Goal: Task Accomplishment & Management: Manage account settings

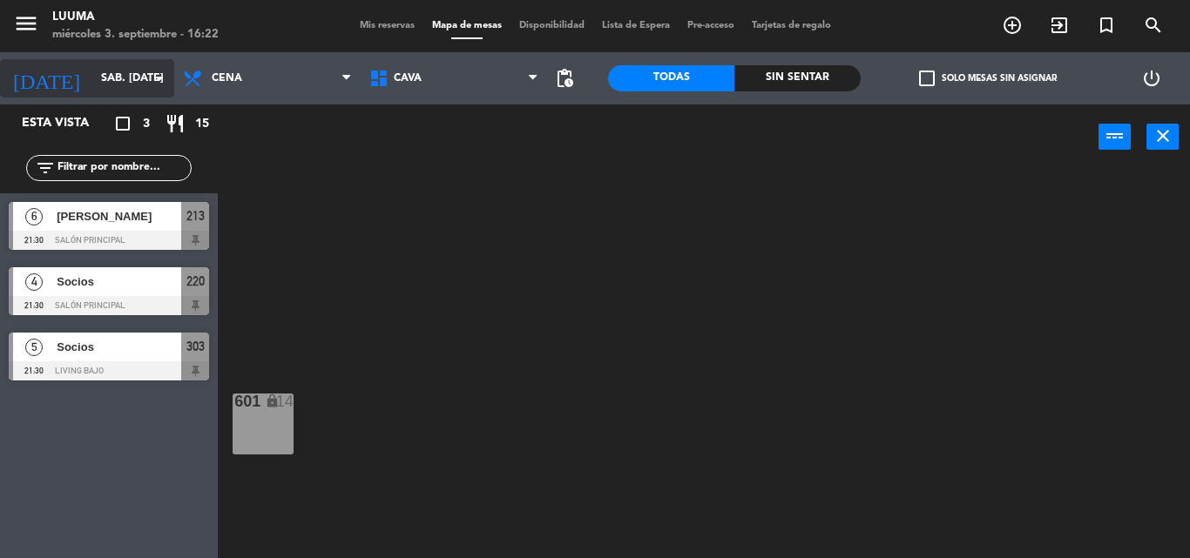
click at [92, 82] on input "sáb. [DATE]" at bounding box center [165, 79] width 147 height 30
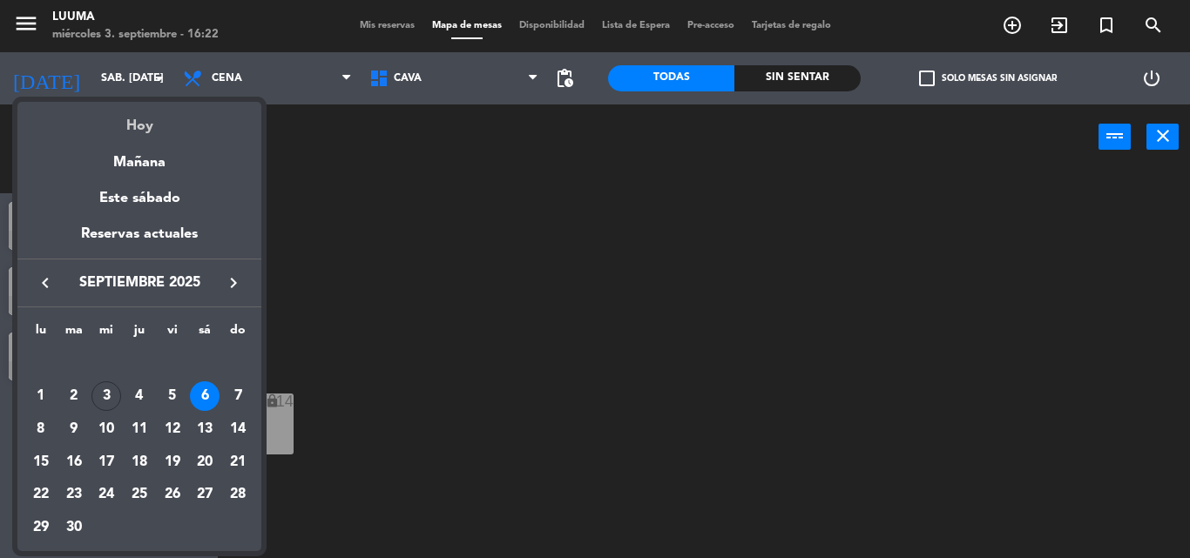
click at [144, 122] on div "Hoy" at bounding box center [139, 120] width 244 height 36
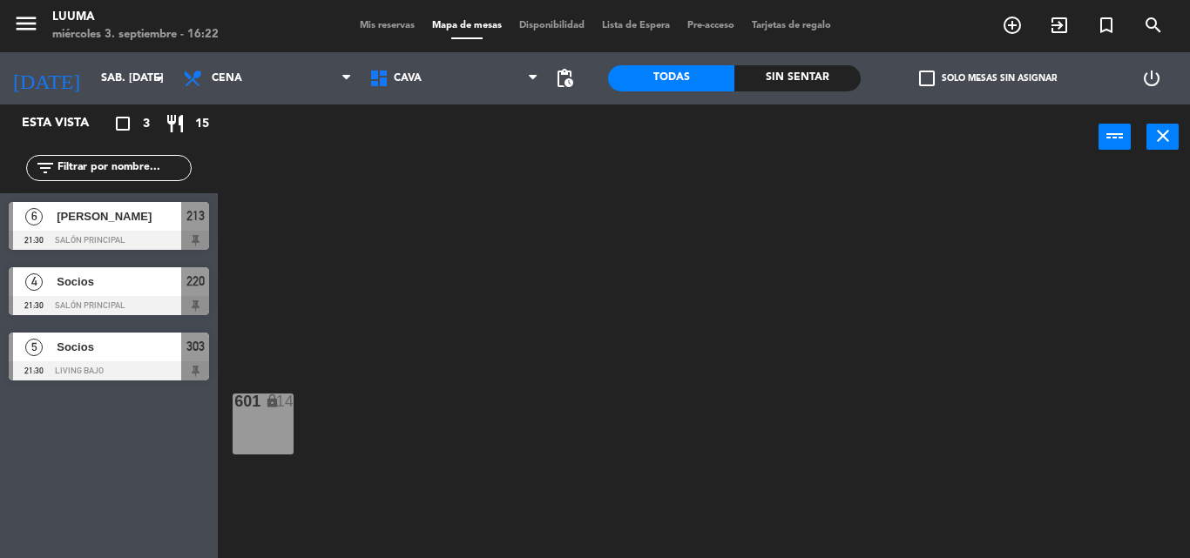
type input "mié. [DATE]"
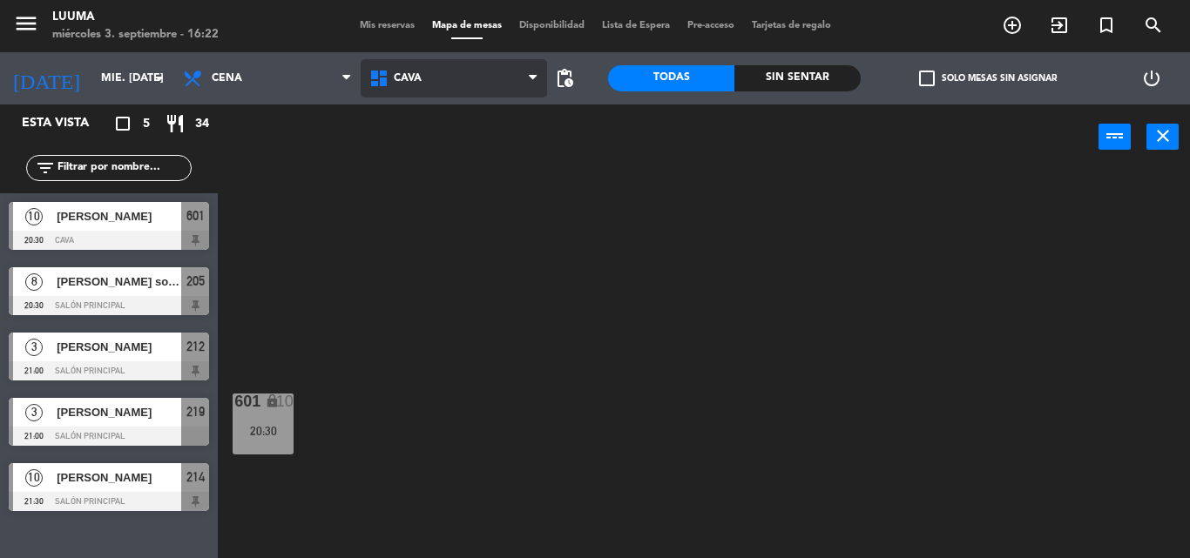
click at [478, 71] on span "Cava" at bounding box center [454, 78] width 186 height 38
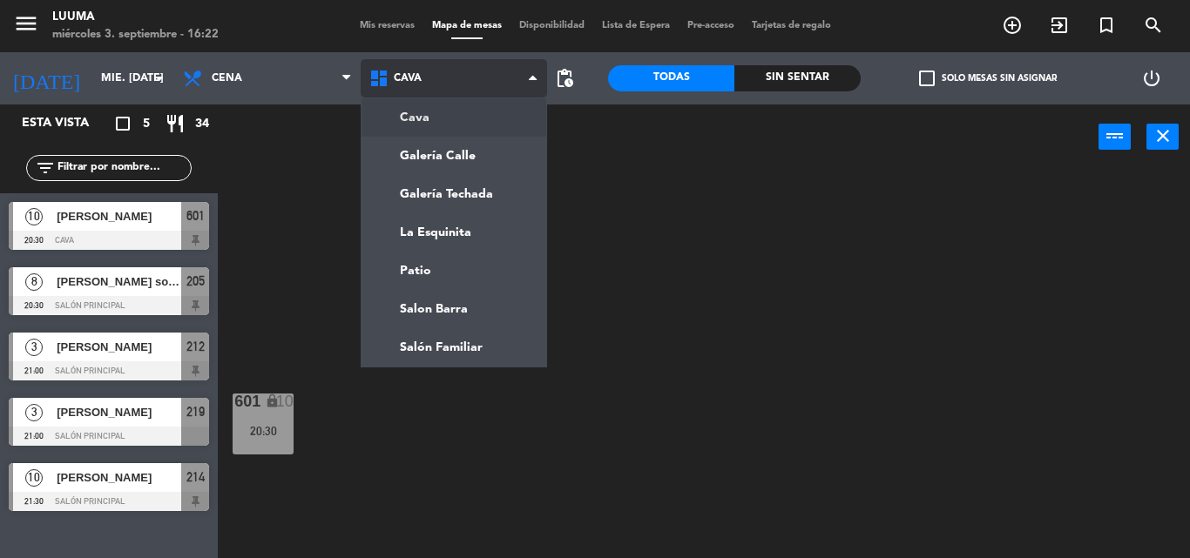
click at [448, 72] on span "Cava" at bounding box center [454, 78] width 186 height 38
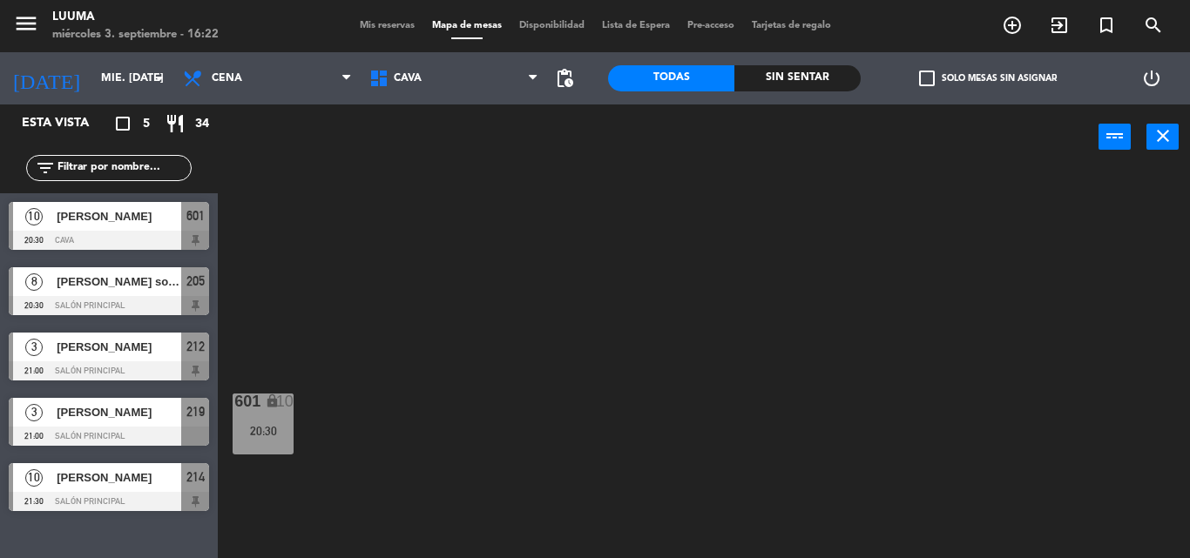
click at [384, 24] on span "Mis reservas" at bounding box center [387, 26] width 72 height 10
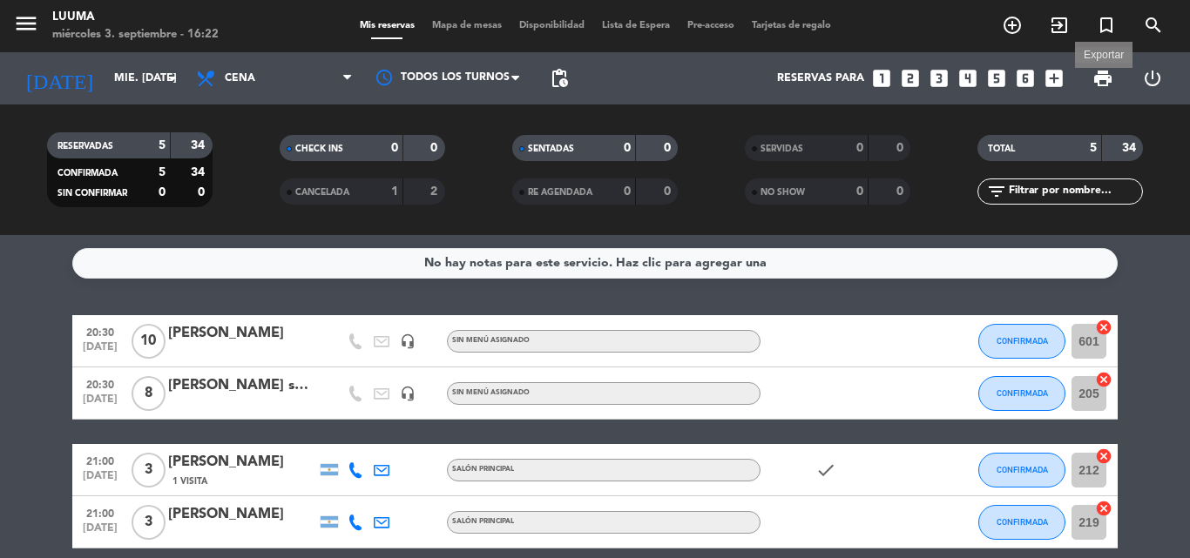
click at [1101, 74] on span "print" at bounding box center [1102, 78] width 21 height 21
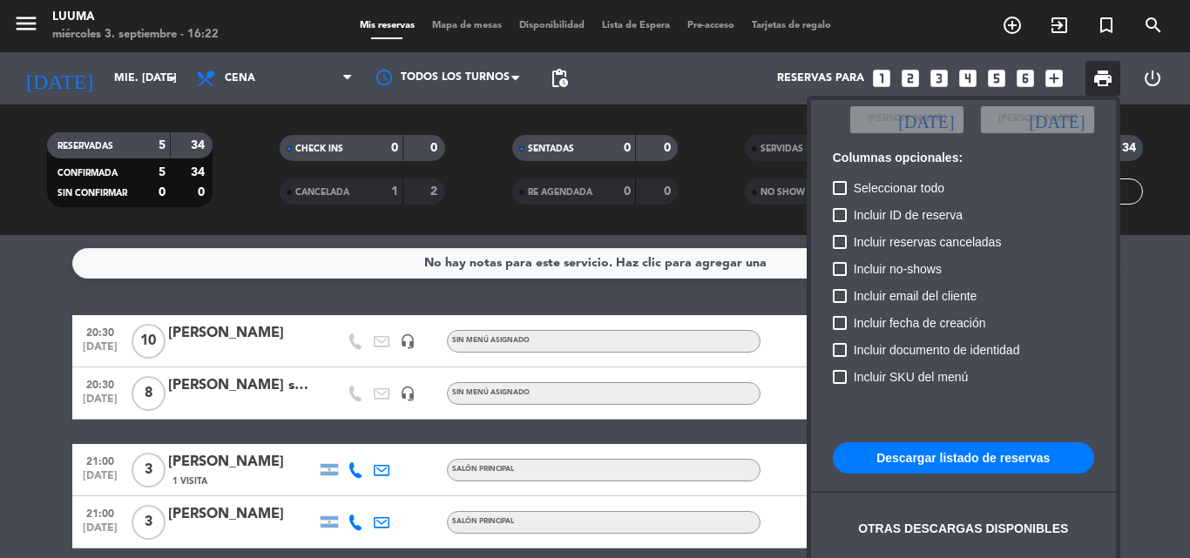
scroll to position [106, 0]
click at [1056, 470] on button "Descargar listado de reservas" at bounding box center [963, 457] width 261 height 31
click at [976, 455] on button "Descargar listado de reservas" at bounding box center [963, 457] width 261 height 31
click at [287, 213] on div at bounding box center [595, 279] width 1190 height 558
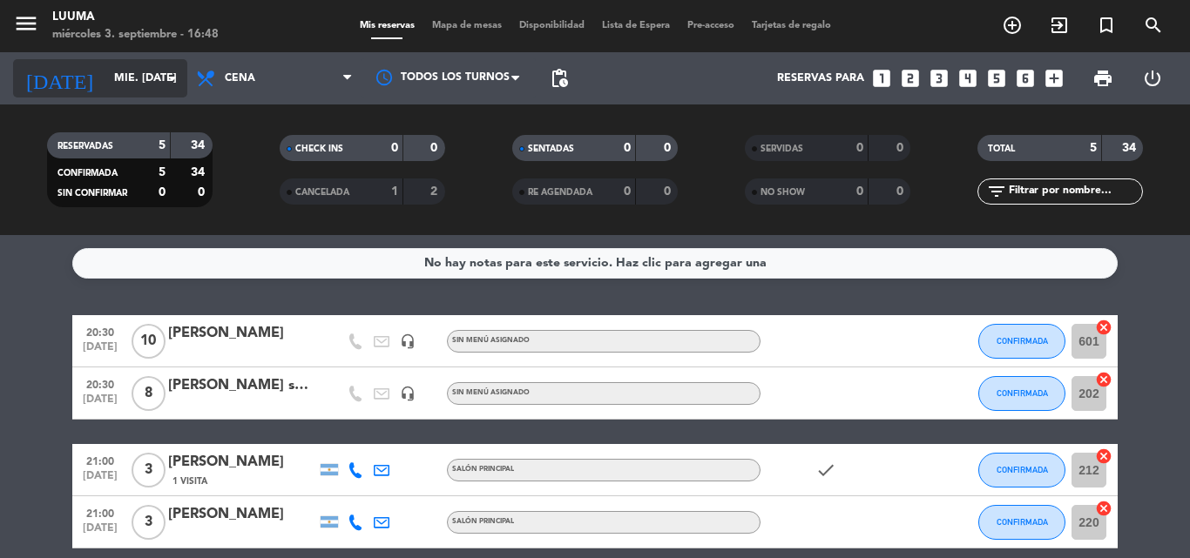
click at [137, 84] on input "mié. [DATE]" at bounding box center [178, 79] width 147 height 30
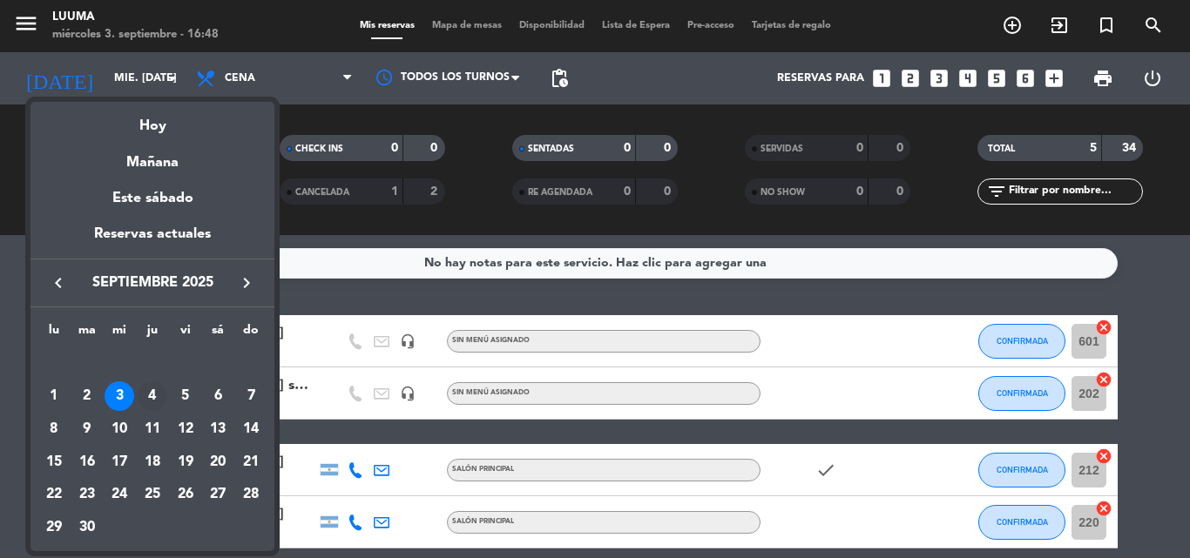
click at [147, 387] on div "4" at bounding box center [153, 397] width 30 height 30
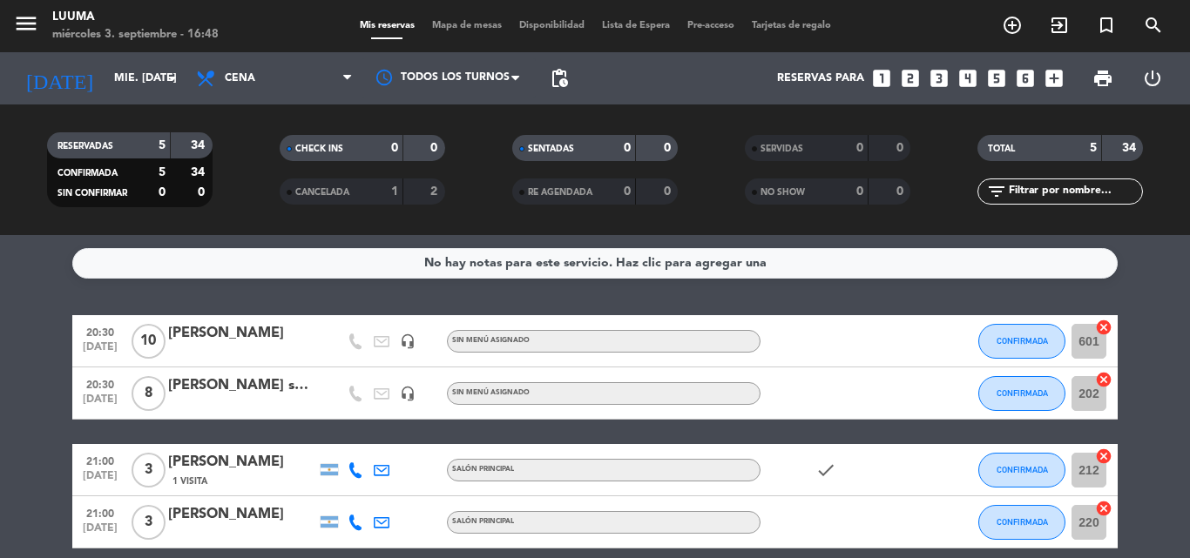
type input "[DEMOGRAPHIC_DATA] [DATE]"
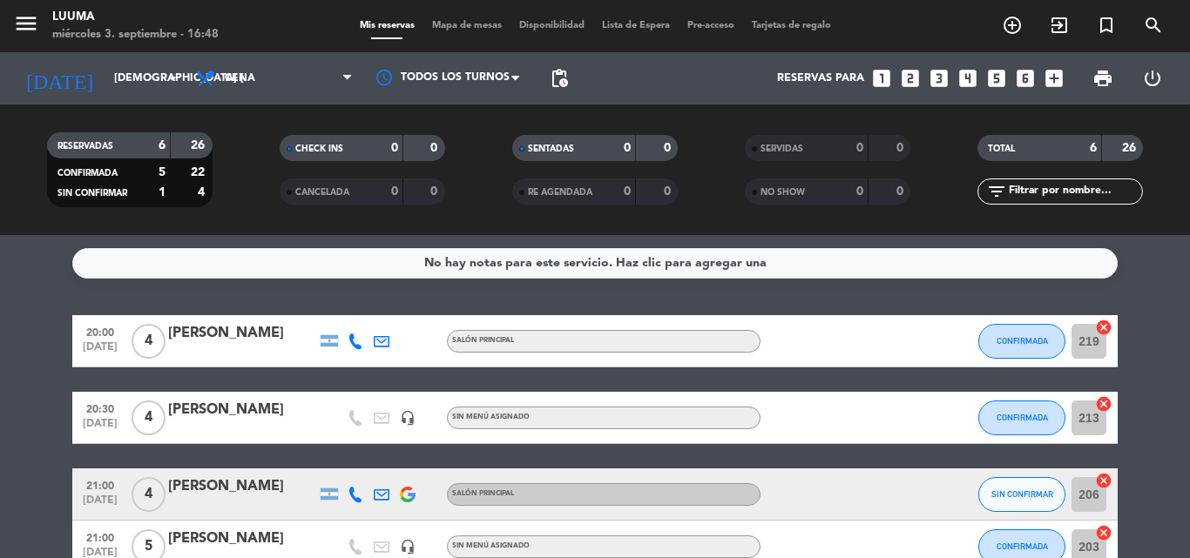
click at [448, 21] on span "Mapa de mesas" at bounding box center [466, 26] width 87 height 10
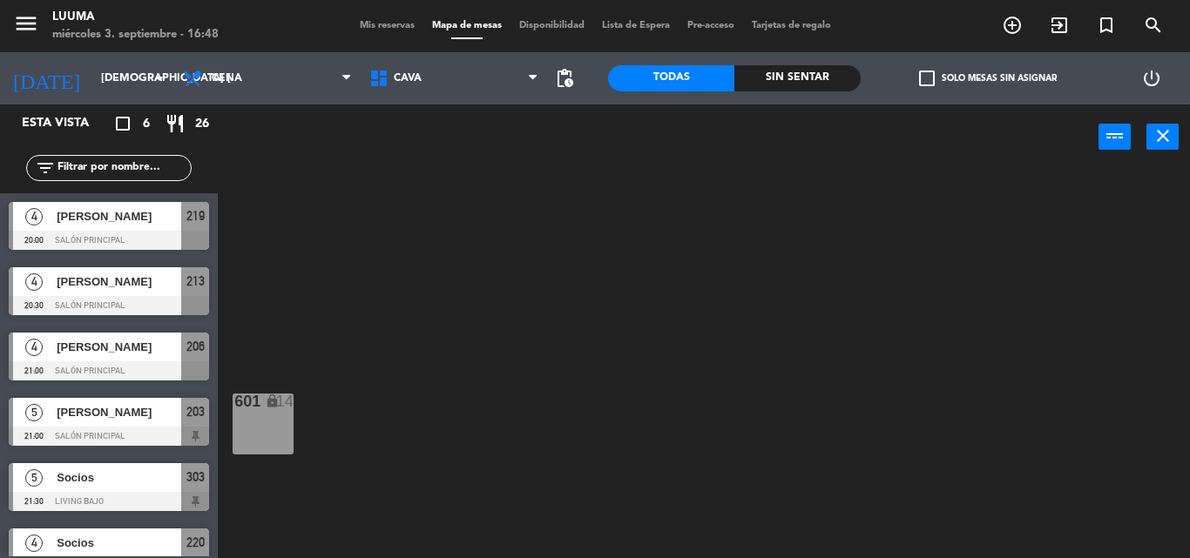
click at [358, 21] on span "Mis reservas" at bounding box center [387, 26] width 72 height 10
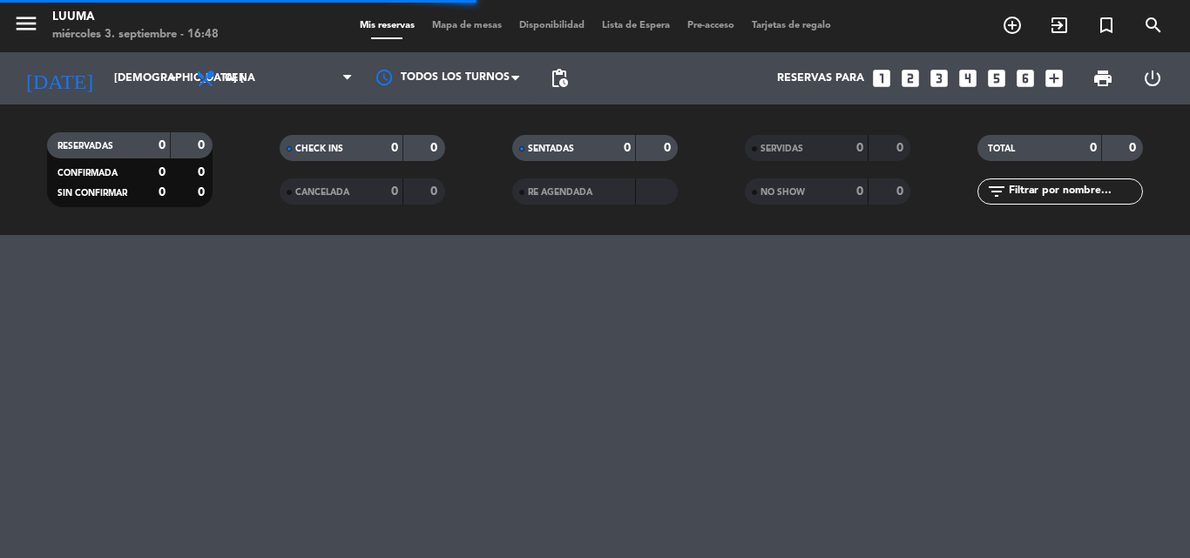
click at [476, 121] on div "RESERVADAS 0 0 CONFIRMADA 0 0 SIN CONFIRMAR 0 0 CHECK INS 0 0 CANCELADA 0 0 SEN…" at bounding box center [595, 170] width 1190 height 131
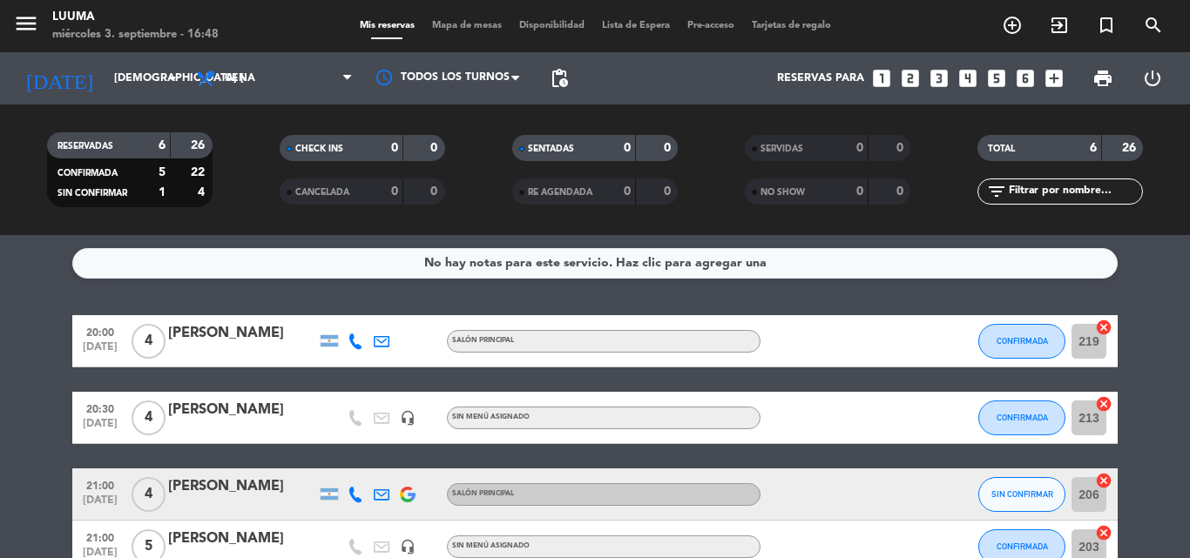
click at [456, 34] on div "menu Luuma miércoles 3. septiembre - 16:48 Mis reservas Mapa de mesas Disponibi…" at bounding box center [595, 26] width 1190 height 52
click at [456, 31] on div "Mis reservas Mapa de mesas Disponibilidad Lista de Espera Pre-acceso Tarjetas d…" at bounding box center [595, 26] width 489 height 16
click at [456, 26] on span "Mapa de mesas" at bounding box center [466, 26] width 87 height 10
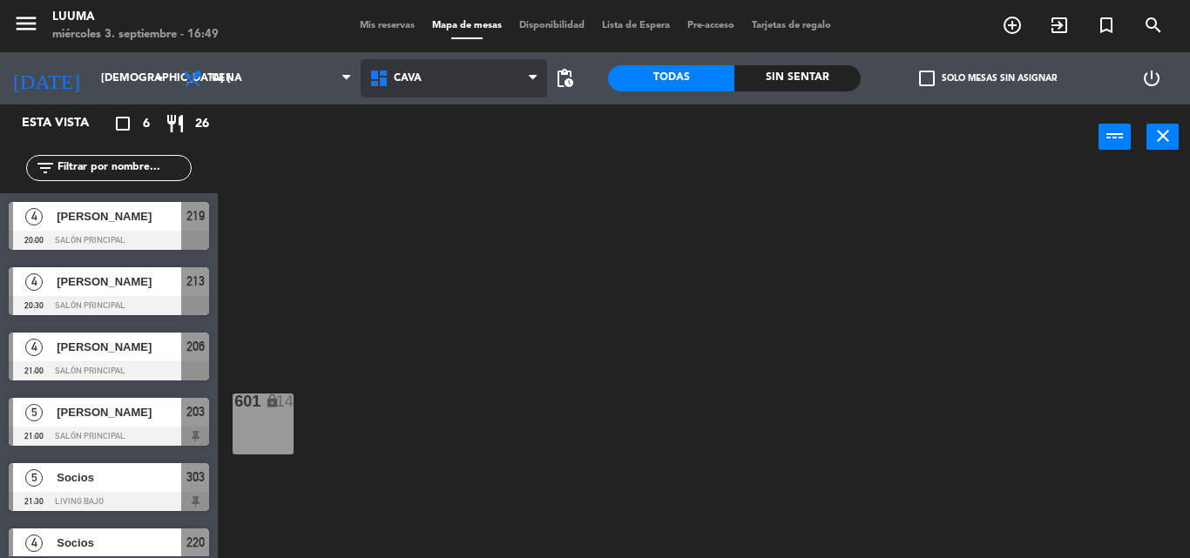
click at [465, 66] on span "Cava" at bounding box center [454, 78] width 186 height 38
click at [481, 301] on ng-component "menu Luuma miércoles 3. septiembre - 16:49 Mis reservas Mapa de mesas Disponibi…" at bounding box center [595, 279] width 1190 height 558
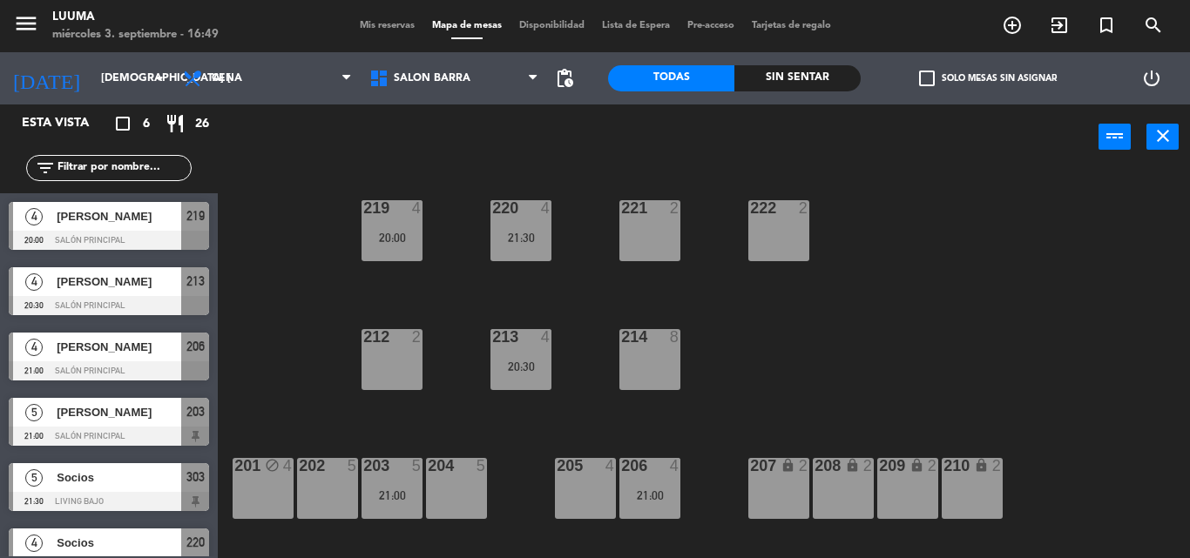
click at [582, 148] on div "power_input close" at bounding box center [658, 138] width 881 height 66
click at [566, 157] on div "power_input close" at bounding box center [658, 138] width 881 height 66
click at [285, 198] on div "220 4 21:30 221 2 219 4 20:00 222 2 213 4 20:30 214 8 212 2 201 block 4 202 5 2…" at bounding box center [710, 364] width 960 height 388
click at [616, 407] on div "220 4 21:30 221 2 219 4 20:00 222 2 213 4 20:30 214 8 212 2 201 block 4 202 5 2…" at bounding box center [710, 364] width 960 height 388
click at [595, 494] on div "205 4" at bounding box center [585, 488] width 61 height 61
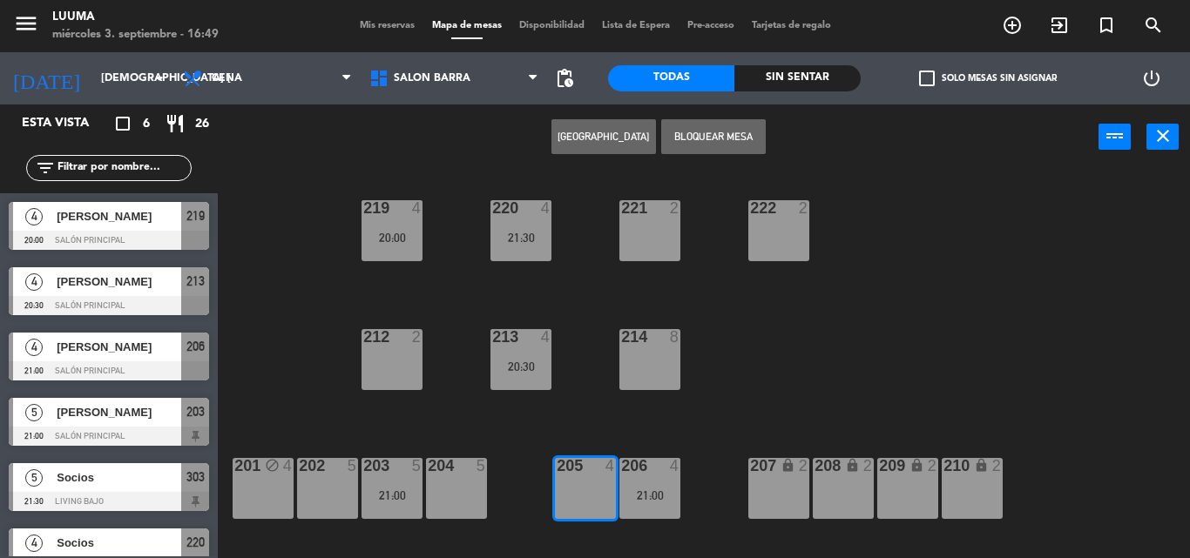
click at [614, 140] on button "[GEOGRAPHIC_DATA]" at bounding box center [603, 136] width 105 height 35
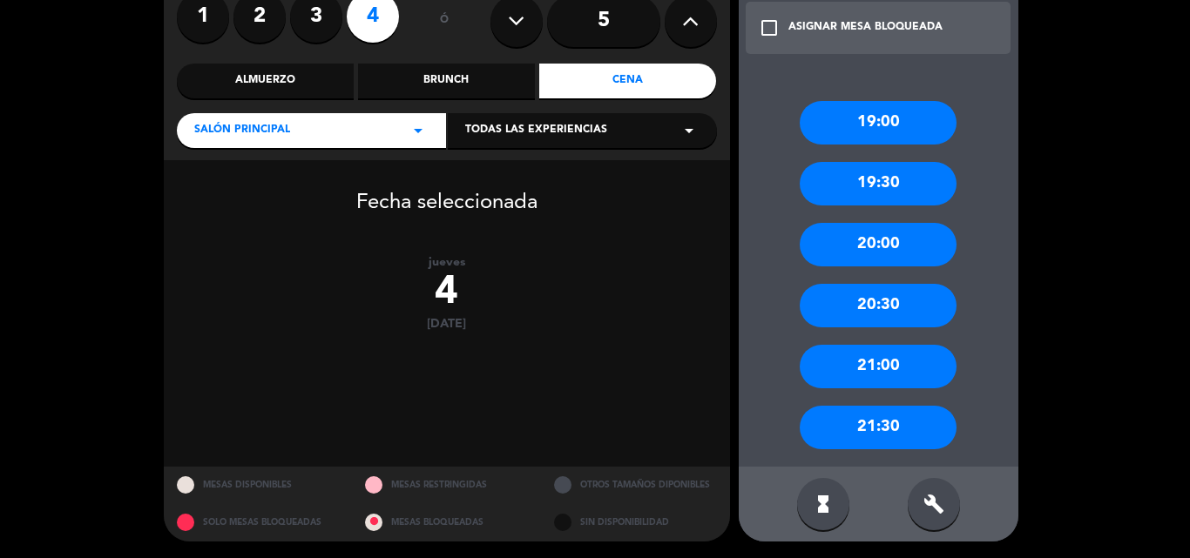
scroll to position [159, 0]
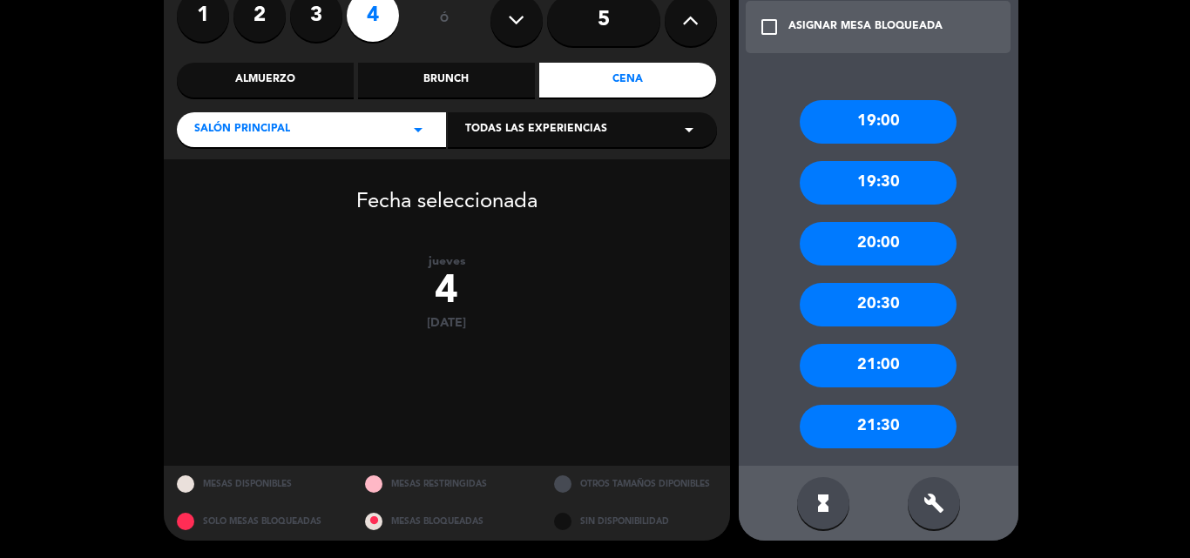
click at [942, 486] on div "build" at bounding box center [934, 503] width 52 height 52
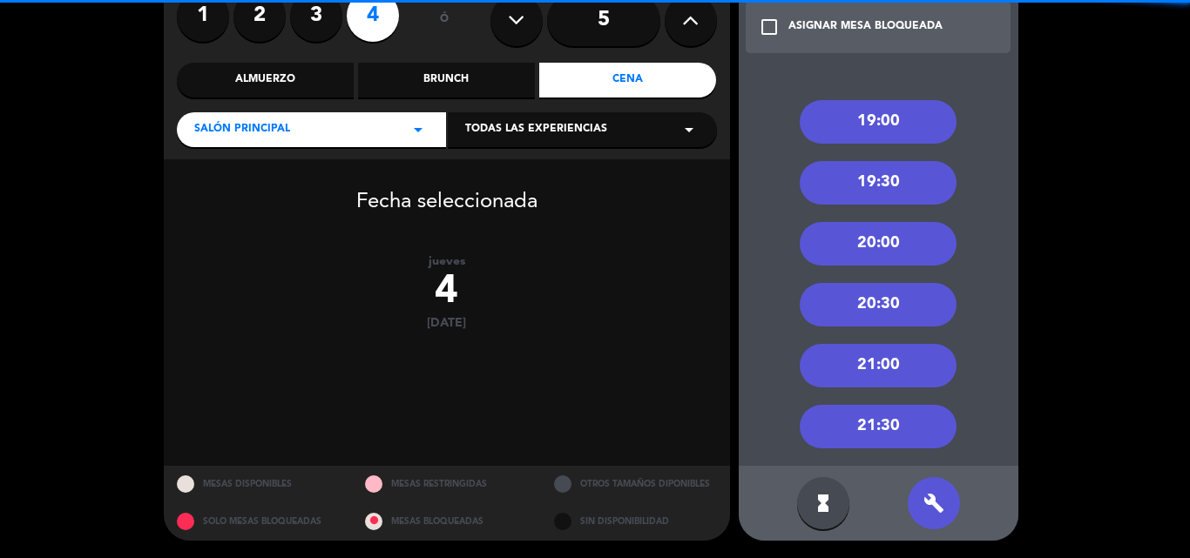
click at [924, 382] on div "21:00" at bounding box center [878, 366] width 157 height 44
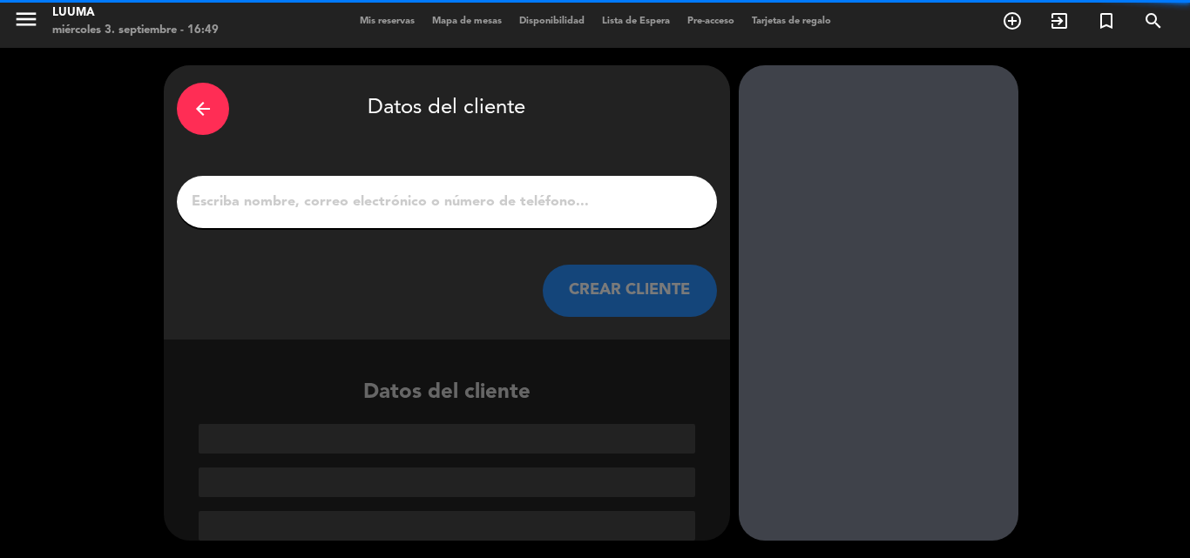
scroll to position [4, 0]
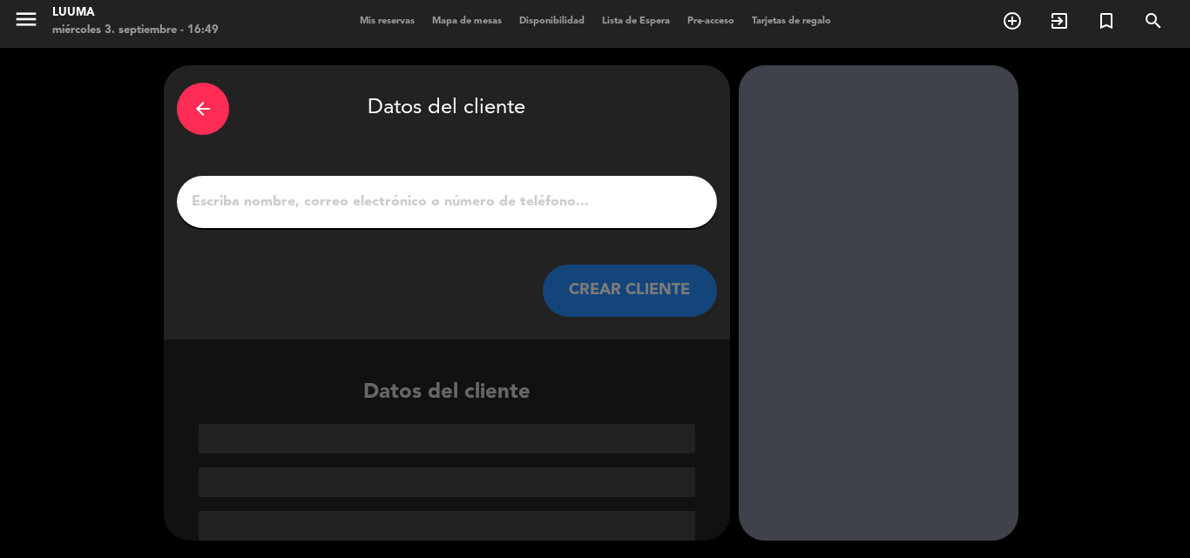
click at [469, 186] on div at bounding box center [447, 202] width 540 height 52
click at [482, 216] on div at bounding box center [447, 202] width 540 height 52
click at [491, 202] on input "1" at bounding box center [447, 202] width 514 height 24
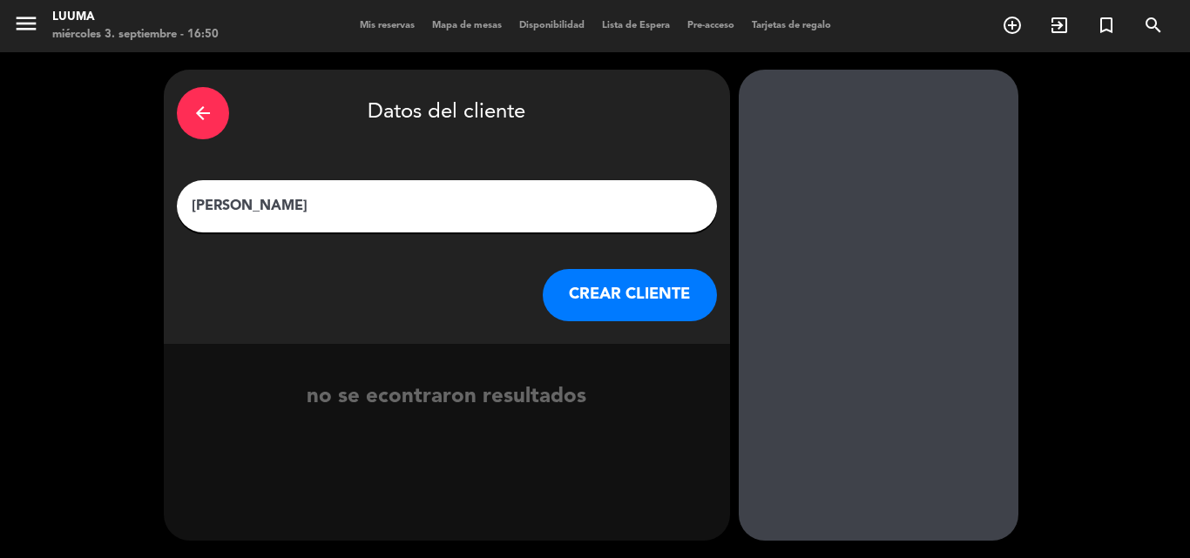
type input "[PERSON_NAME]"
click at [641, 303] on button "CREAR CLIENTE" at bounding box center [630, 295] width 174 height 52
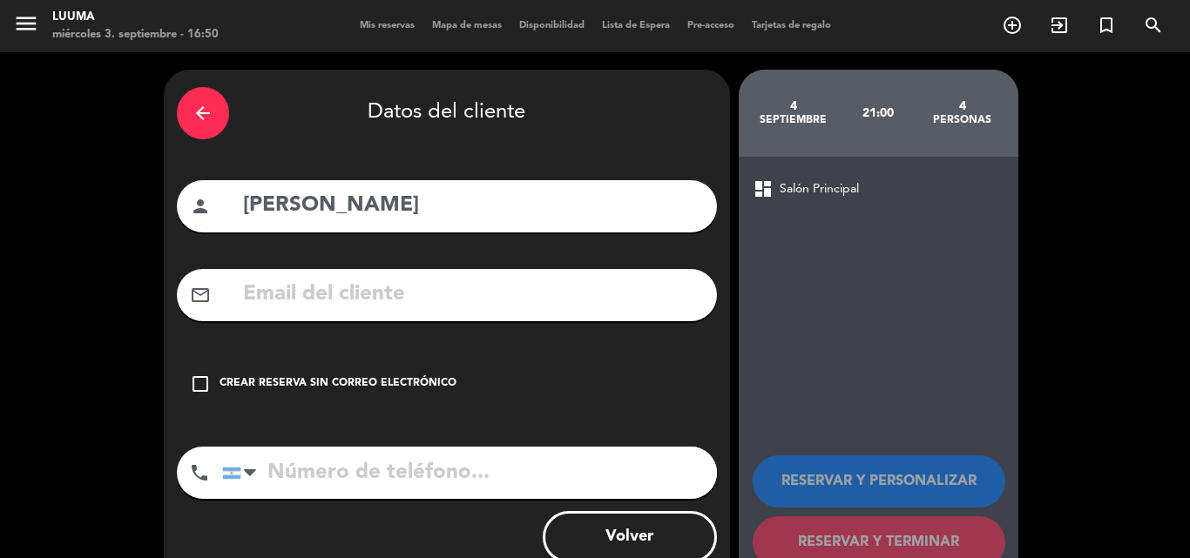
click at [299, 405] on div "check_box_outline_blank Crear reserva sin correo electrónico" at bounding box center [447, 384] width 540 height 52
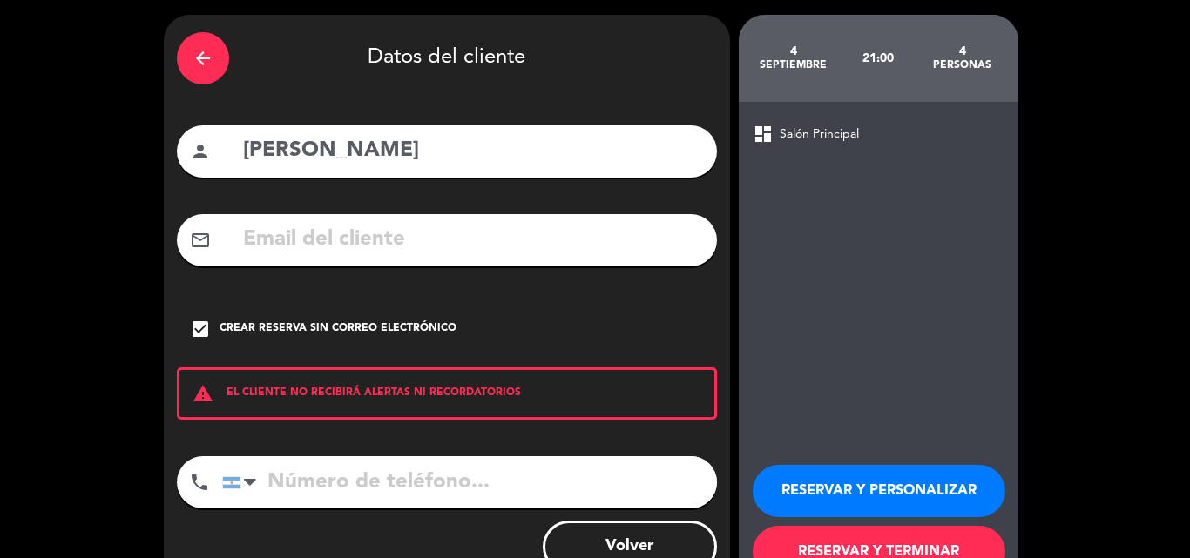
scroll to position [113, 0]
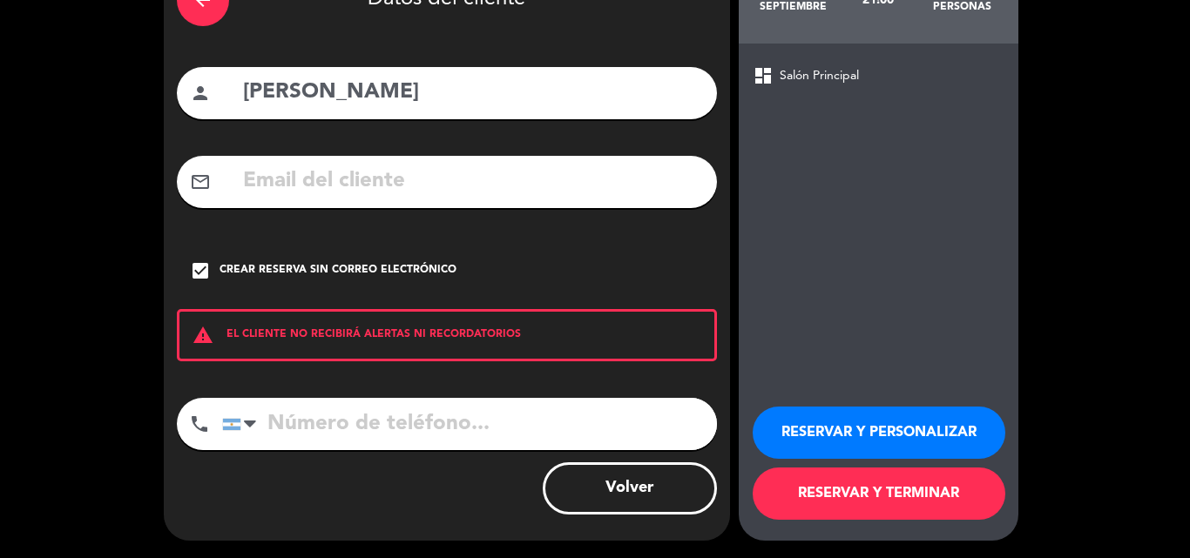
click at [867, 515] on button "RESERVAR Y TERMINAR" at bounding box center [879, 494] width 253 height 52
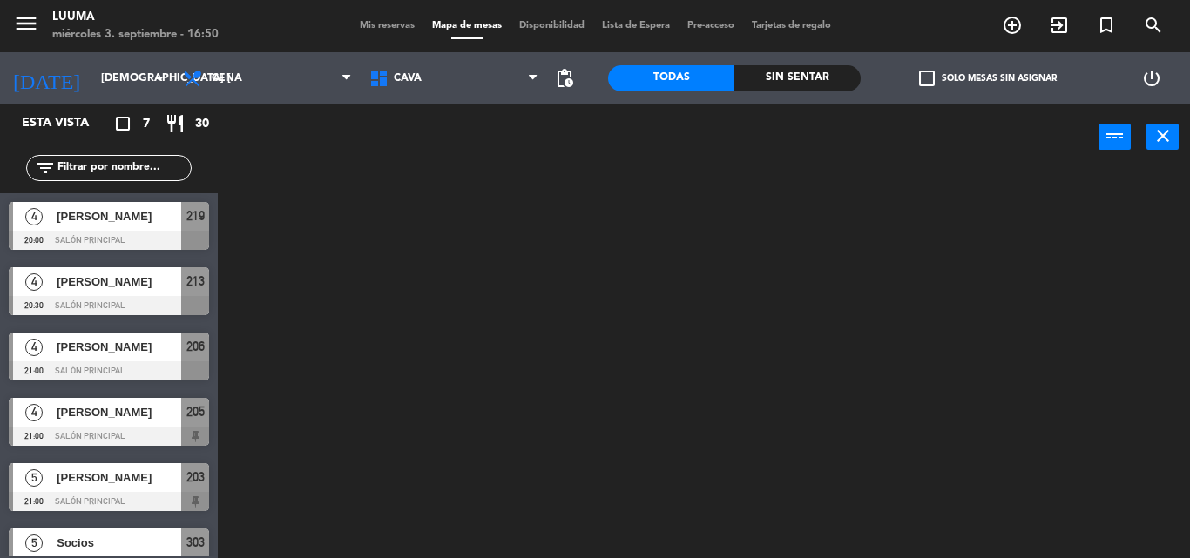
click at [397, 29] on span "Mis reservas" at bounding box center [387, 26] width 72 height 10
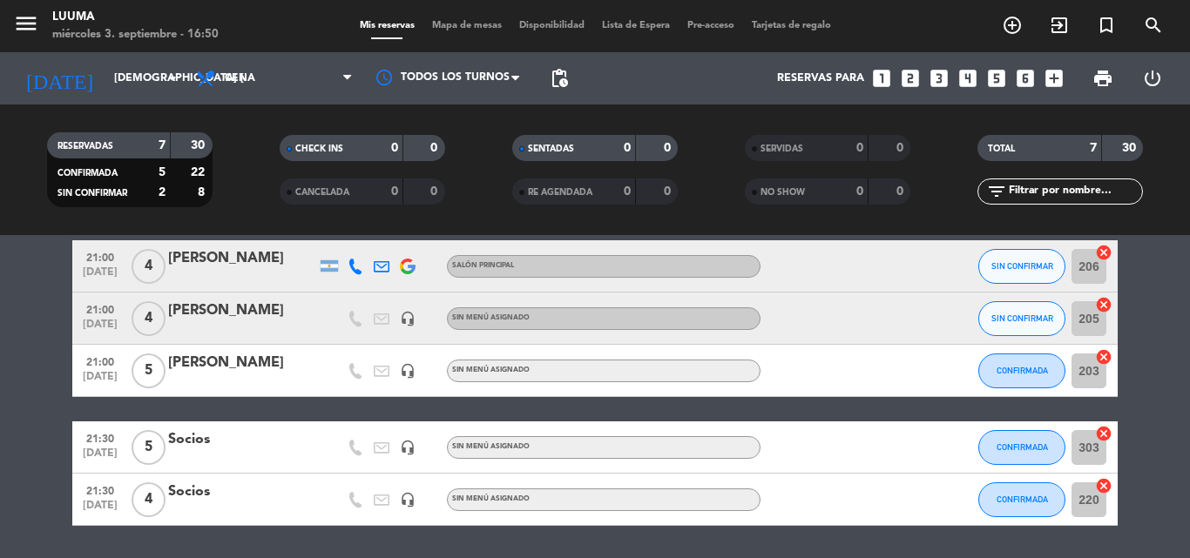
scroll to position [261, 0]
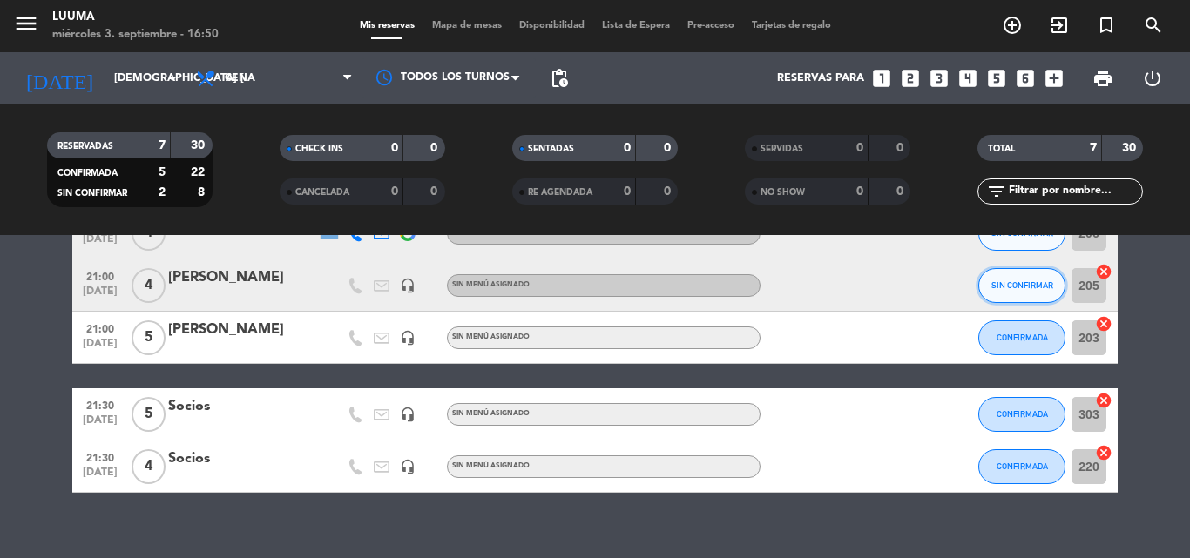
click at [1022, 293] on button "SIN CONFIRMAR" at bounding box center [1021, 285] width 87 height 35
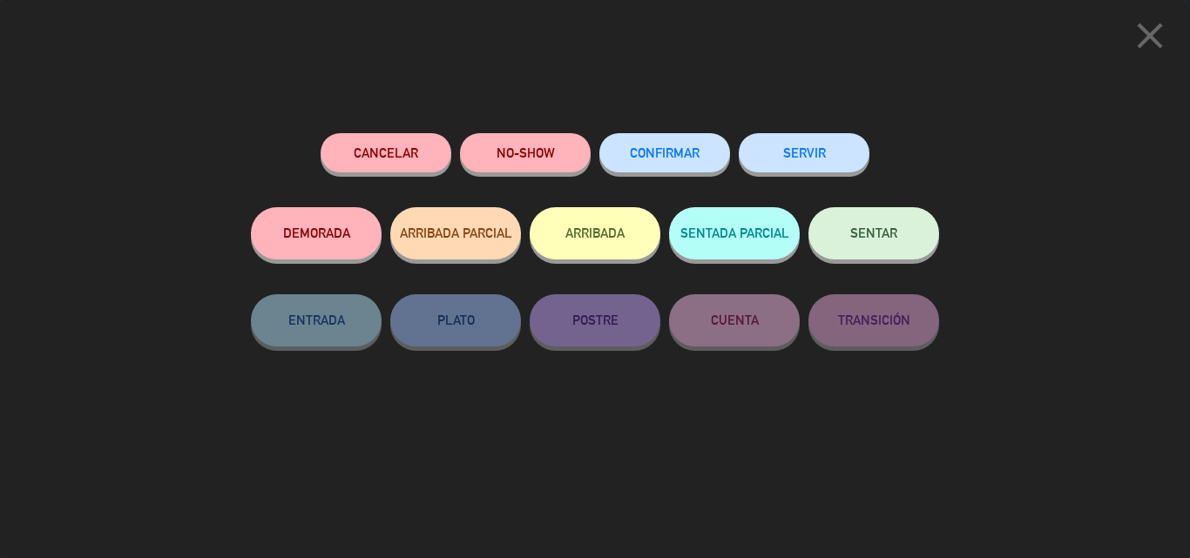
click at [674, 154] on span "CONFIRMAR" at bounding box center [665, 152] width 70 height 15
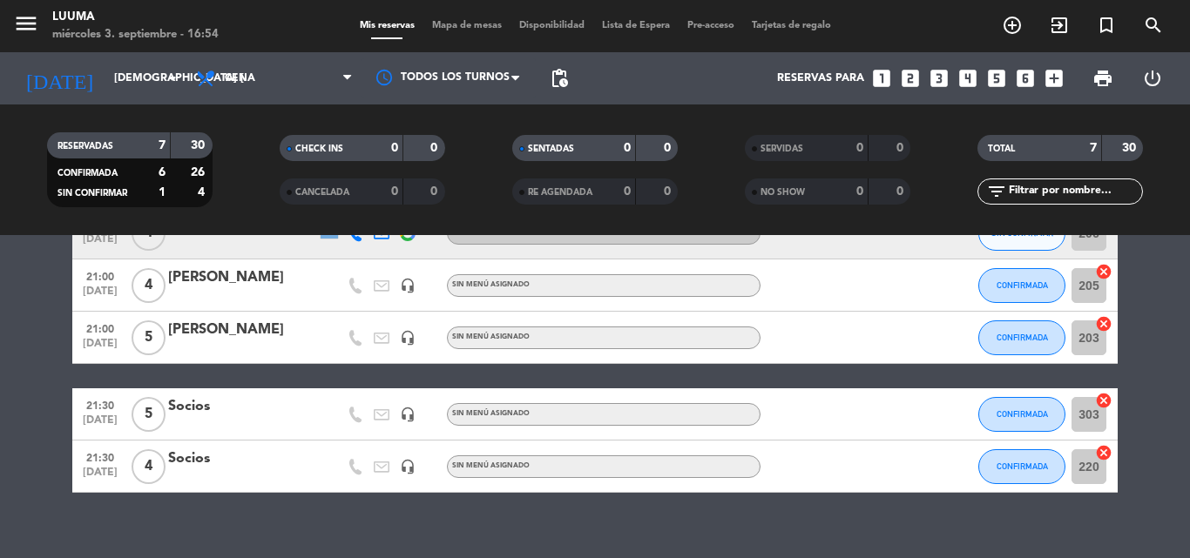
click at [258, 214] on div "CHECK INS 0 0 CANCELADA 0 0" at bounding box center [362, 170] width 233 height 96
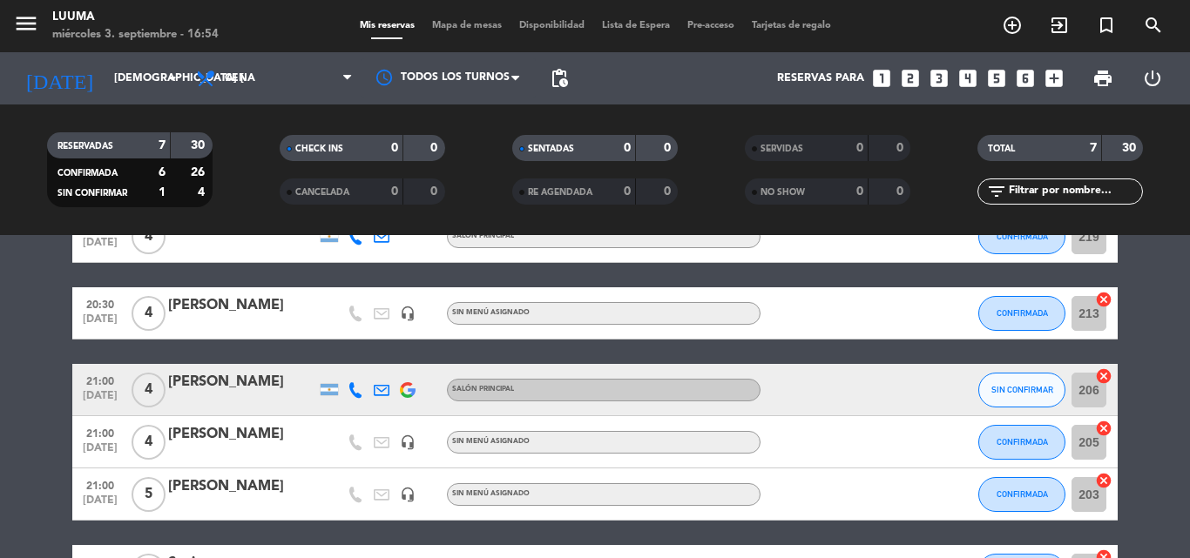
scroll to position [87, 0]
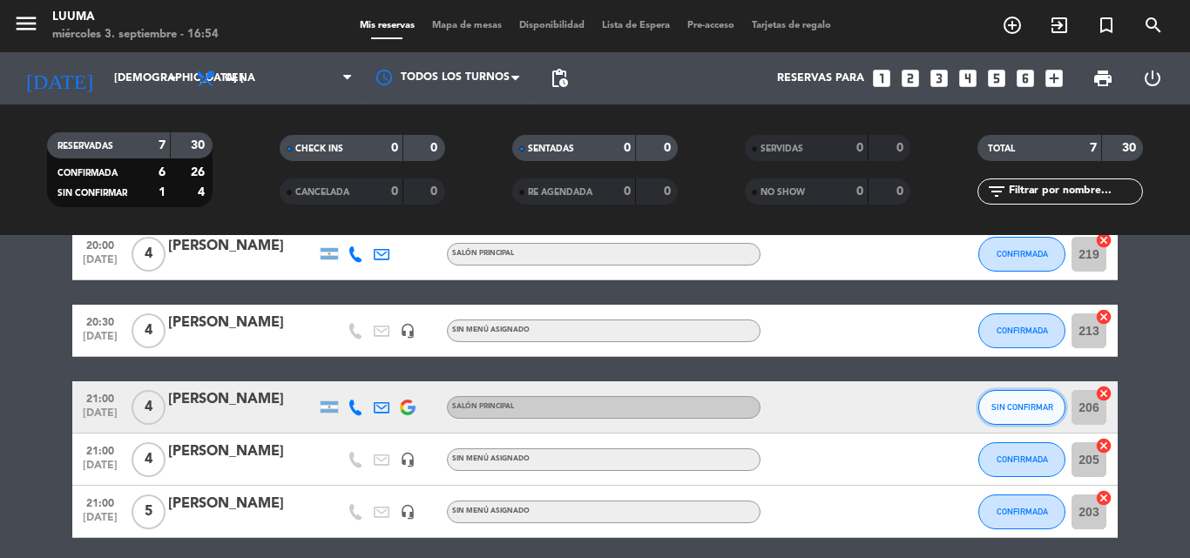
click at [1028, 388] on div "SIN CONFIRMAR" at bounding box center [1021, 407] width 87 height 51
click at [1021, 404] on span "SIN CONFIRMAR" at bounding box center [1022, 407] width 62 height 10
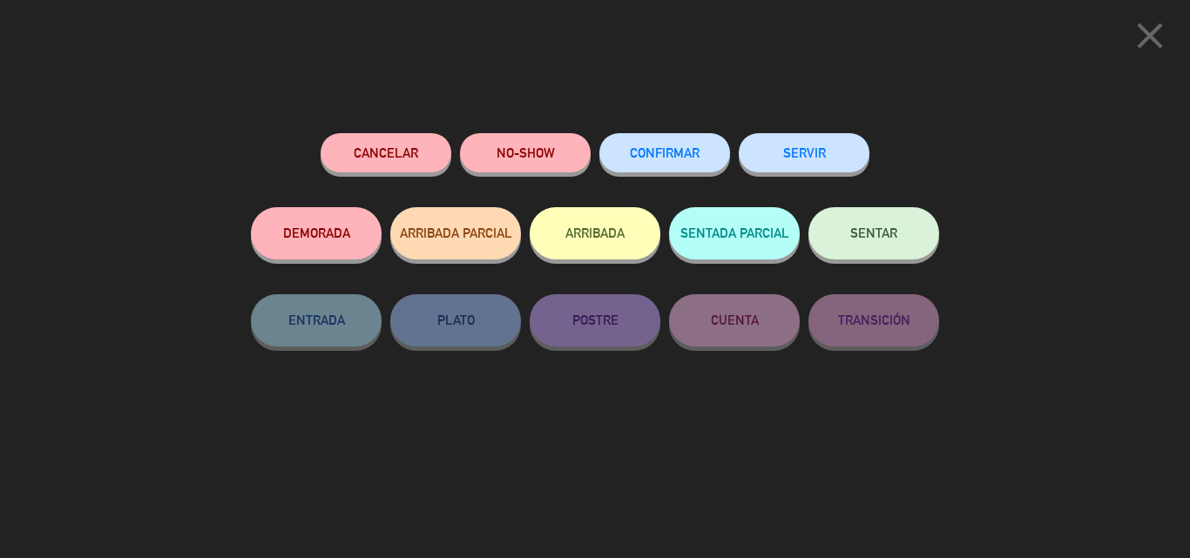
click at [699, 132] on div "Cancelar NO-SHOW CONFIRMAR SERVIR DEMORADA ARRIBADA PARCIAL ARRIBADA SENTADA PA…" at bounding box center [595, 339] width 713 height 437
click at [695, 144] on button "CONFIRMAR" at bounding box center [664, 152] width 131 height 39
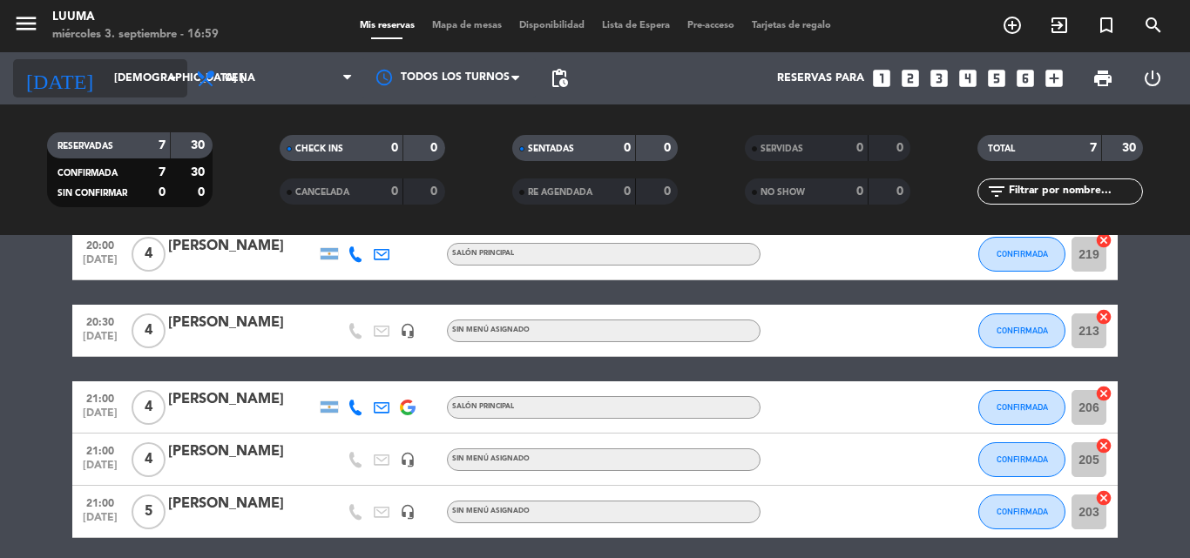
click at [130, 78] on input "[DEMOGRAPHIC_DATA] [DATE]" at bounding box center [178, 79] width 147 height 30
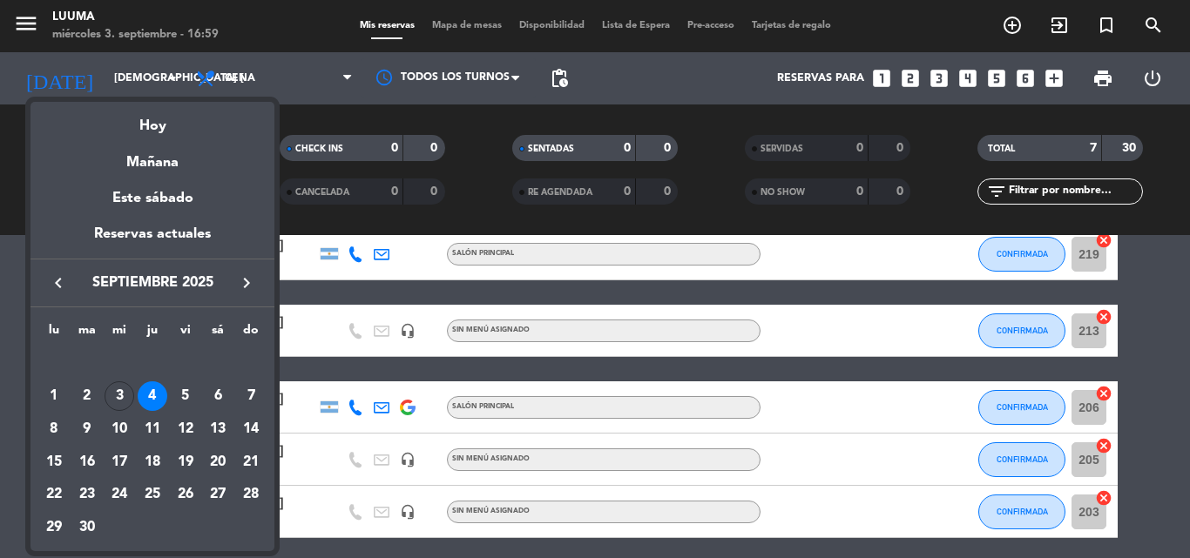
click at [161, 121] on div "Hoy" at bounding box center [152, 120] width 244 height 36
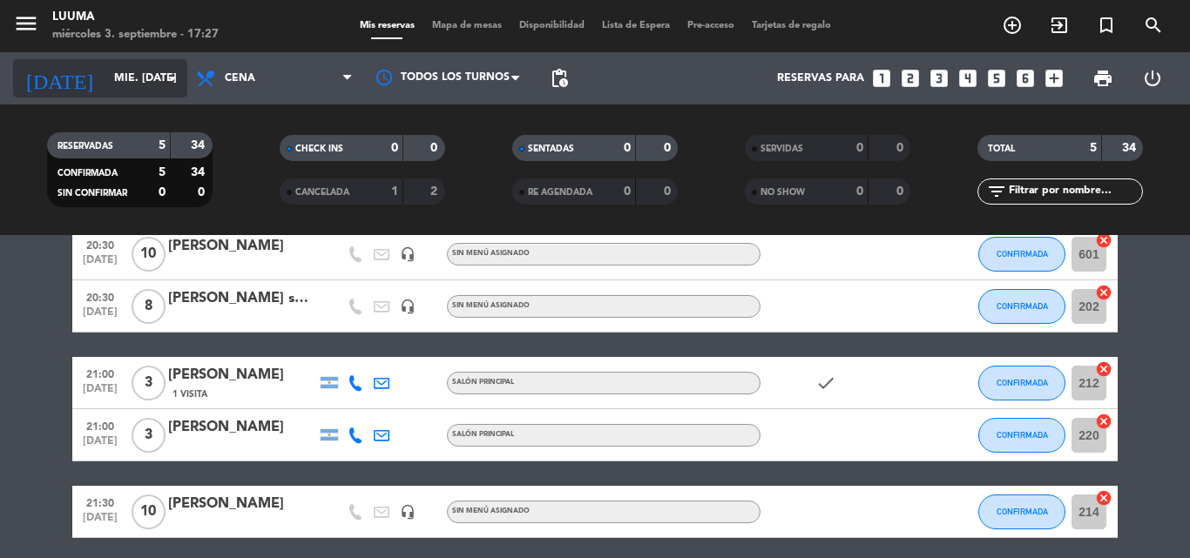
click at [139, 92] on input "mié. [DATE]" at bounding box center [178, 79] width 147 height 30
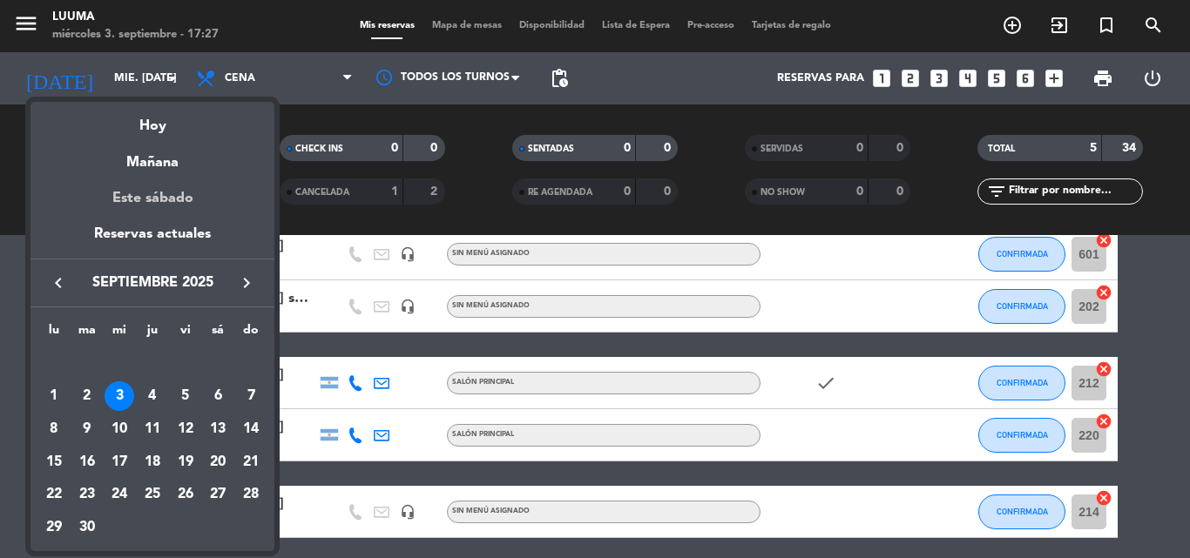
click at [183, 181] on div "Este sábado" at bounding box center [152, 198] width 244 height 49
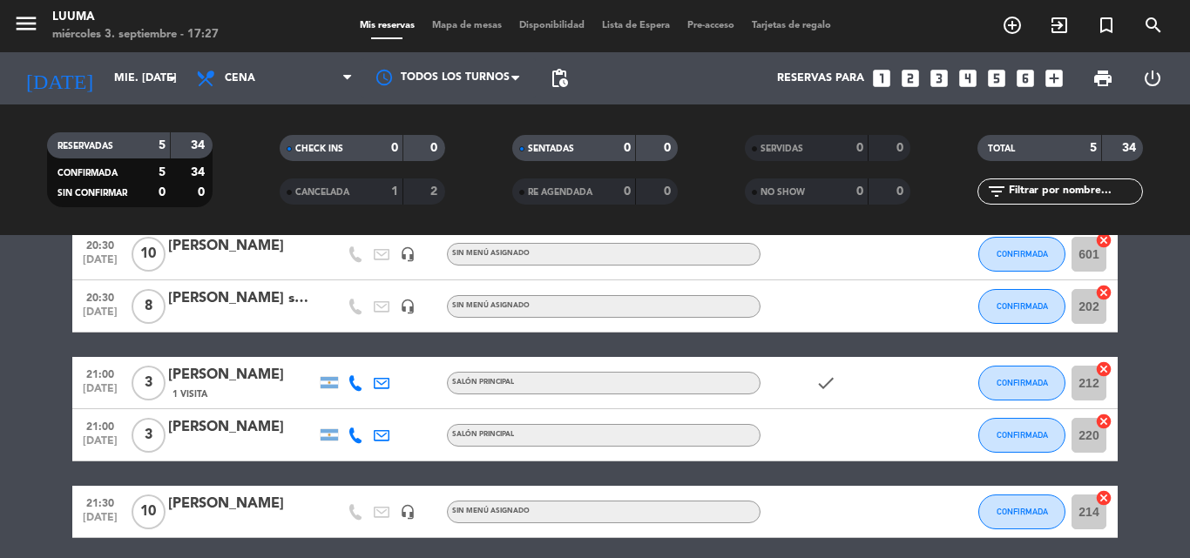
type input "sáb. [DATE]"
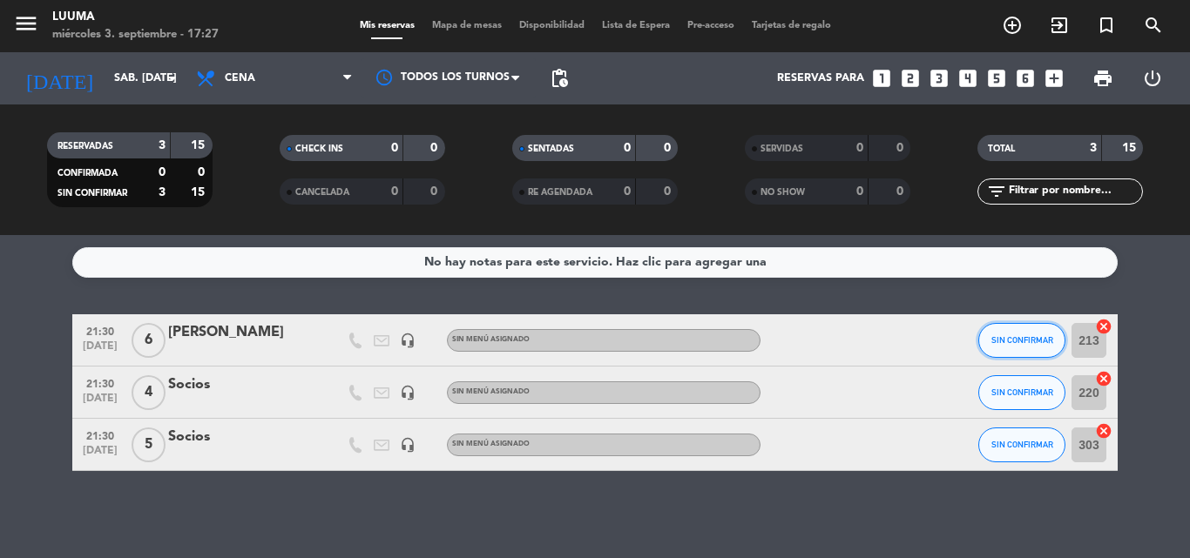
click at [1055, 341] on button "SIN CONFIRMAR" at bounding box center [1021, 340] width 87 height 35
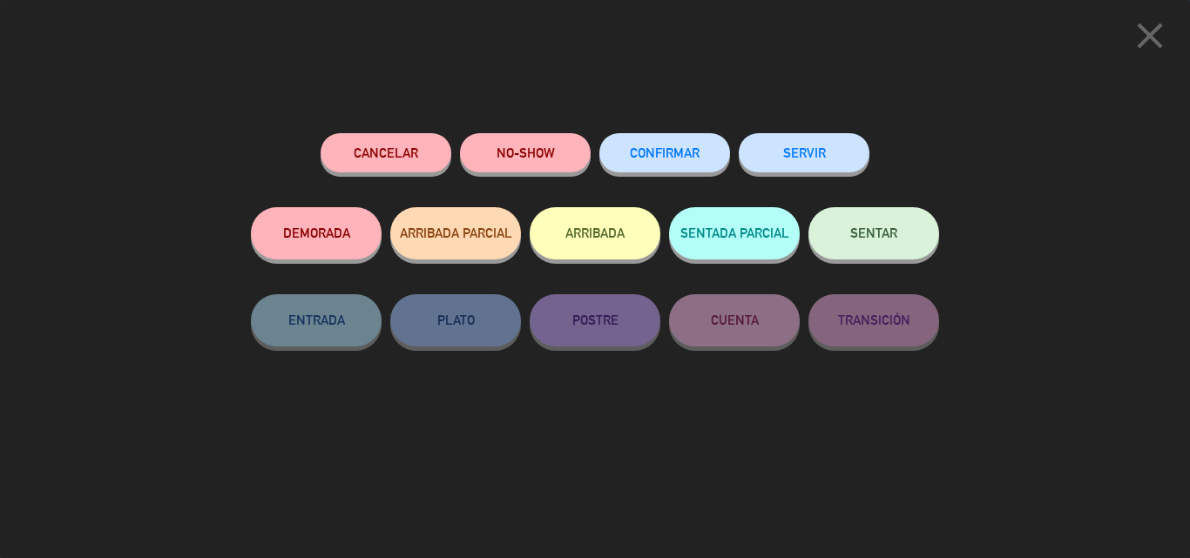
click at [656, 153] on span "CONFIRMAR" at bounding box center [665, 152] width 70 height 15
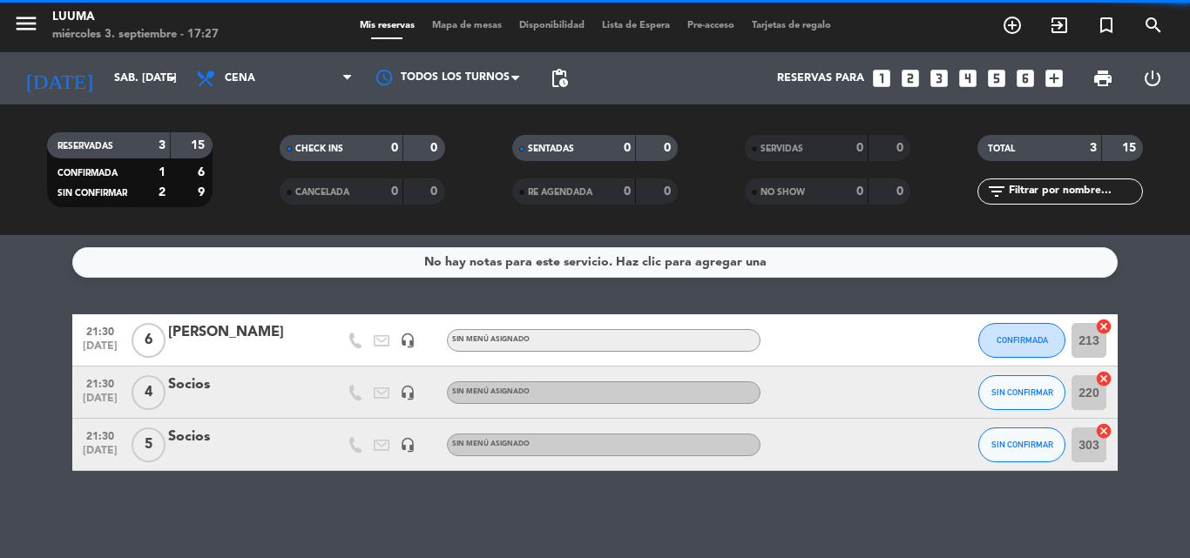
click at [260, 340] on div "[PERSON_NAME]" at bounding box center [242, 332] width 148 height 23
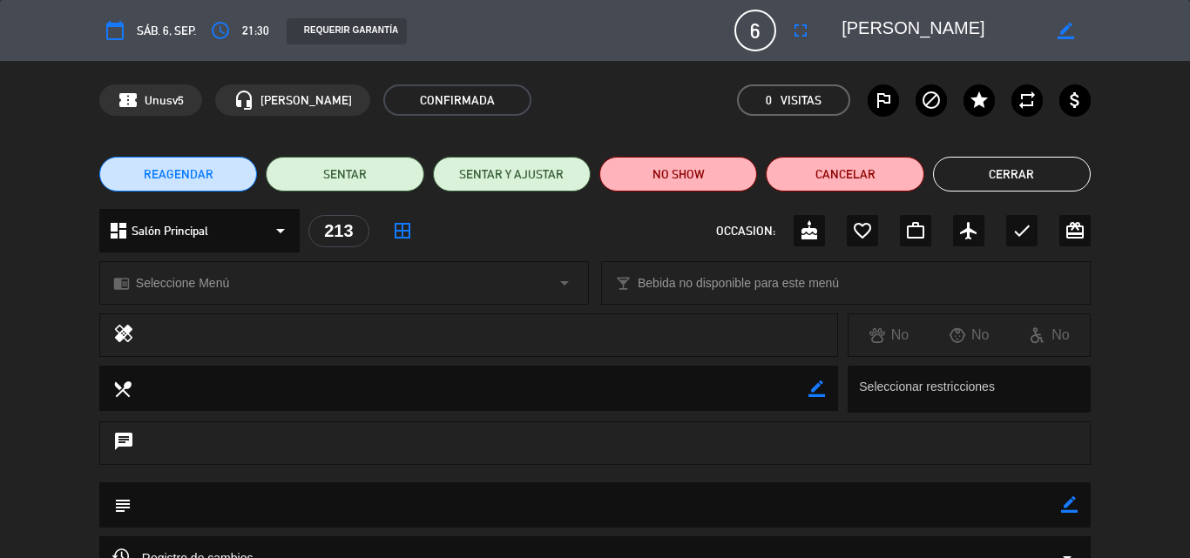
click at [1066, 33] on icon "border_color" at bounding box center [1065, 31] width 17 height 17
click at [949, 21] on textarea at bounding box center [940, 30] width 199 height 31
click at [937, 30] on textarea at bounding box center [940, 30] width 199 height 31
click at [1086, 24] on div at bounding box center [1066, 30] width 50 height 31
click at [1049, 28] on div at bounding box center [1066, 30] width 50 height 31
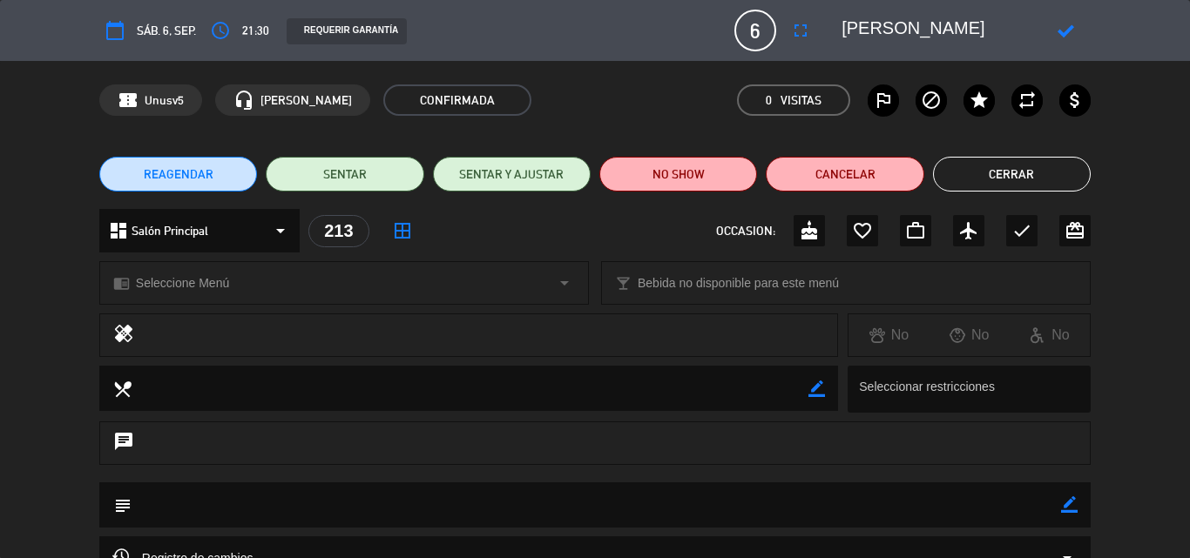
click at [1046, 28] on div at bounding box center [1066, 30] width 50 height 31
click at [1066, 28] on icon at bounding box center [1065, 31] width 17 height 17
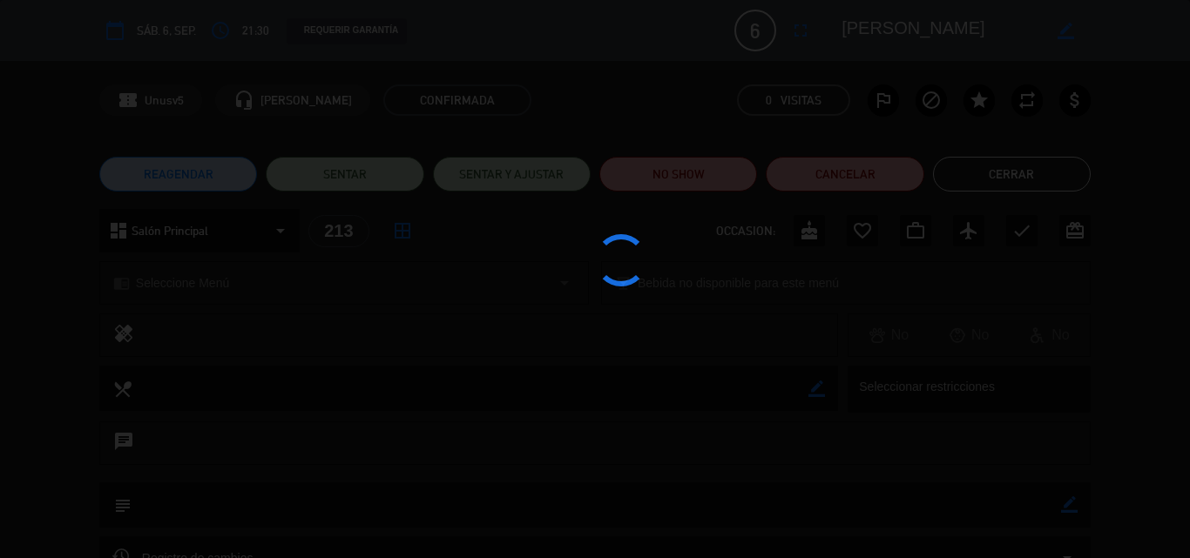
type textarea "[PERSON_NAME]"
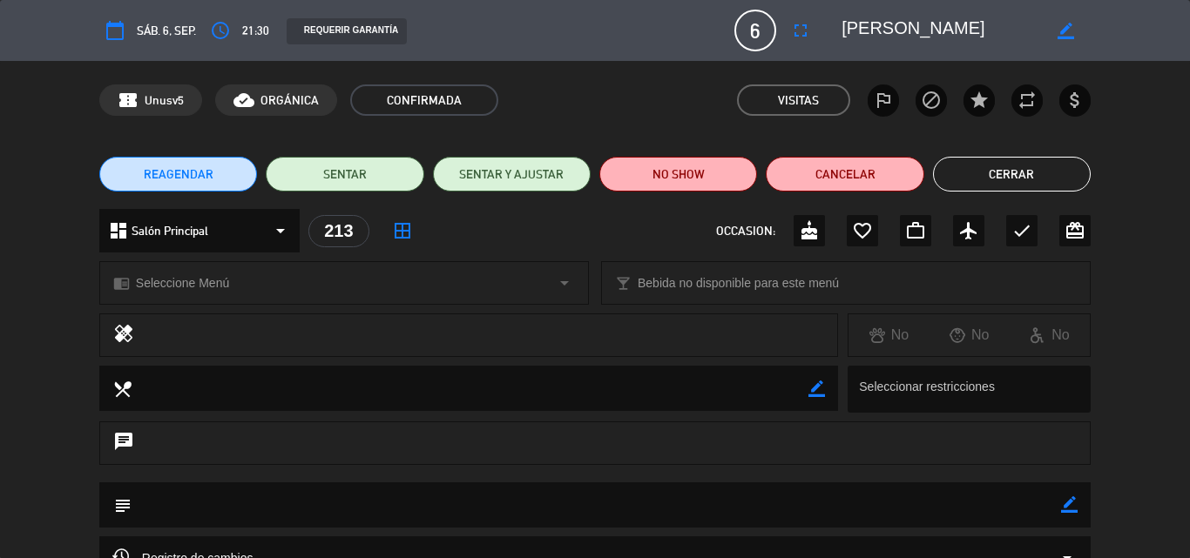
click at [1074, 165] on button "Cerrar" at bounding box center [1012, 174] width 158 height 35
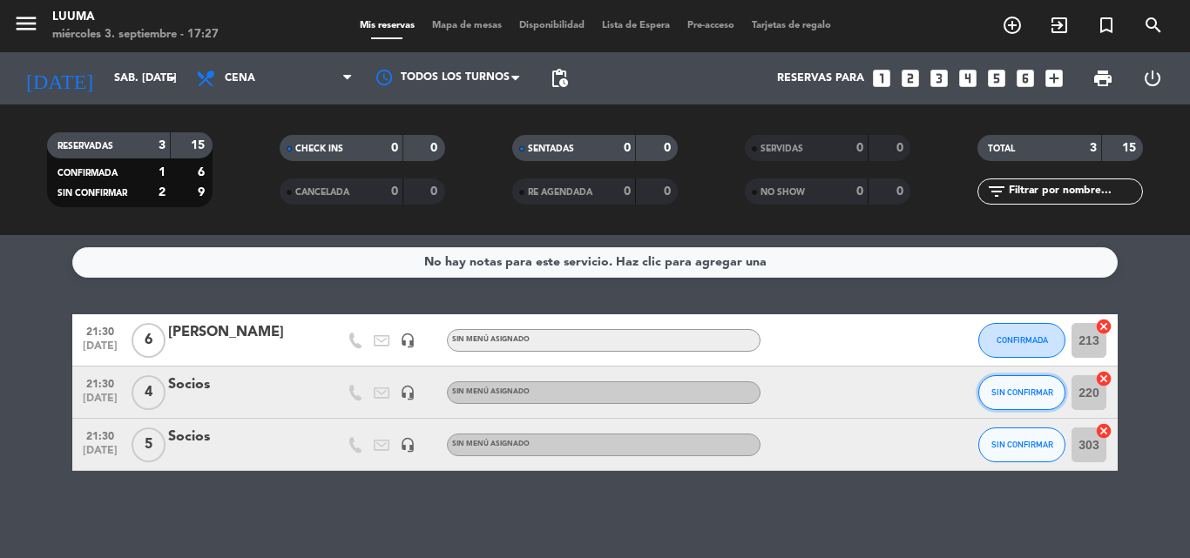
click at [1024, 386] on button "SIN CONFIRMAR" at bounding box center [1021, 392] width 87 height 35
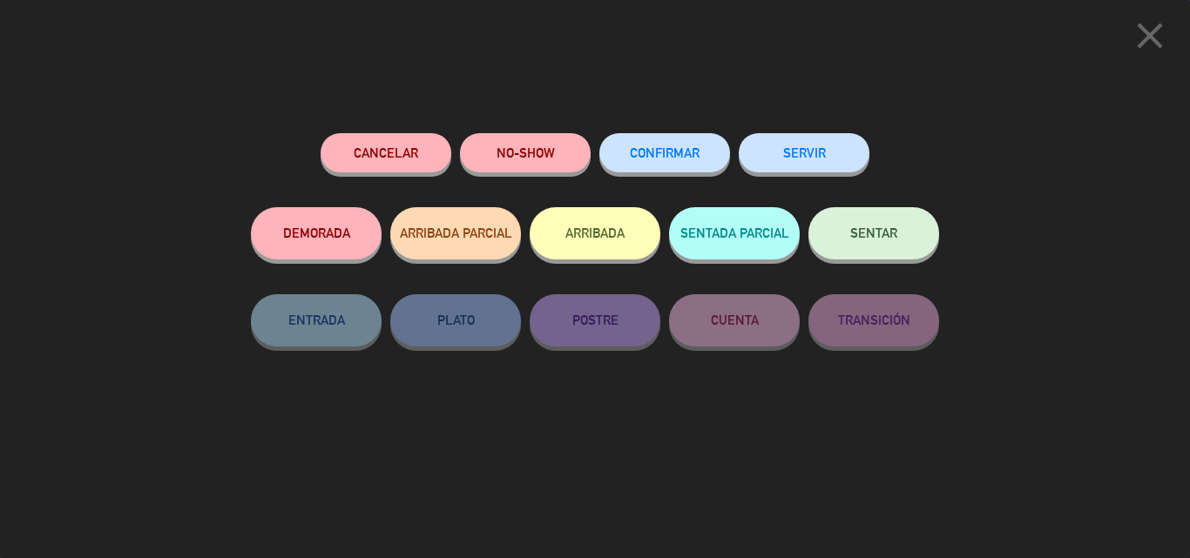
click at [645, 130] on div "Cancelar NO-SHOW CONFIRMAR SERVIR DEMORADA ARRIBADA PARCIAL ARRIBADA SENTADA PA…" at bounding box center [595, 339] width 713 height 437
click at [699, 172] on button "CONFIRMAR" at bounding box center [664, 152] width 131 height 39
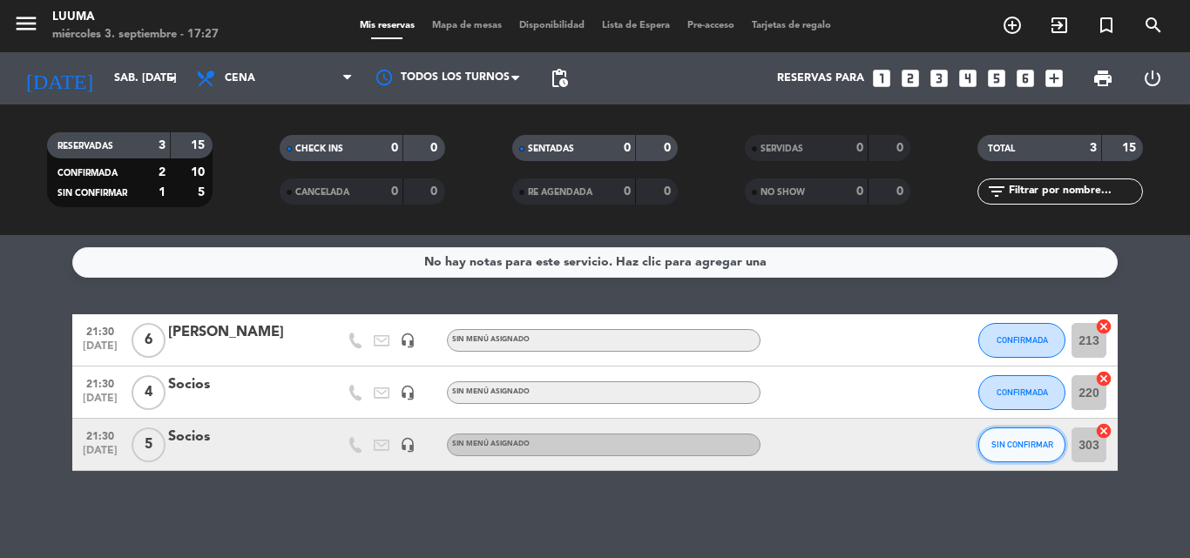
click at [1036, 432] on button "SIN CONFIRMAR" at bounding box center [1021, 445] width 87 height 35
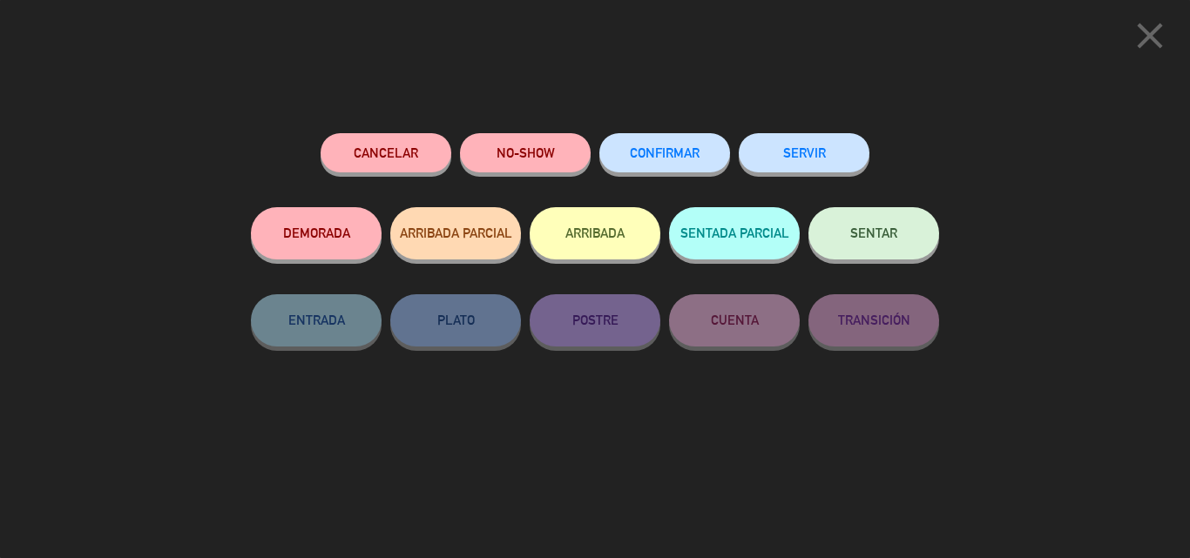
click at [637, 156] on span "CONFIRMAR" at bounding box center [665, 152] width 70 height 15
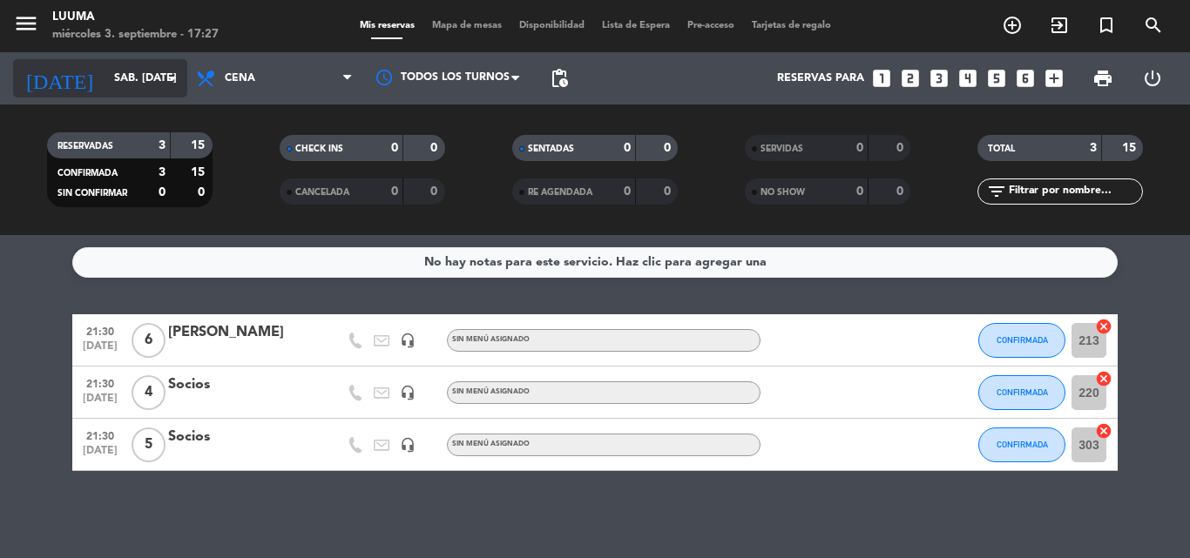
click at [124, 70] on input "sáb. [DATE]" at bounding box center [178, 79] width 147 height 30
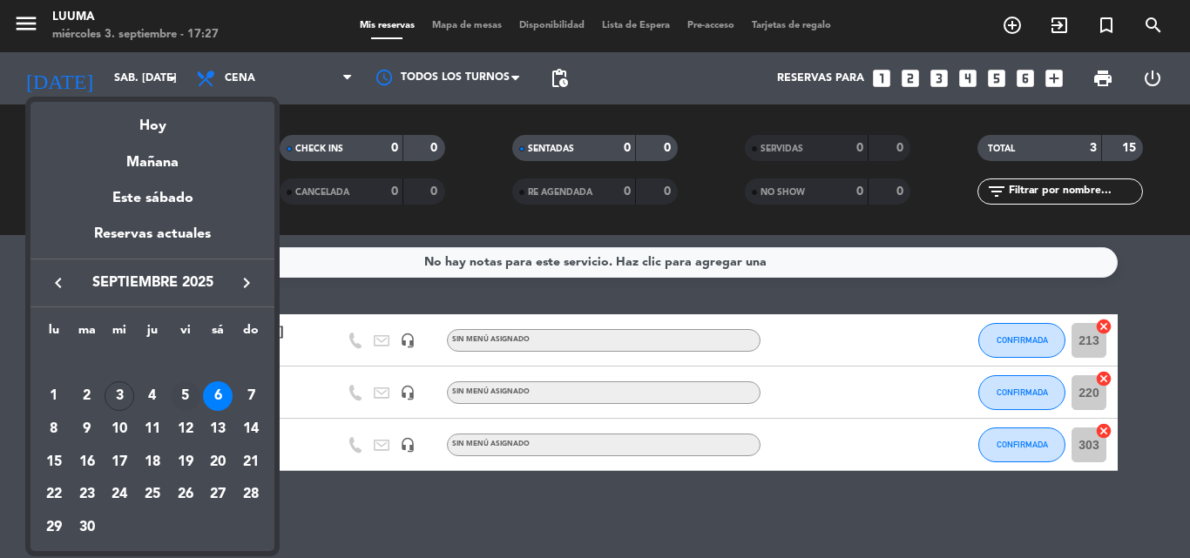
click at [193, 400] on div "5" at bounding box center [186, 397] width 30 height 30
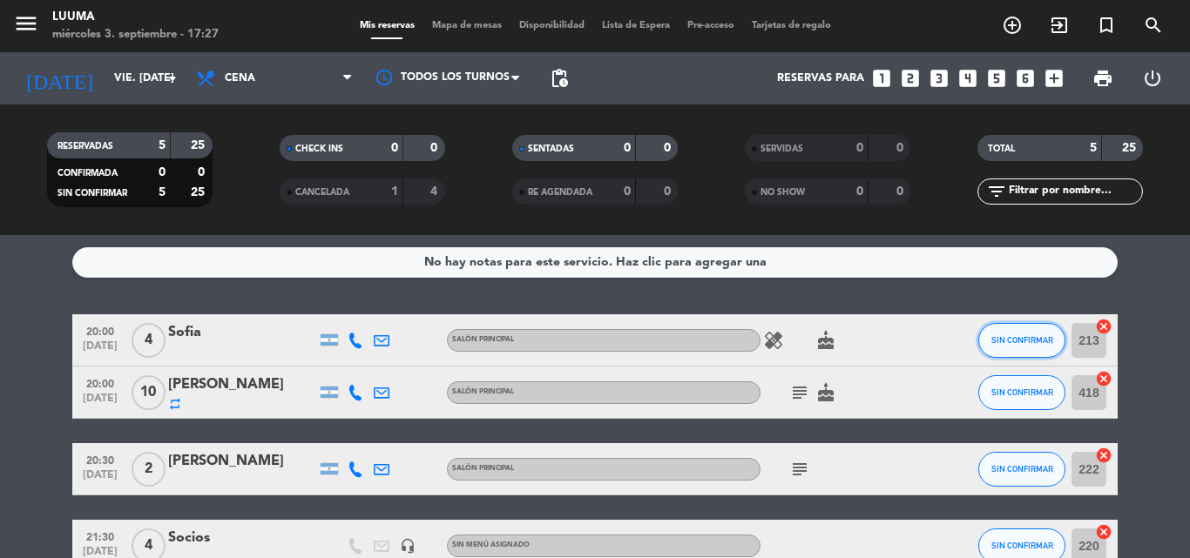
click at [1024, 339] on span "SIN CONFIRMAR" at bounding box center [1022, 340] width 62 height 10
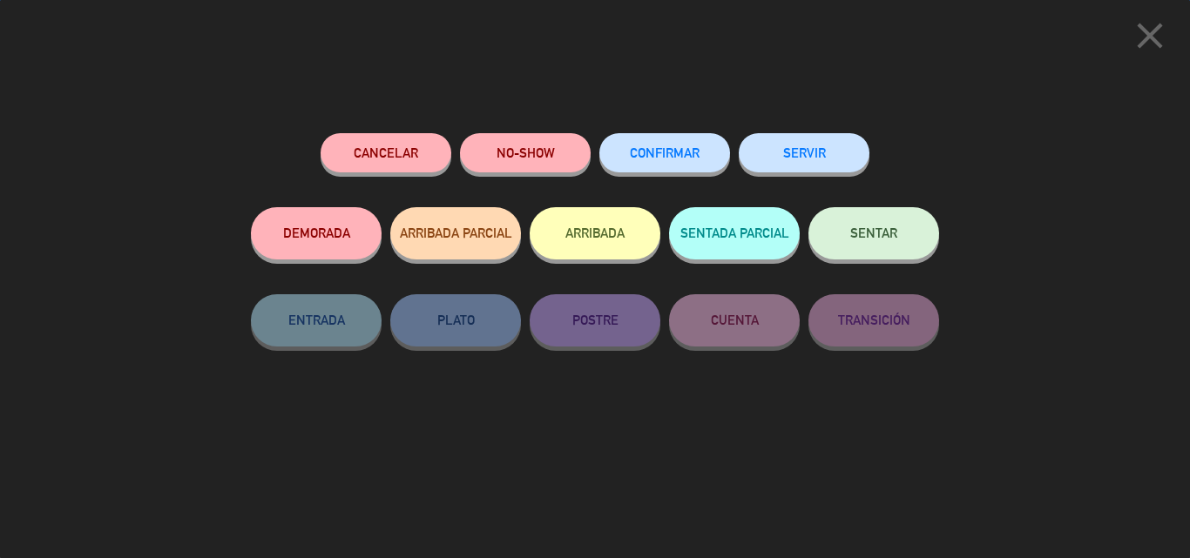
click at [700, 176] on div "CONFIRMAR" at bounding box center [664, 170] width 131 height 74
click at [708, 159] on button "CONFIRMAR" at bounding box center [664, 152] width 131 height 39
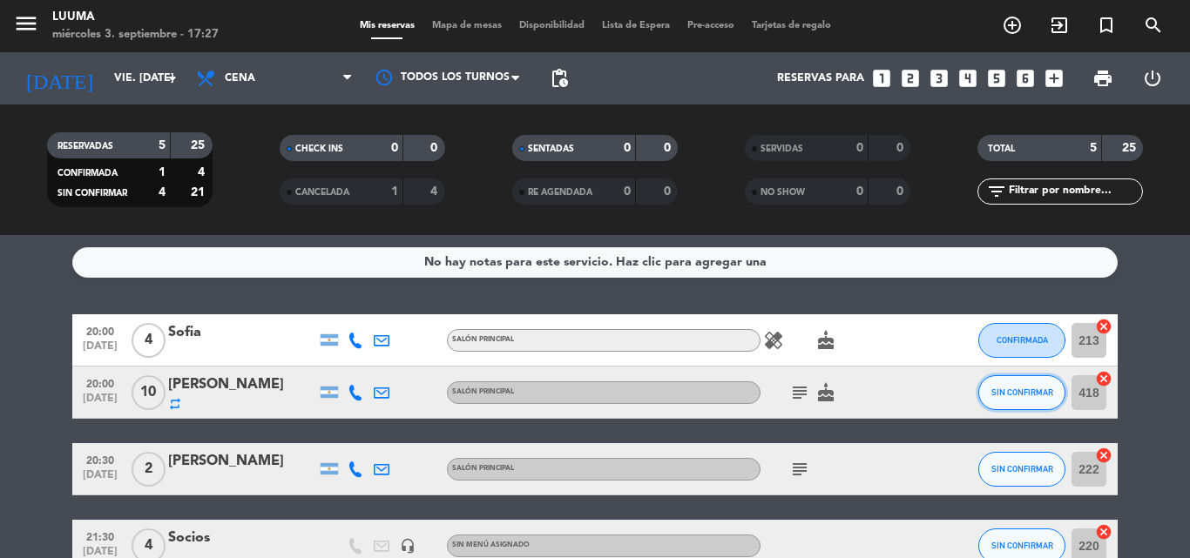
click at [1008, 390] on span "SIN CONFIRMAR" at bounding box center [1022, 393] width 62 height 10
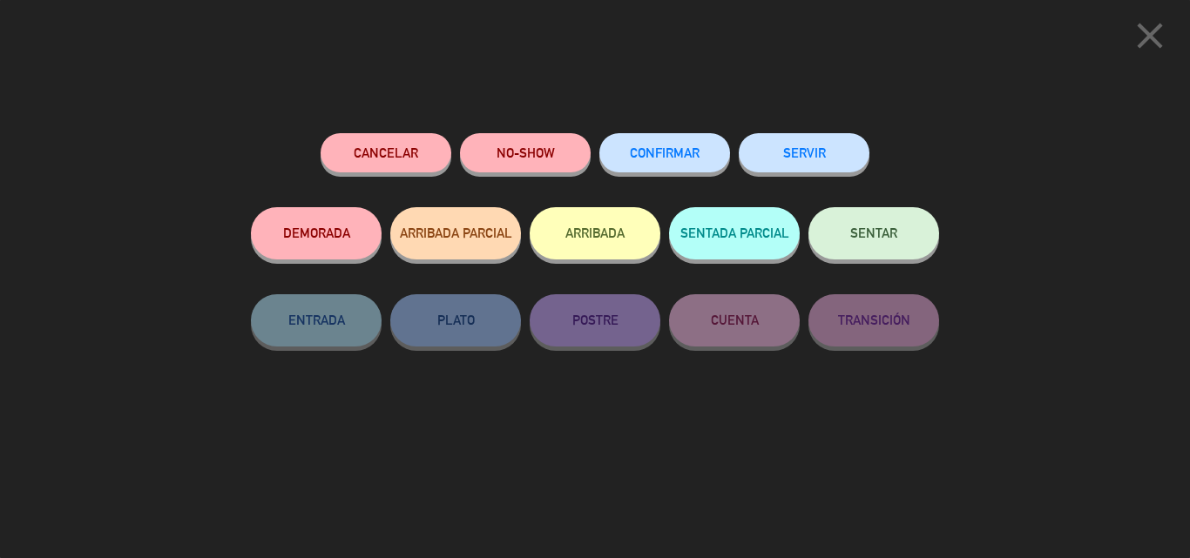
click at [693, 166] on button "CONFIRMAR" at bounding box center [664, 152] width 131 height 39
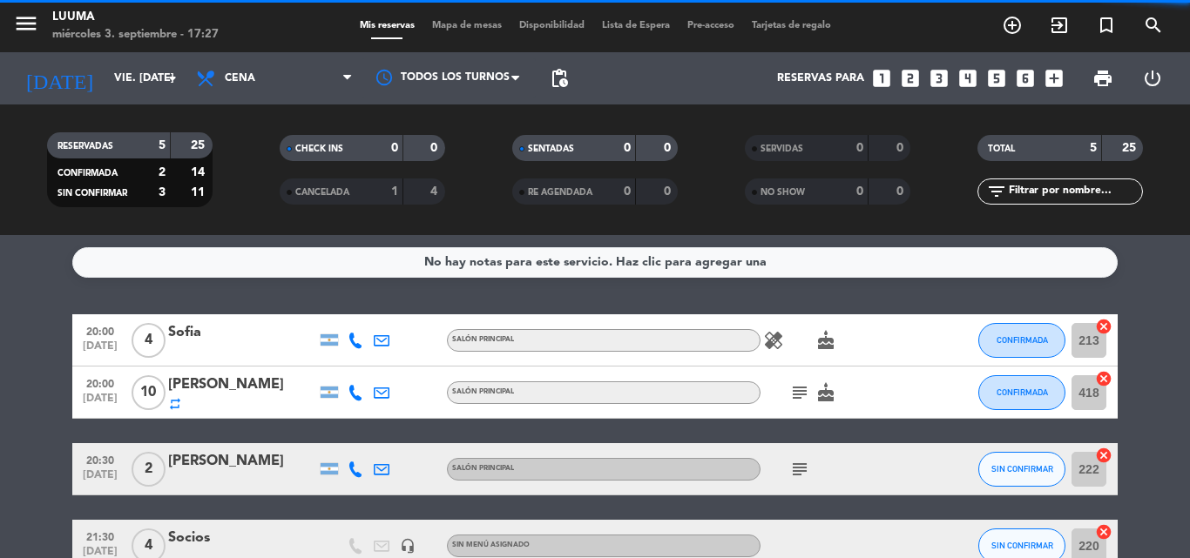
click at [800, 394] on icon "subject" at bounding box center [799, 392] width 21 height 21
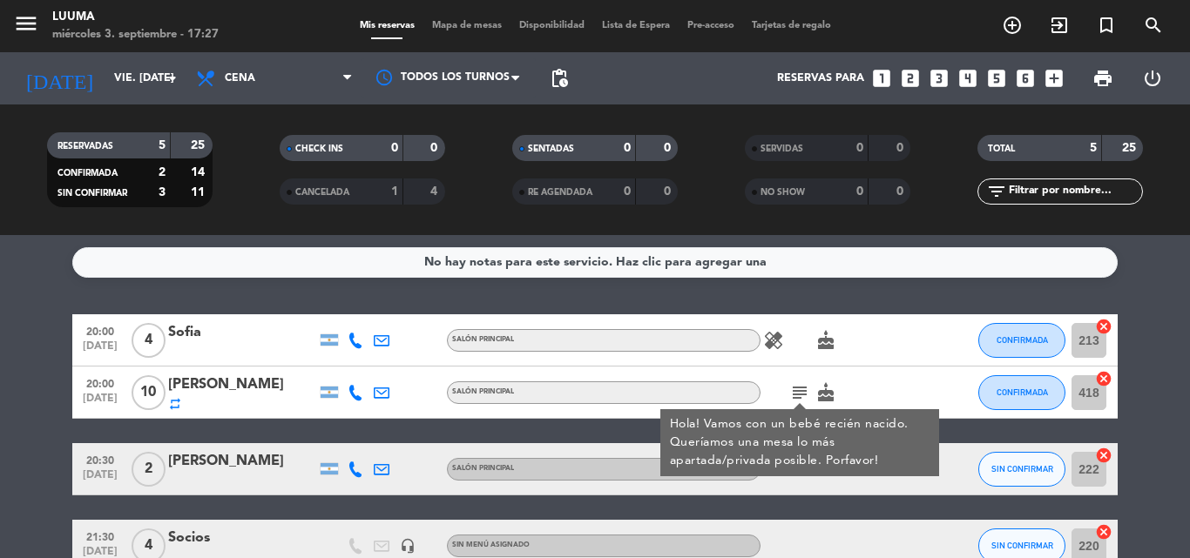
click at [937, 385] on div at bounding box center [940, 392] width 47 height 51
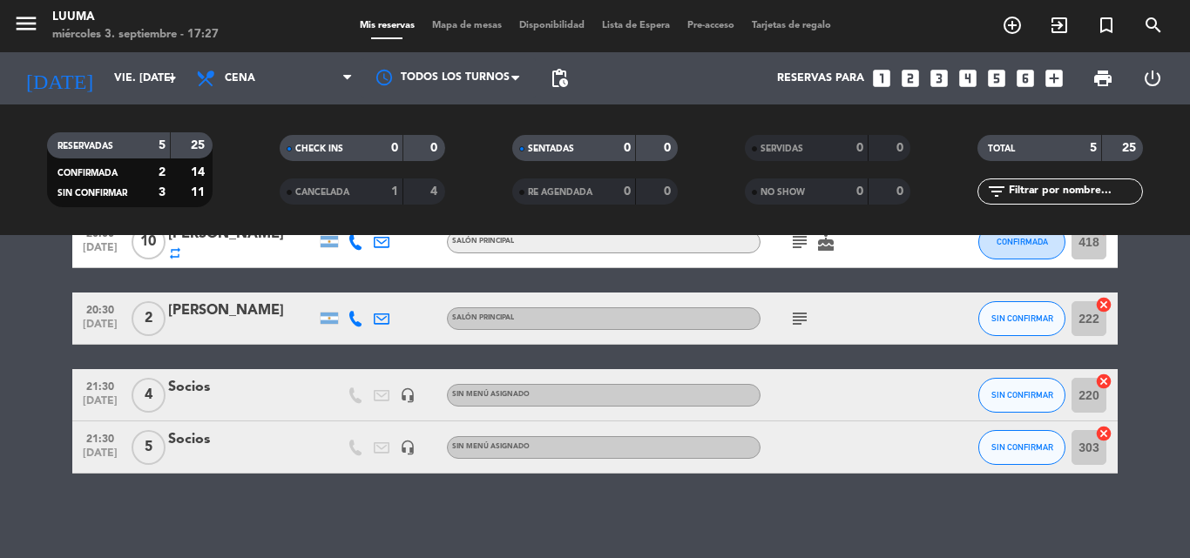
scroll to position [154, 0]
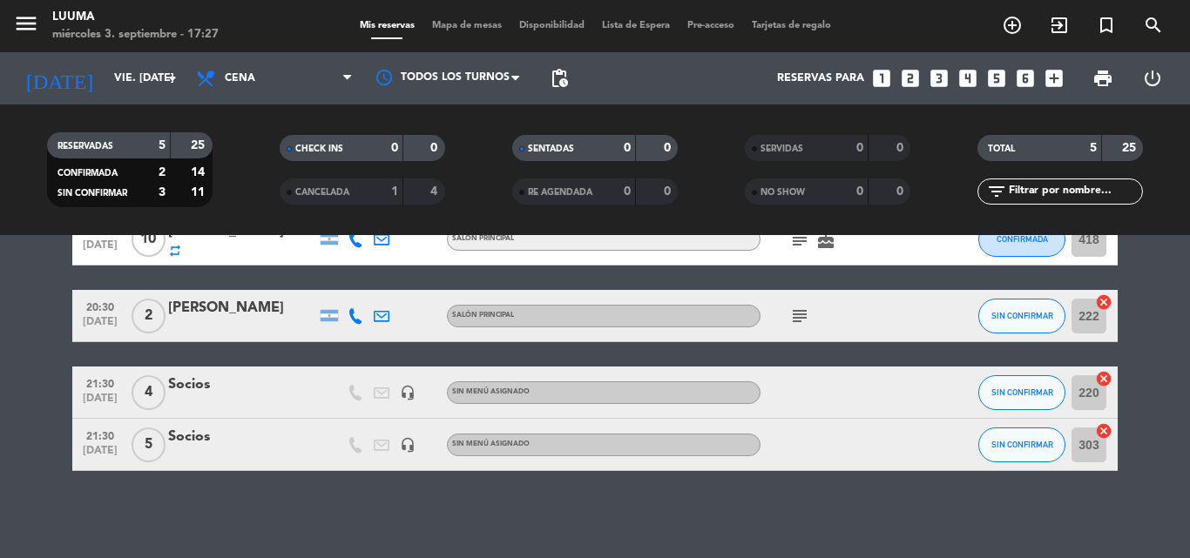
click at [801, 317] on icon "subject" at bounding box center [799, 316] width 21 height 21
click at [869, 316] on div "subject No" at bounding box center [838, 315] width 157 height 51
click at [1000, 327] on button "SIN CONFIRMAR" at bounding box center [1021, 316] width 87 height 35
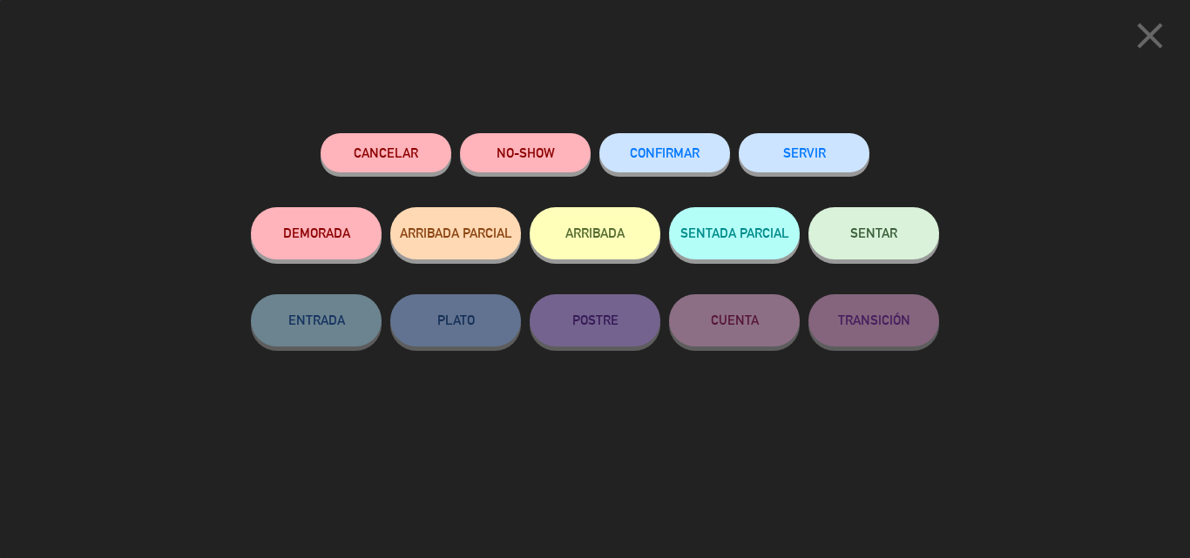
click at [701, 153] on button "CONFIRMAR" at bounding box center [664, 152] width 131 height 39
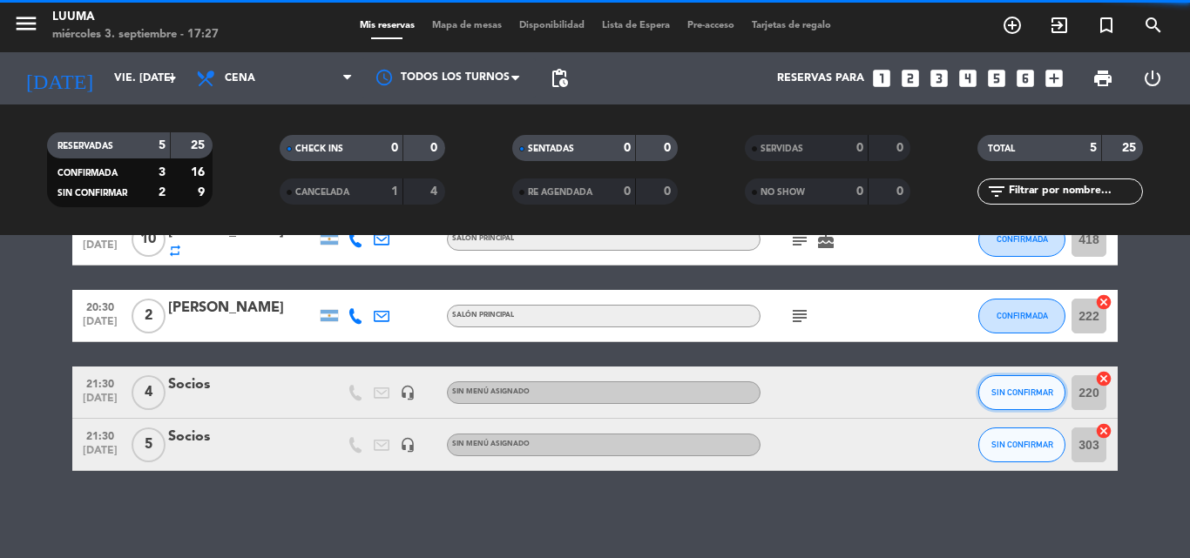
click at [1039, 395] on span "SIN CONFIRMAR" at bounding box center [1022, 393] width 62 height 10
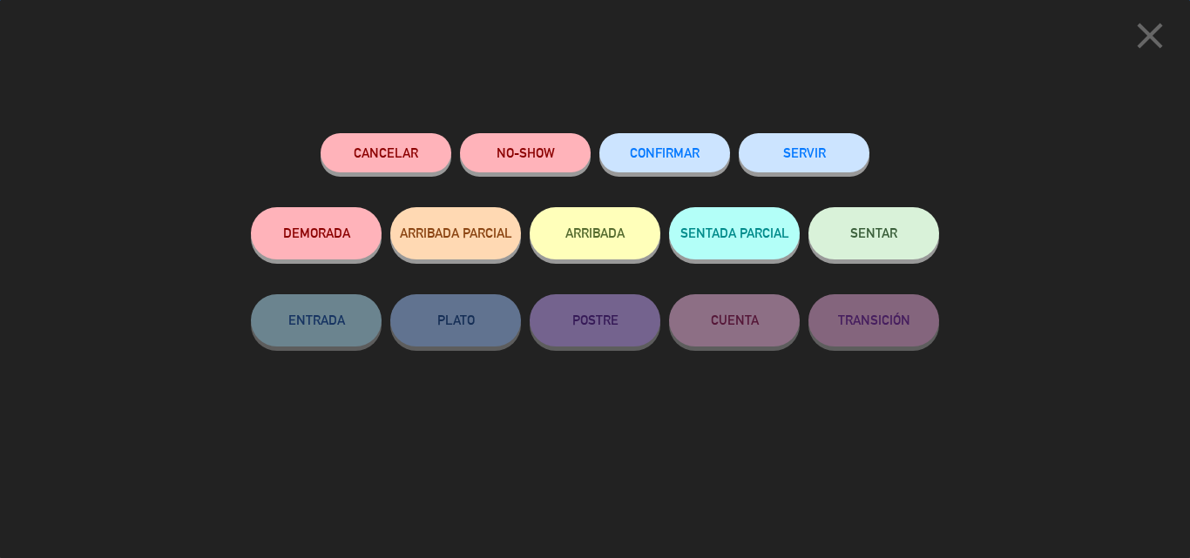
click at [687, 172] on button "CONFIRMAR" at bounding box center [664, 152] width 131 height 39
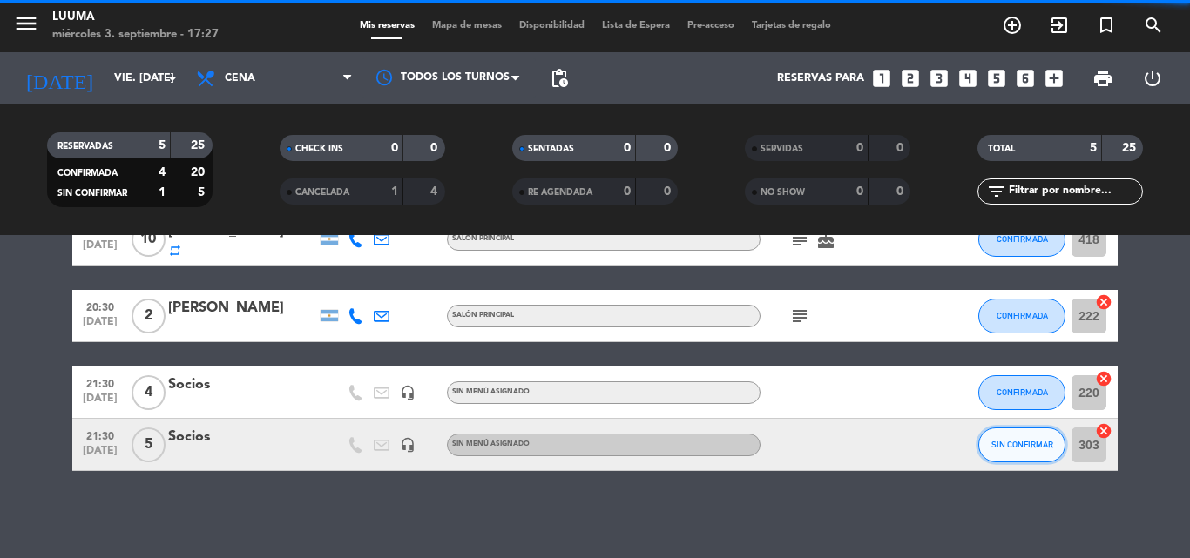
click at [1010, 438] on button "SIN CONFIRMAR" at bounding box center [1021, 445] width 87 height 35
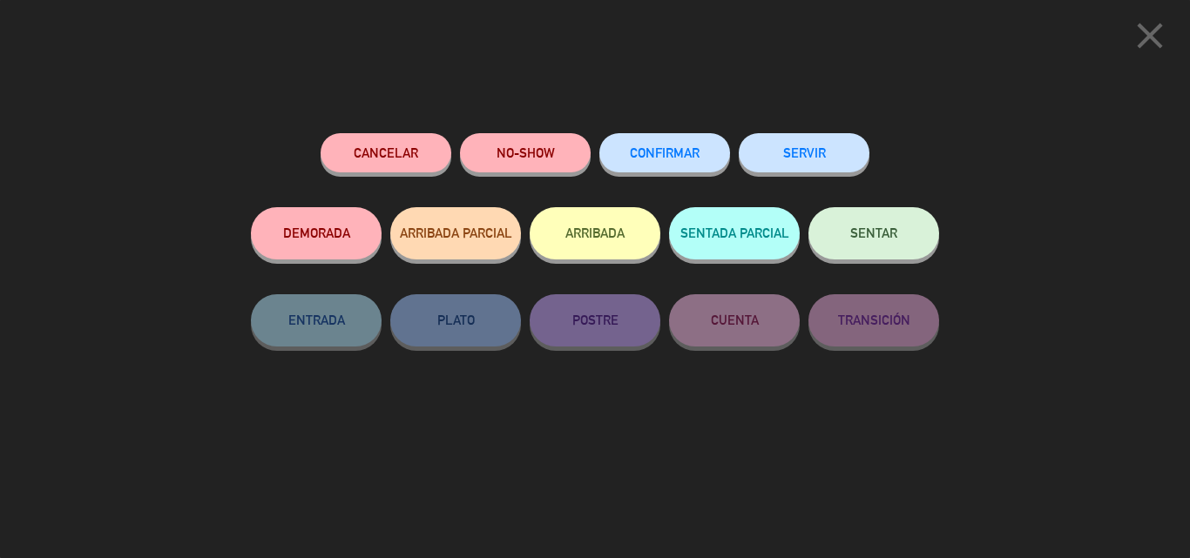
click at [682, 158] on span "CONFIRMAR" at bounding box center [665, 152] width 70 height 15
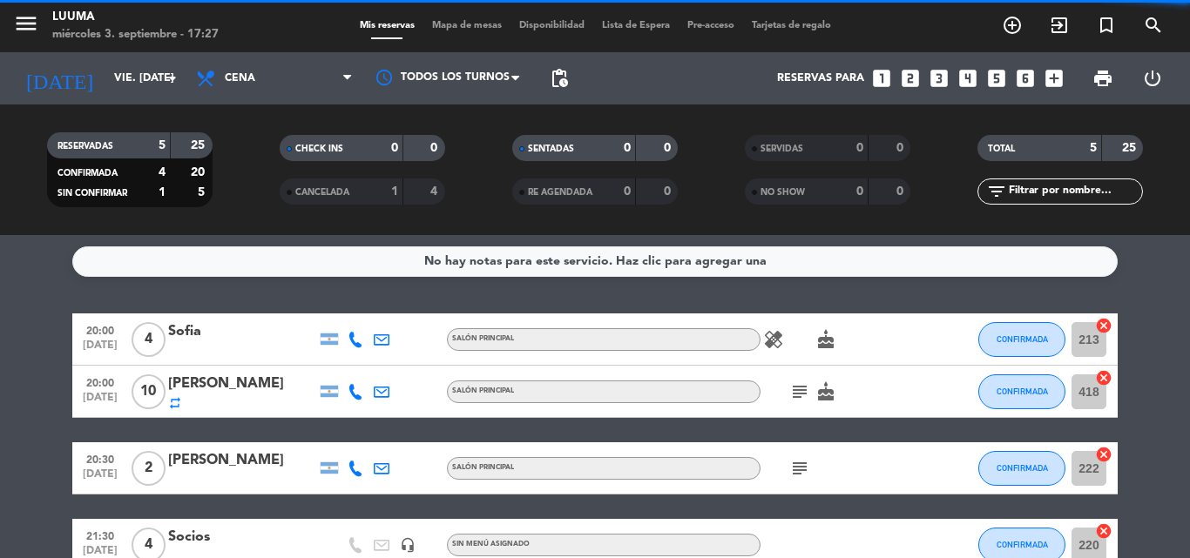
scroll to position [0, 0]
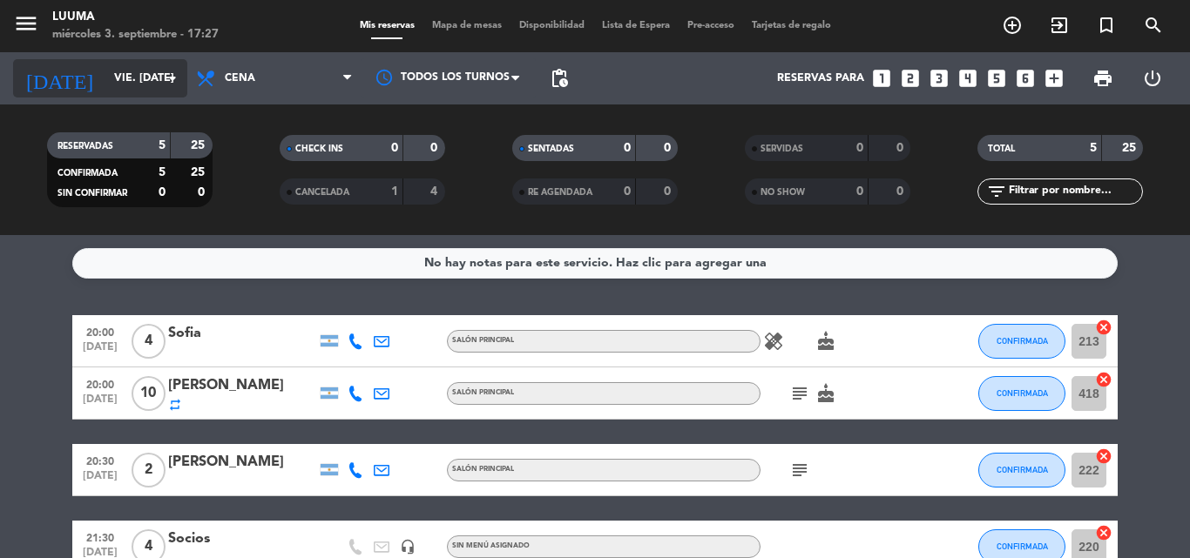
click at [105, 88] on input "vie. [DATE]" at bounding box center [178, 79] width 147 height 30
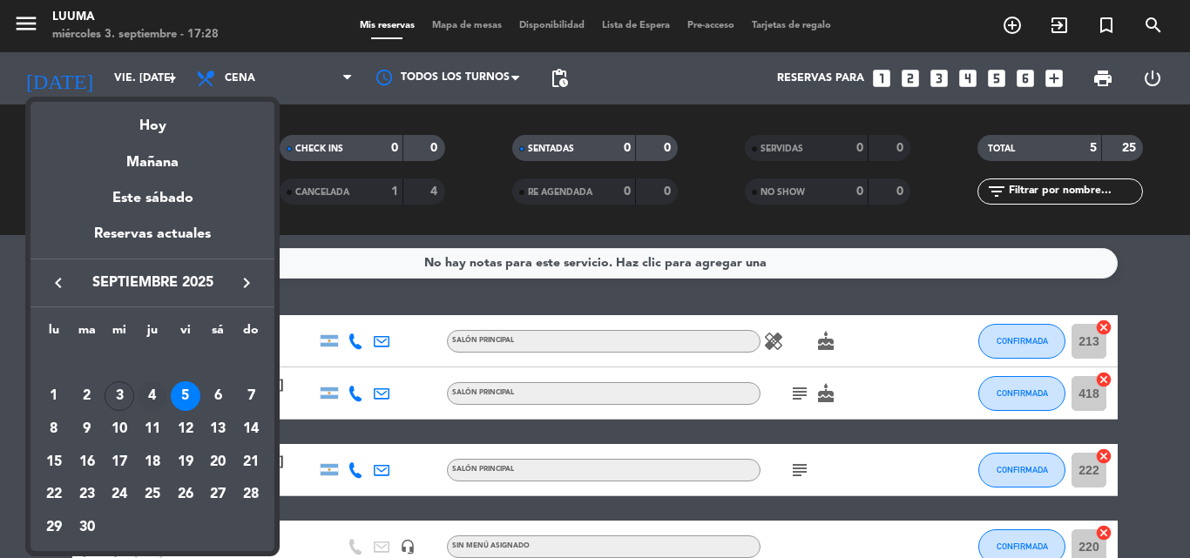
click at [146, 391] on div "4" at bounding box center [153, 397] width 30 height 30
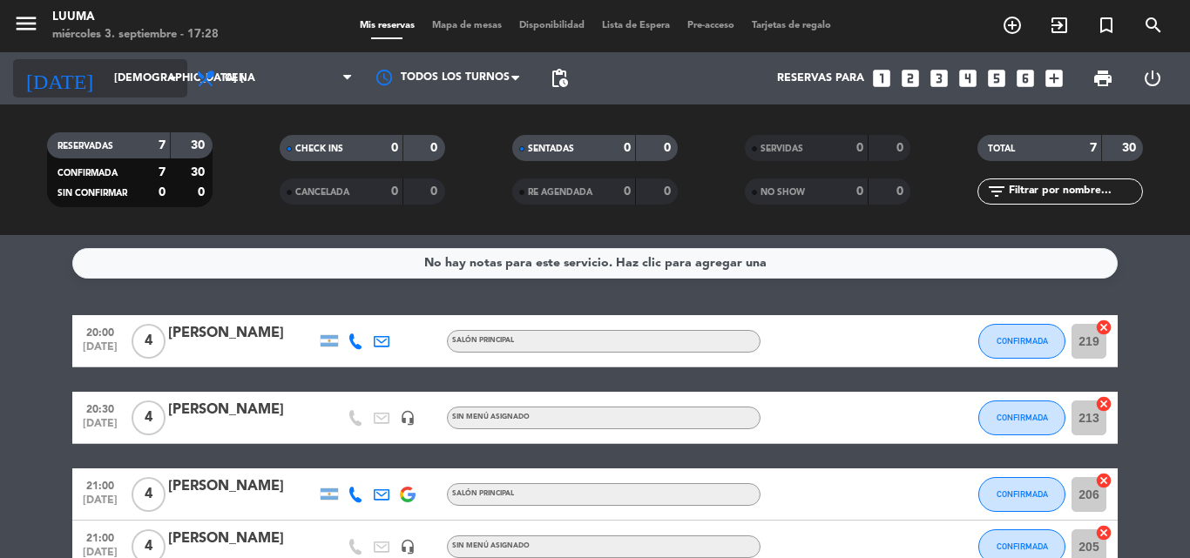
click at [137, 79] on input "[DEMOGRAPHIC_DATA] [DATE]" at bounding box center [178, 79] width 147 height 30
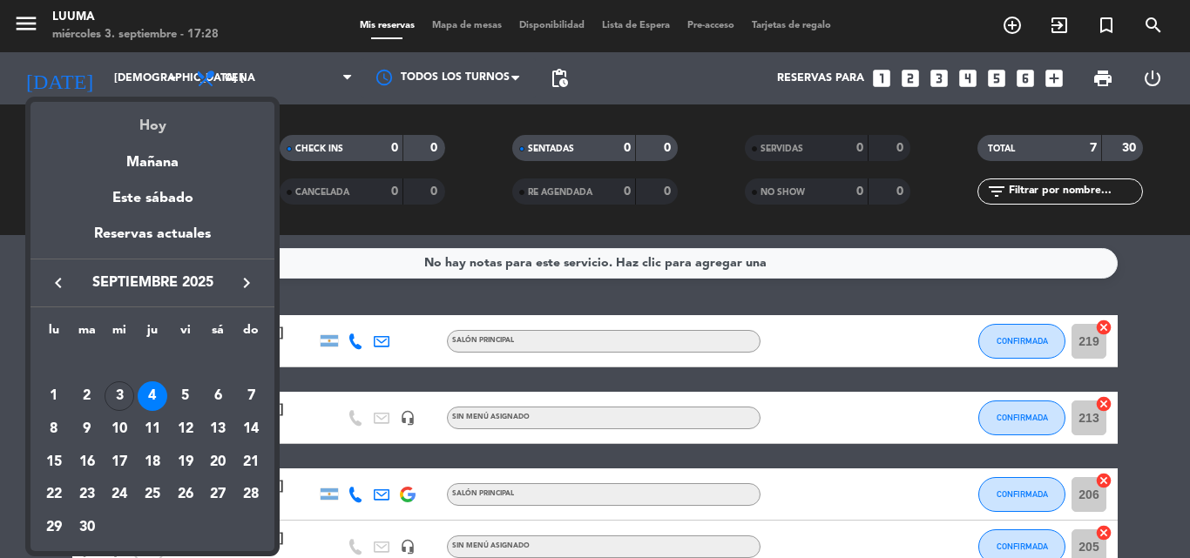
click at [152, 132] on div "Hoy" at bounding box center [152, 120] width 244 height 36
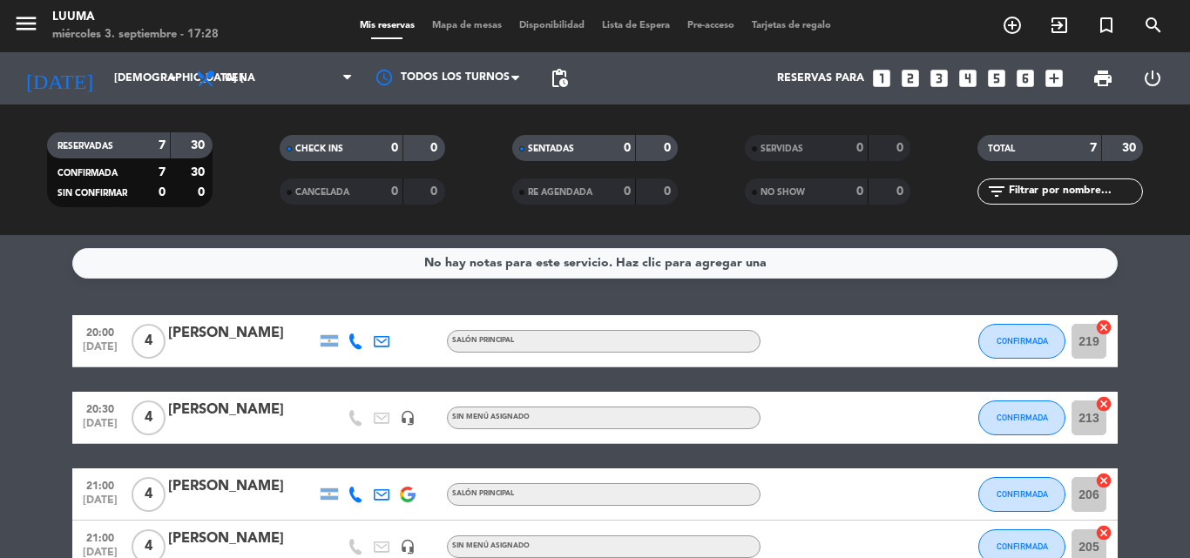
type input "mié. [DATE]"
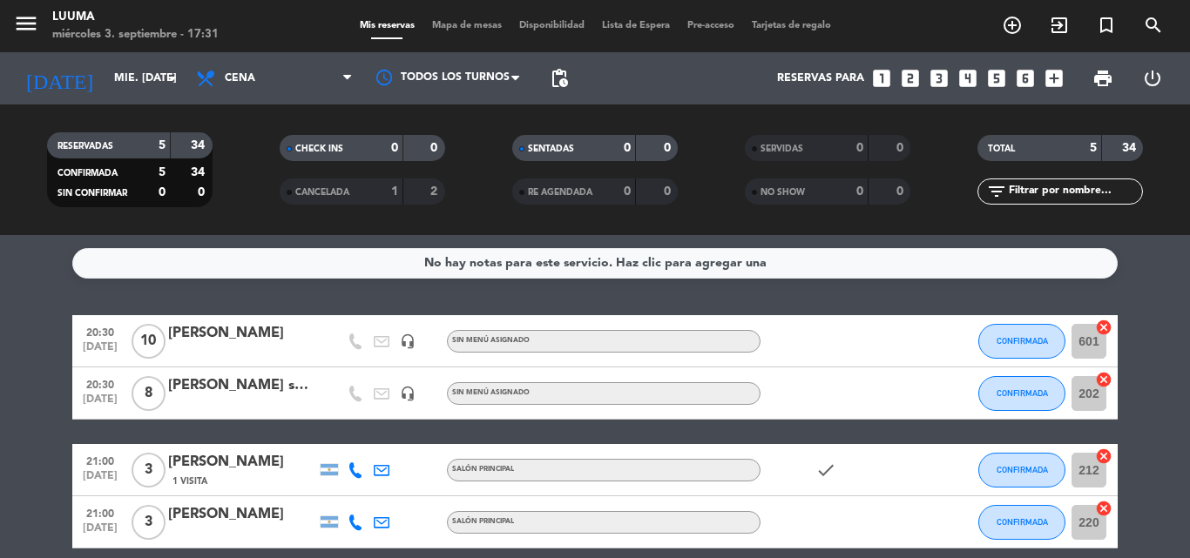
click at [244, 154] on filter-checkbox "RESERVADAS 5 34 CONFIRMADA 5 34 SIN CONFIRMAR 0 0" at bounding box center [129, 169] width 233 height 75
click at [480, 26] on span "Mapa de mesas" at bounding box center [466, 26] width 87 height 10
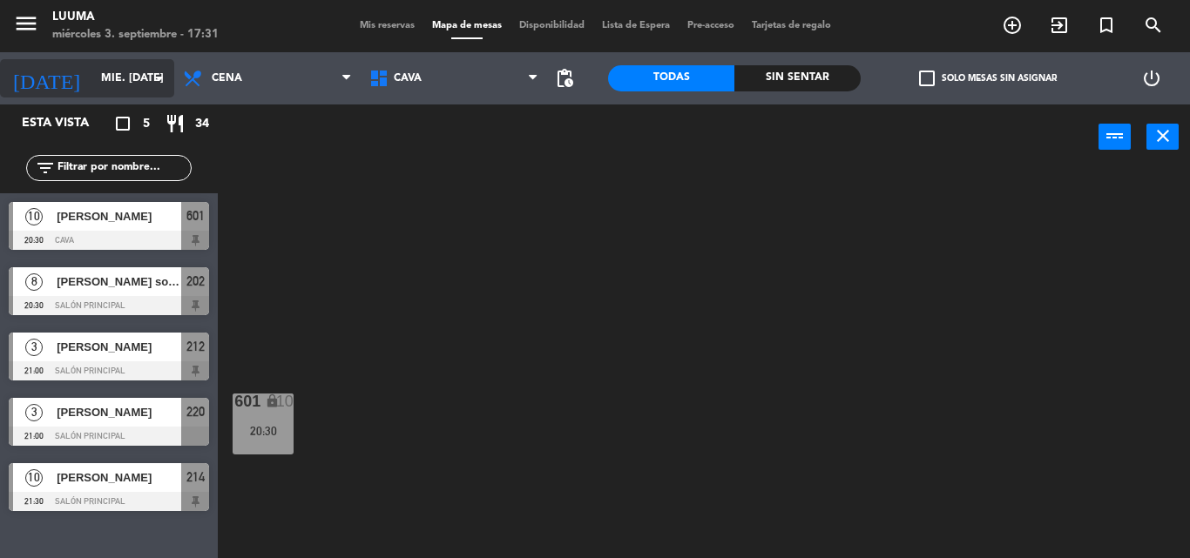
click at [124, 81] on input "mié. [DATE]" at bounding box center [165, 79] width 147 height 30
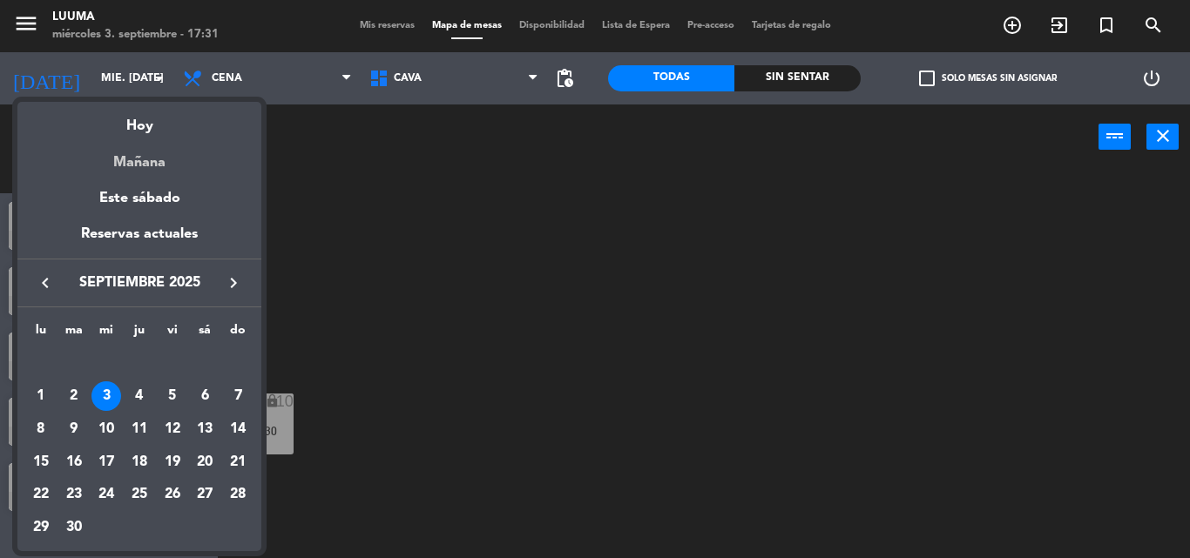
click at [161, 162] on div "Mañana" at bounding box center [139, 157] width 244 height 36
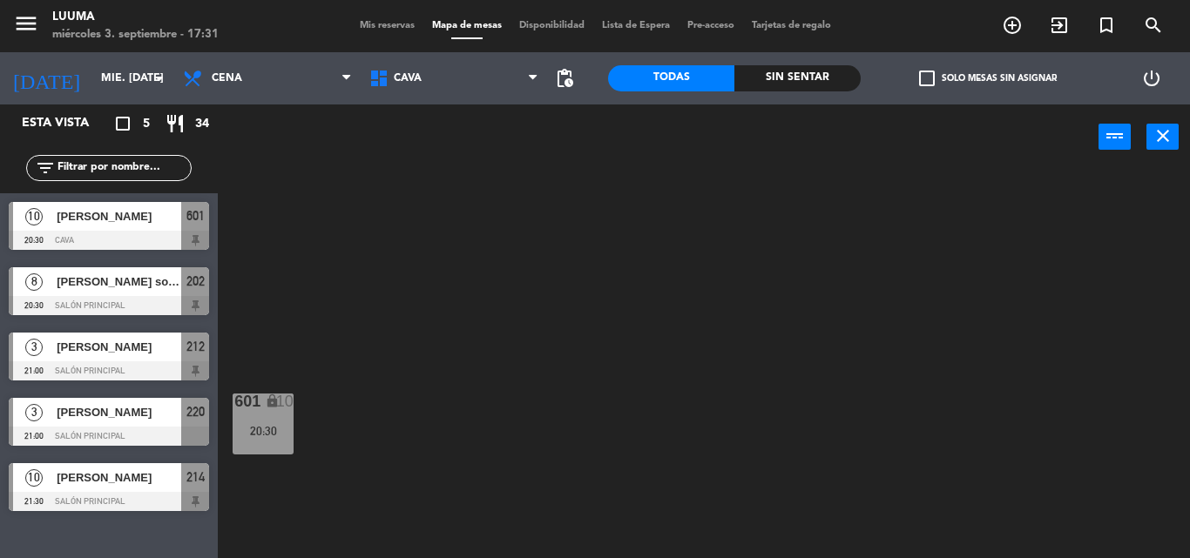
type input "[DEMOGRAPHIC_DATA] [DATE]"
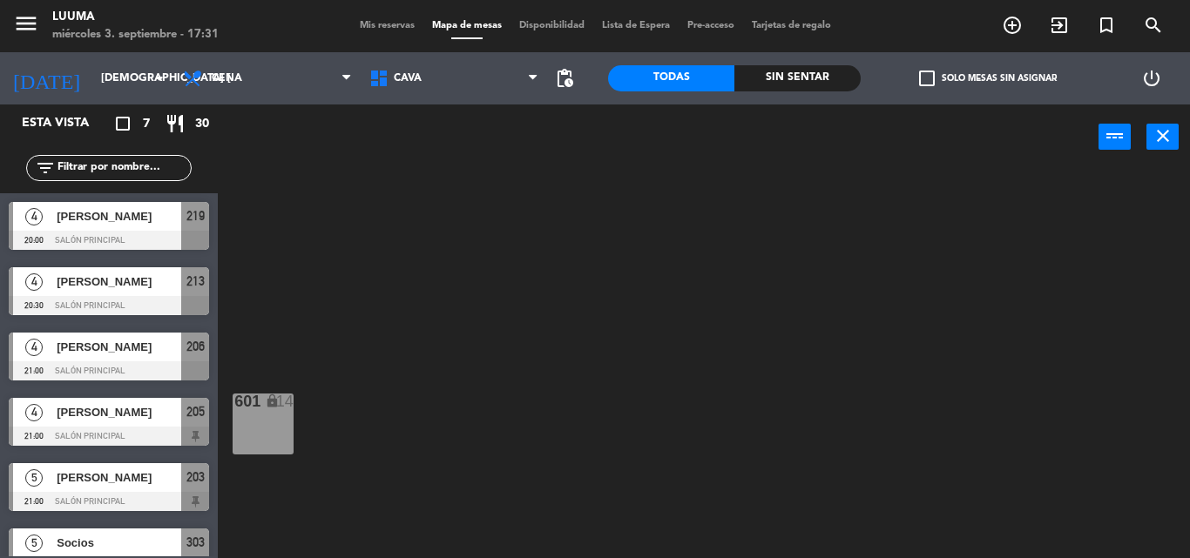
click at [270, 224] on div "601 lock 14" at bounding box center [710, 364] width 960 height 388
click at [470, 69] on span "Cava" at bounding box center [454, 78] width 186 height 38
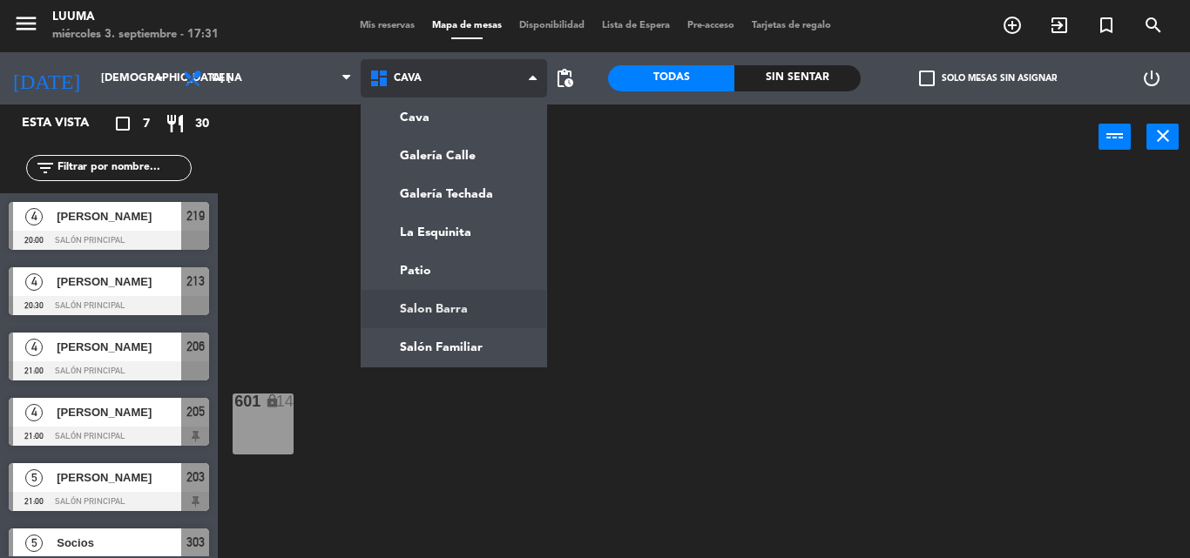
click at [507, 307] on ng-component "menu Luuma miércoles 3. septiembre - 17:31 Mis reservas Mapa de mesas Disponibi…" at bounding box center [595, 279] width 1190 height 558
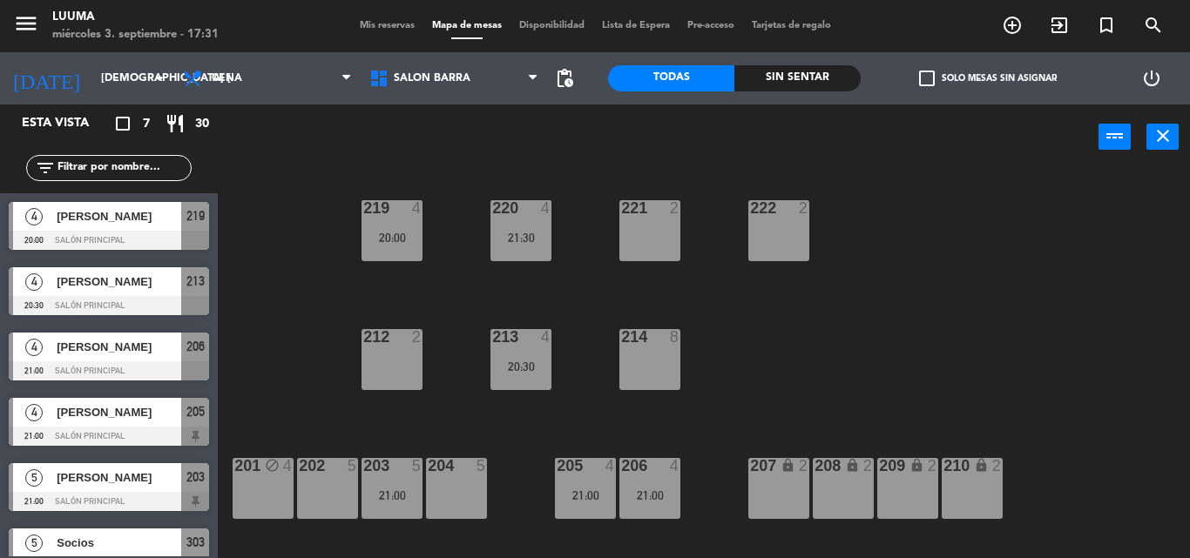
click at [586, 153] on div "power_input close" at bounding box center [658, 138] width 881 height 66
click at [406, 422] on div "220 4 21:30 221 2 219 4 20:00 222 2 213 4 20:30 214 8 212 2 201 block 4 202 5 2…" at bounding box center [710, 364] width 960 height 388
click at [764, 398] on div "220 4 21:30 221 2 219 4 20:00 222 2 213 4 20:30 214 8 212 2 201 block 4 202 5 2…" at bounding box center [710, 364] width 960 height 388
click at [663, 482] on div "206 4 21:00" at bounding box center [649, 488] width 61 height 61
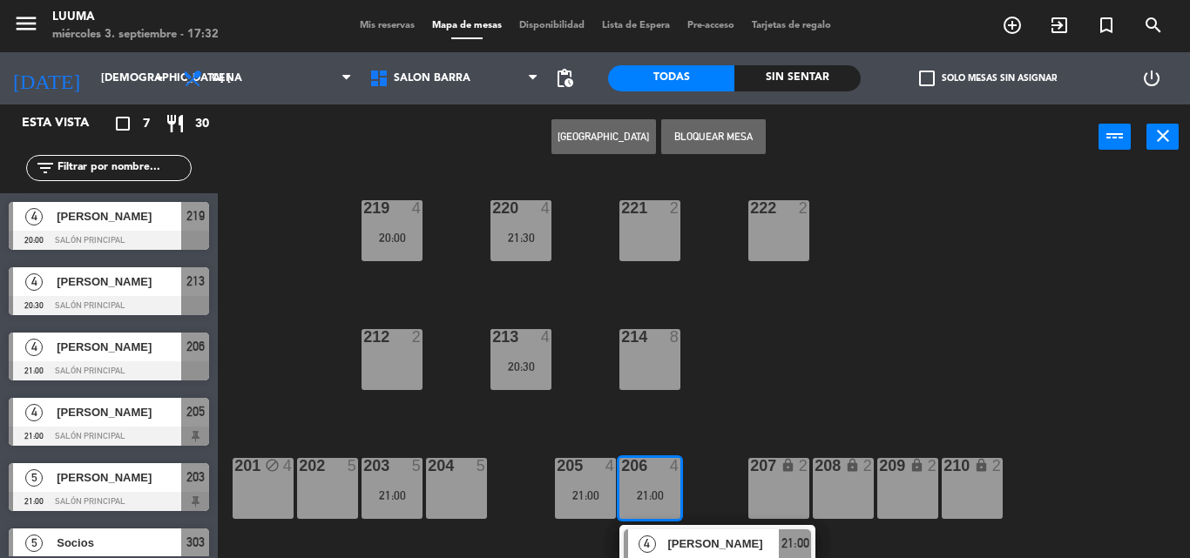
click at [734, 141] on button "Bloquear Mesa" at bounding box center [713, 136] width 105 height 35
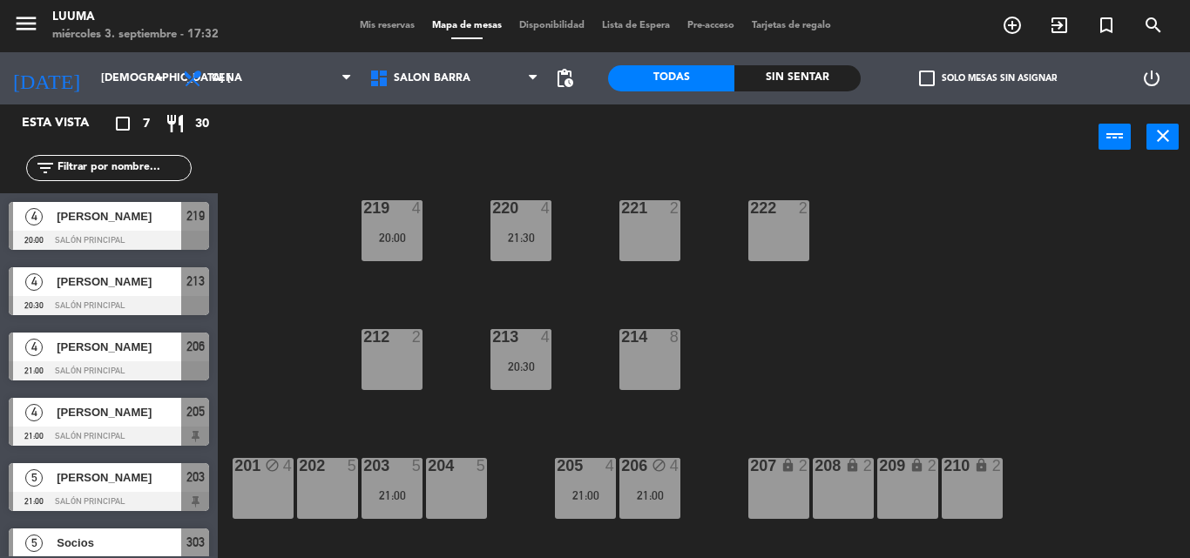
click at [778, 387] on div "220 4 21:30 221 2 219 4 20:00 222 2 213 4 20:30 214 8 212 2 201 block 4 202 5 2…" at bounding box center [710, 364] width 960 height 388
click at [664, 495] on div "21:00" at bounding box center [649, 496] width 61 height 12
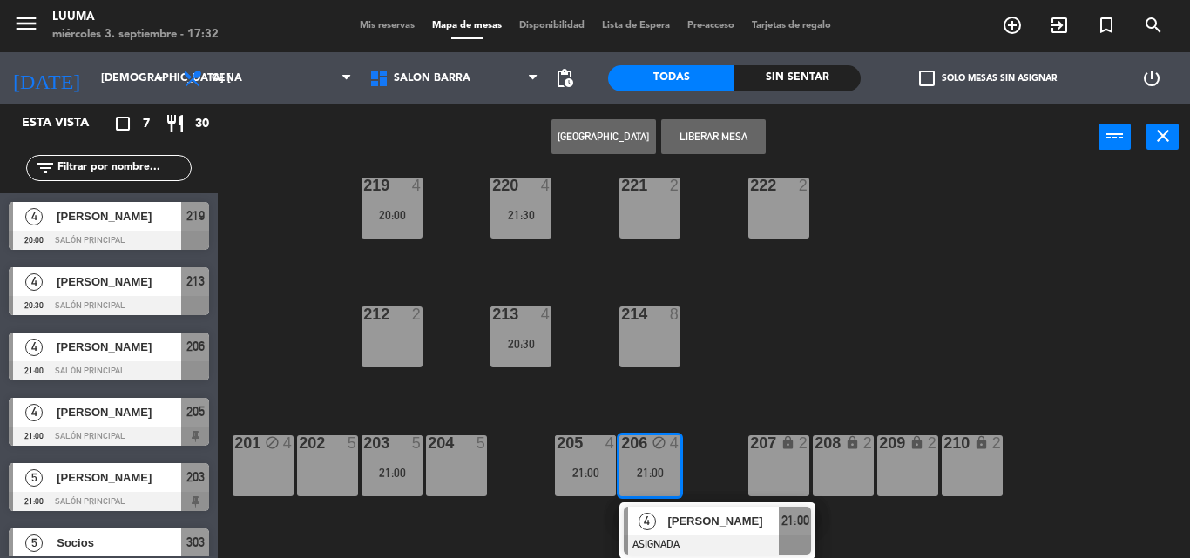
scroll to position [24, 0]
click at [746, 524] on span "[PERSON_NAME]" at bounding box center [722, 520] width 111 height 18
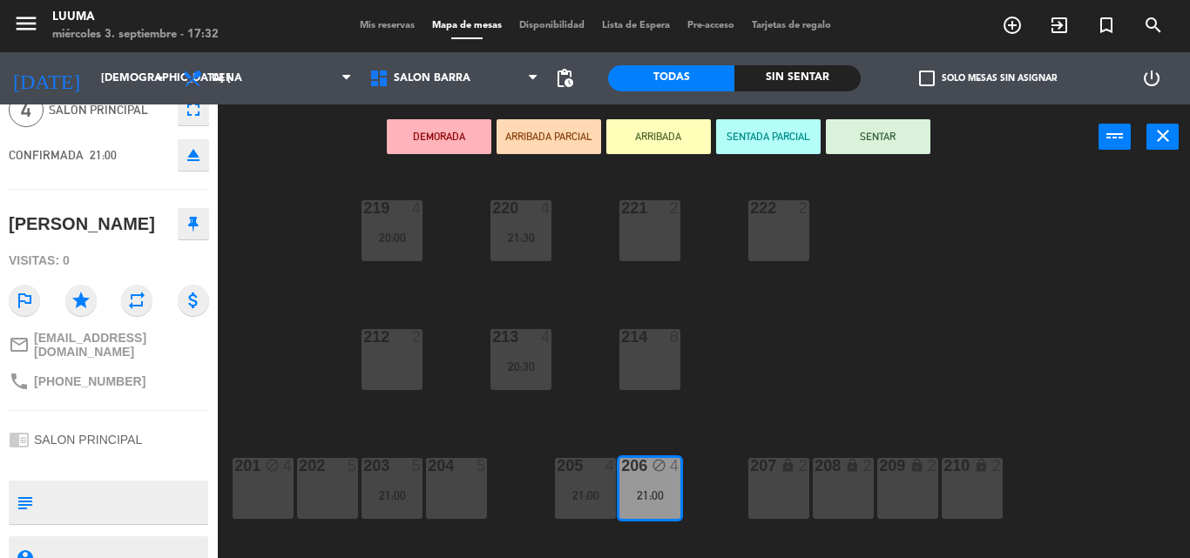
scroll to position [0, 0]
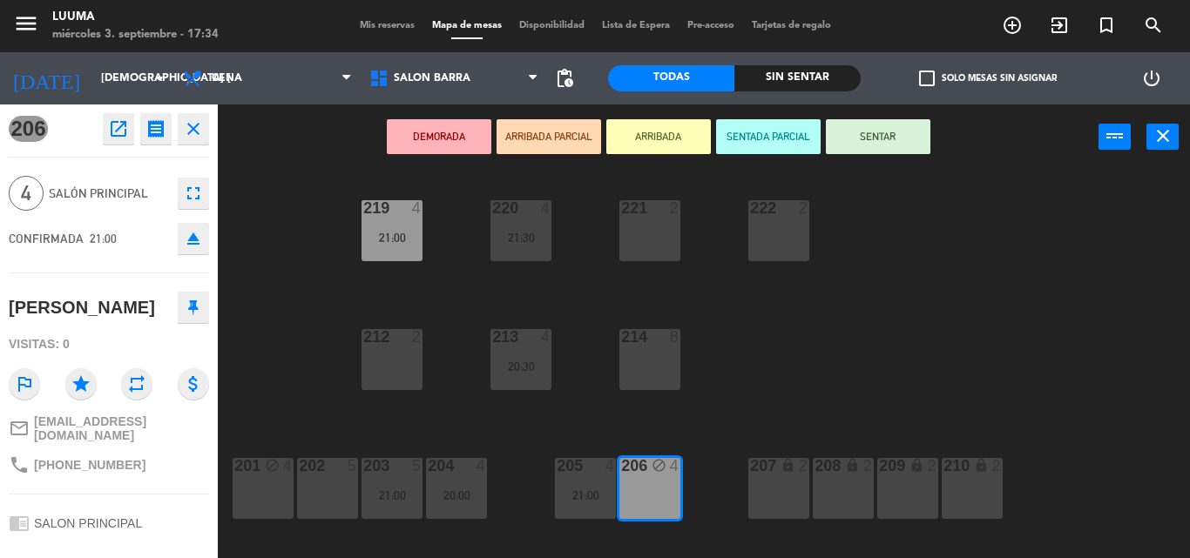
click at [847, 421] on div "220 4 21:30 221 2 219 4 21:00 222 2 213 4 20:30 214 8 212 2 201 block 4 202 5 2…" at bounding box center [710, 364] width 960 height 388
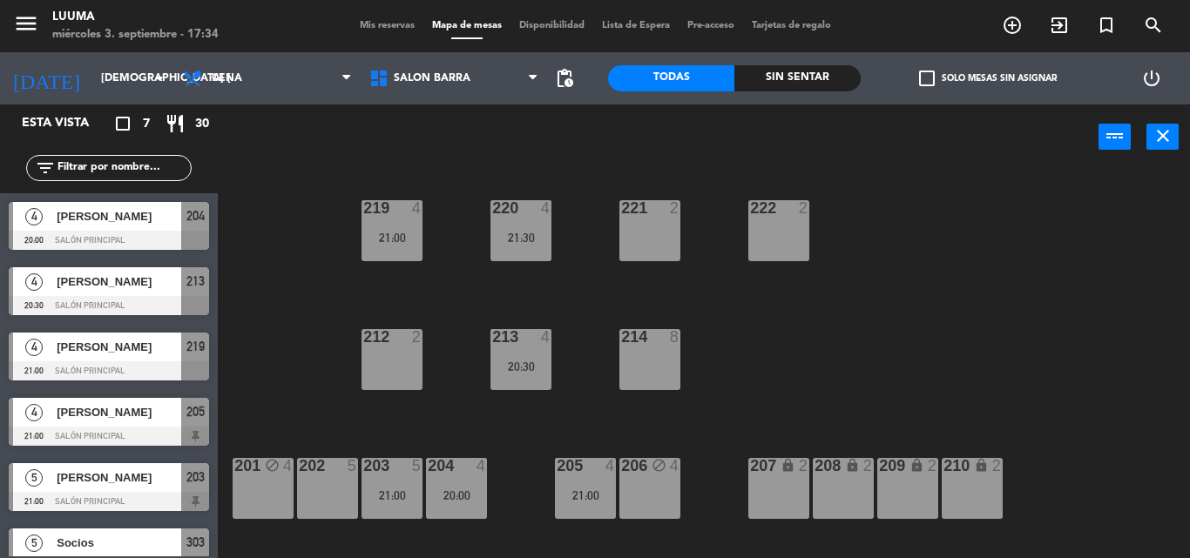
click at [583, 503] on div "205 4 21:00" at bounding box center [585, 488] width 61 height 61
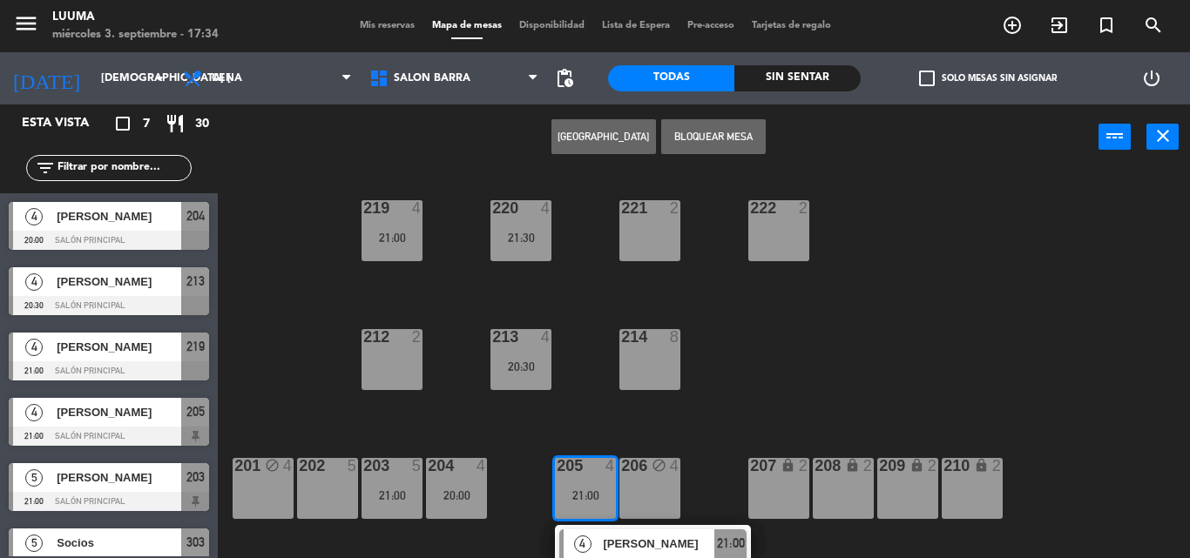
click at [755, 402] on div "220 4 21:30 221 2 219 4 21:00 222 2 213 4 20:30 214 8 212 2 201 block 4 202 5 2…" at bounding box center [710, 364] width 960 height 388
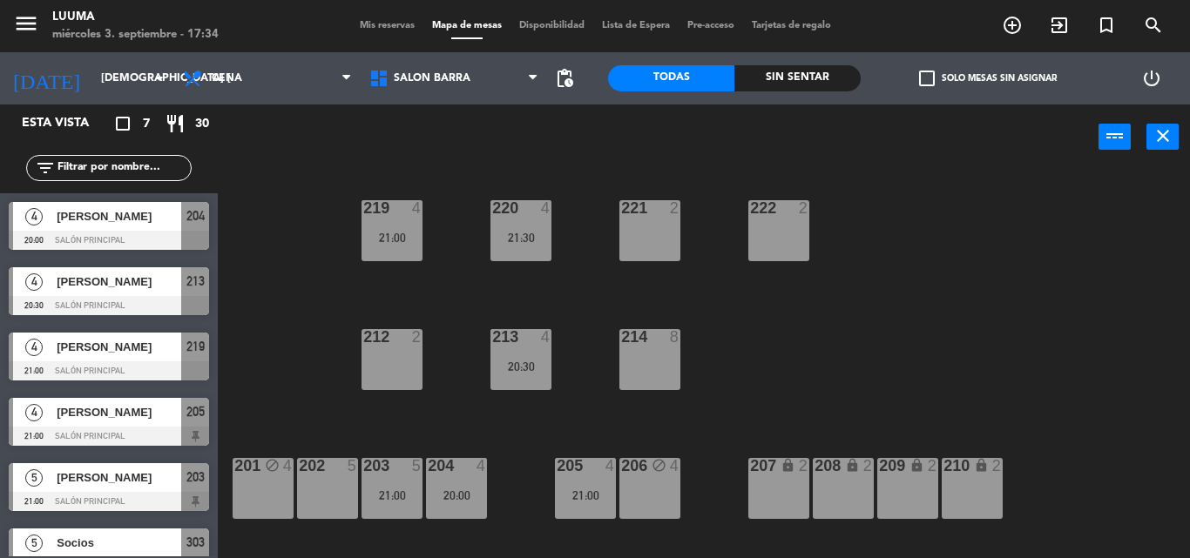
click at [661, 479] on div "206 block 4" at bounding box center [649, 488] width 61 height 61
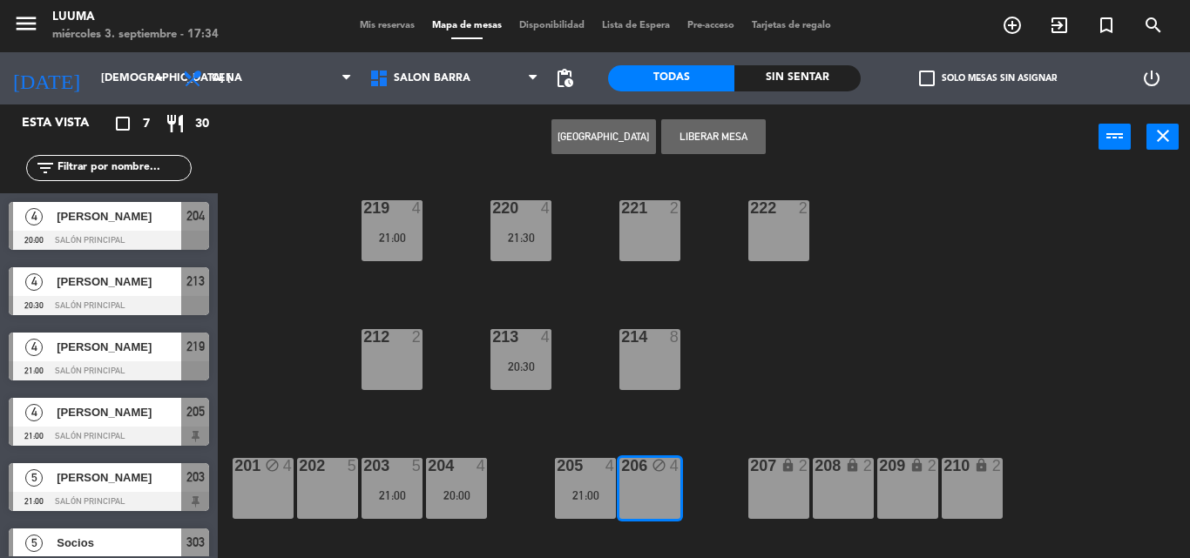
click at [716, 418] on div "220 4 21:30 221 2 219 4 21:00 222 2 213 4 20:30 214 8 212 2 201 block 4 202 5 2…" at bounding box center [710, 364] width 960 height 388
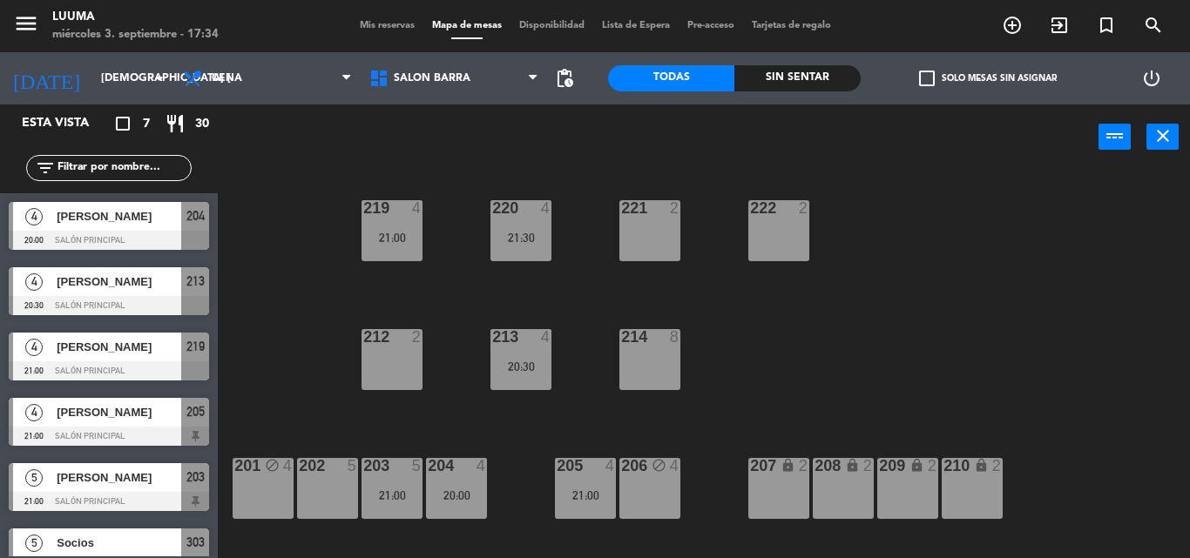
click at [438, 503] on div "204 4 20:00" at bounding box center [456, 488] width 61 height 61
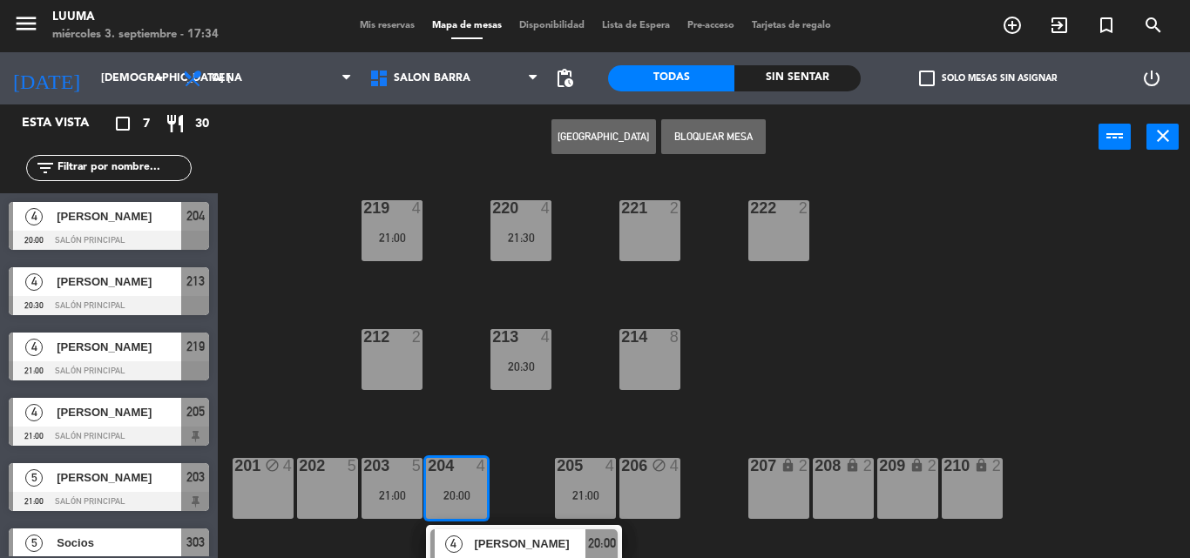
click at [472, 410] on div "220 4 21:30 221 2 219 4 21:00 222 2 213 4 20:30 214 8 212 2 201 block 4 202 5 2…" at bounding box center [710, 364] width 960 height 388
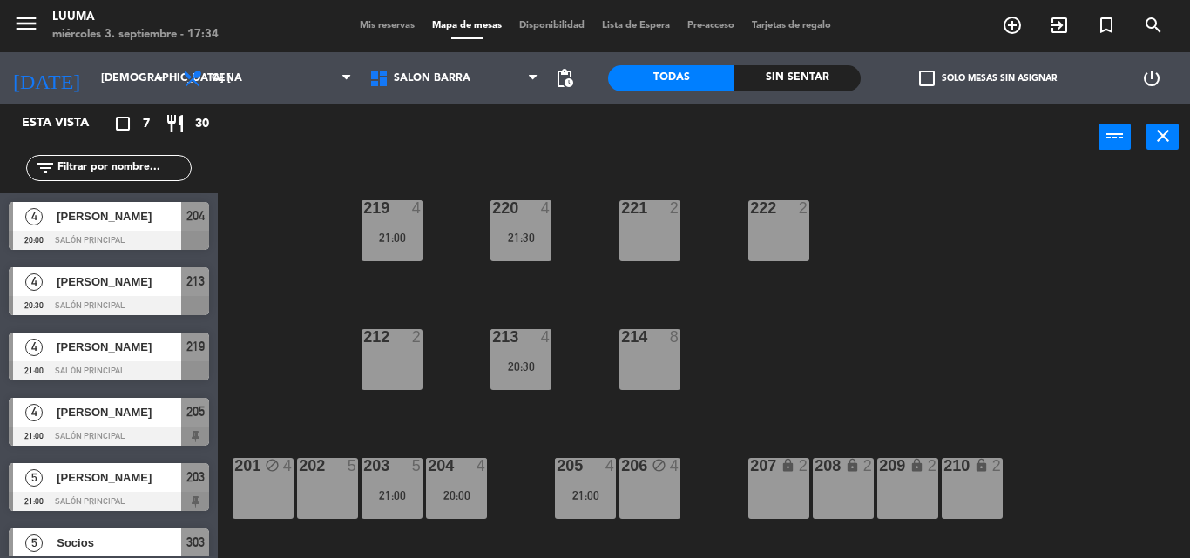
click at [395, 478] on div "203 5 21:00" at bounding box center [391, 488] width 61 height 61
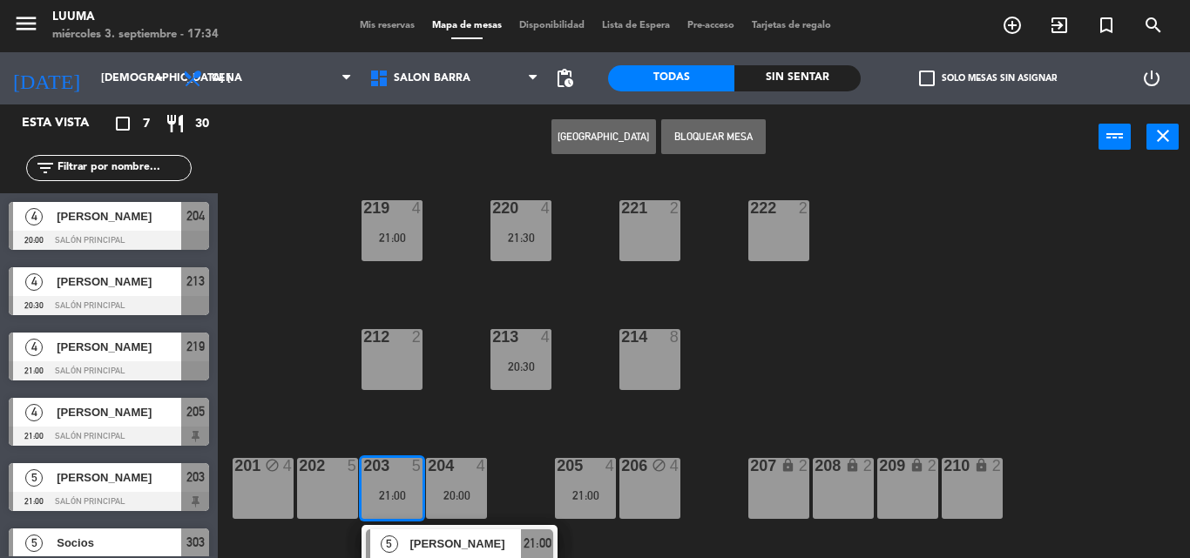
click at [438, 412] on div "220 4 21:30 221 2 219 4 21:00 222 2 213 4 20:30 214 8 212 2 201 block 4 202 5 2…" at bounding box center [710, 364] width 960 height 388
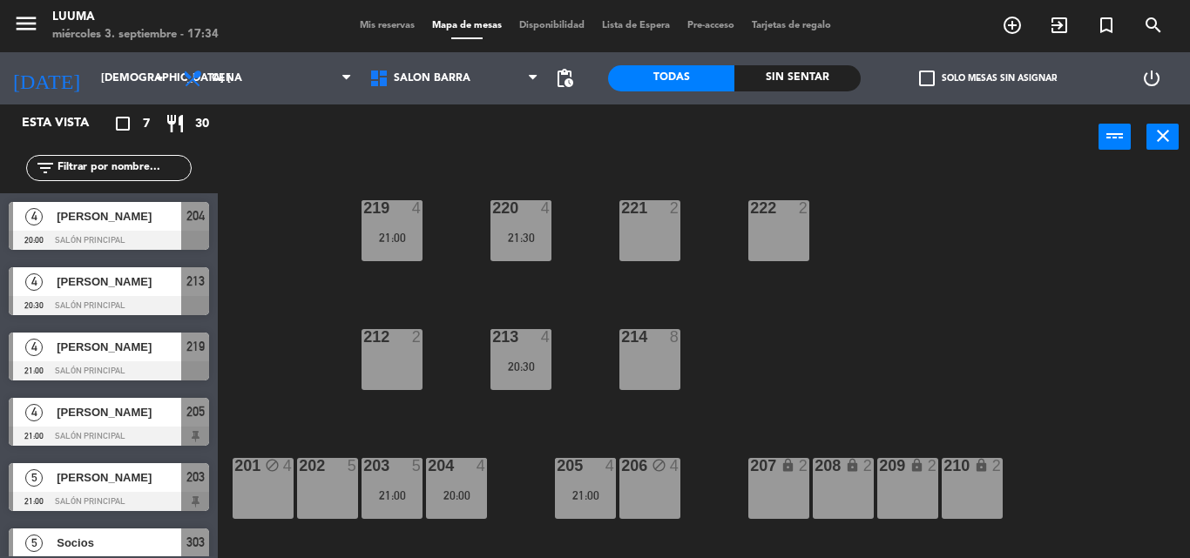
click at [520, 354] on div "213 4 20:30" at bounding box center [520, 359] width 61 height 61
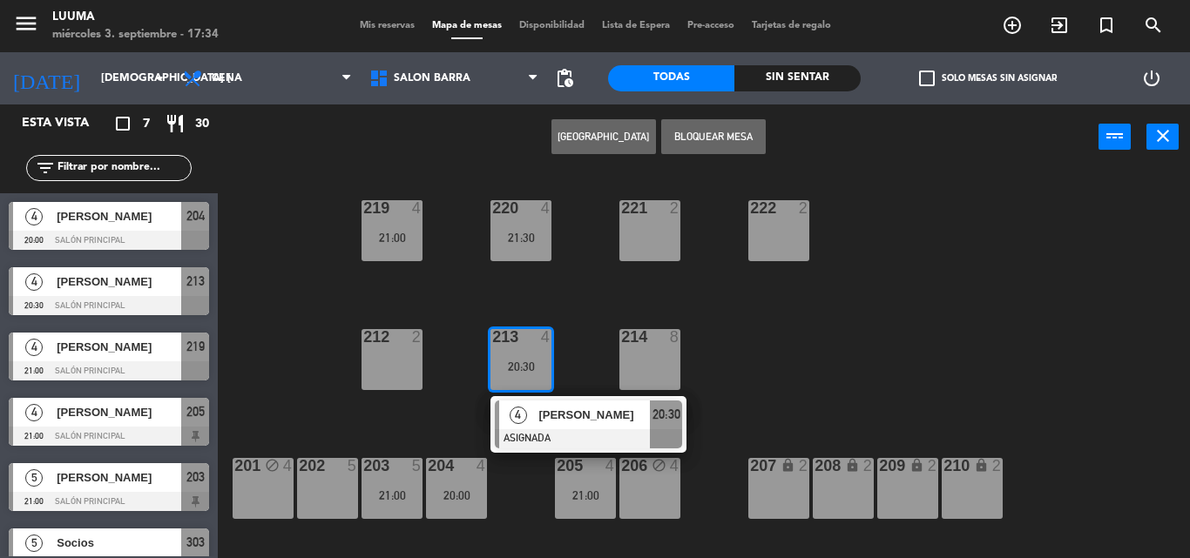
click at [544, 296] on div "220 4 21:30 221 2 219 4 21:00 222 2 213 4 20:30 4 [PERSON_NAME] ASIGNADA 20:30 …" at bounding box center [710, 364] width 960 height 388
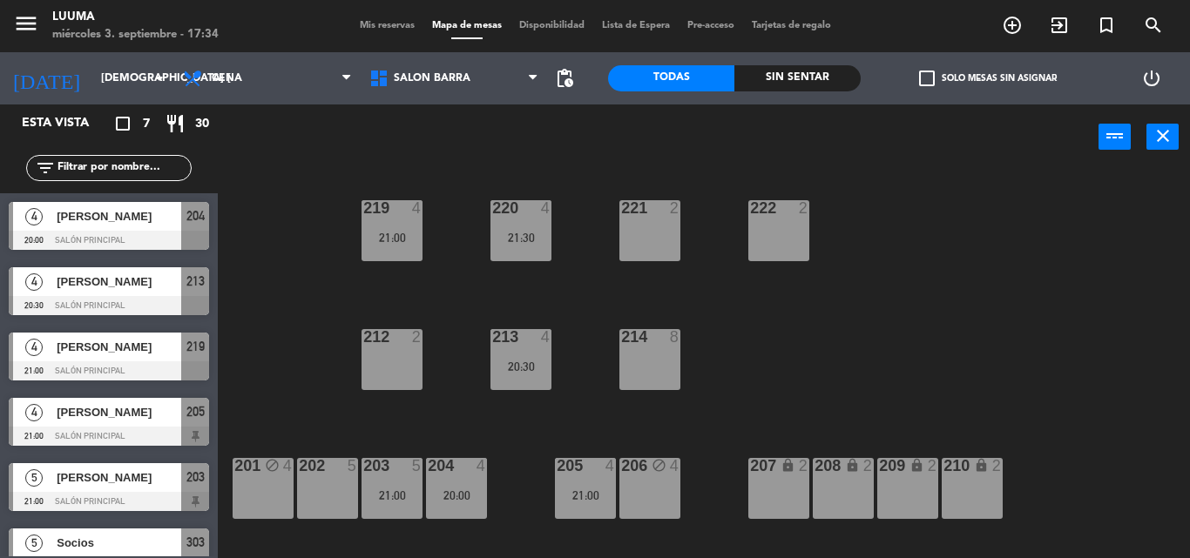
click at [544, 241] on div "21:30" at bounding box center [520, 238] width 61 height 12
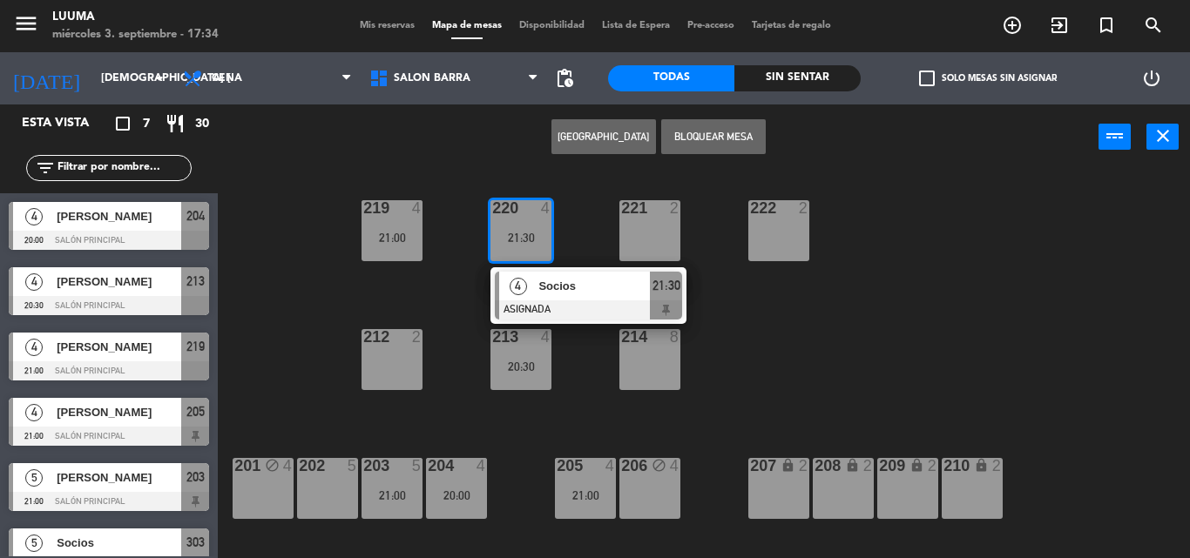
click at [443, 300] on div "220 4 21:30 4 Socios ASIGNADA 21:30 221 2 219 4 21:00 222 2 213 4 20:30 214 8 2…" at bounding box center [710, 364] width 960 height 388
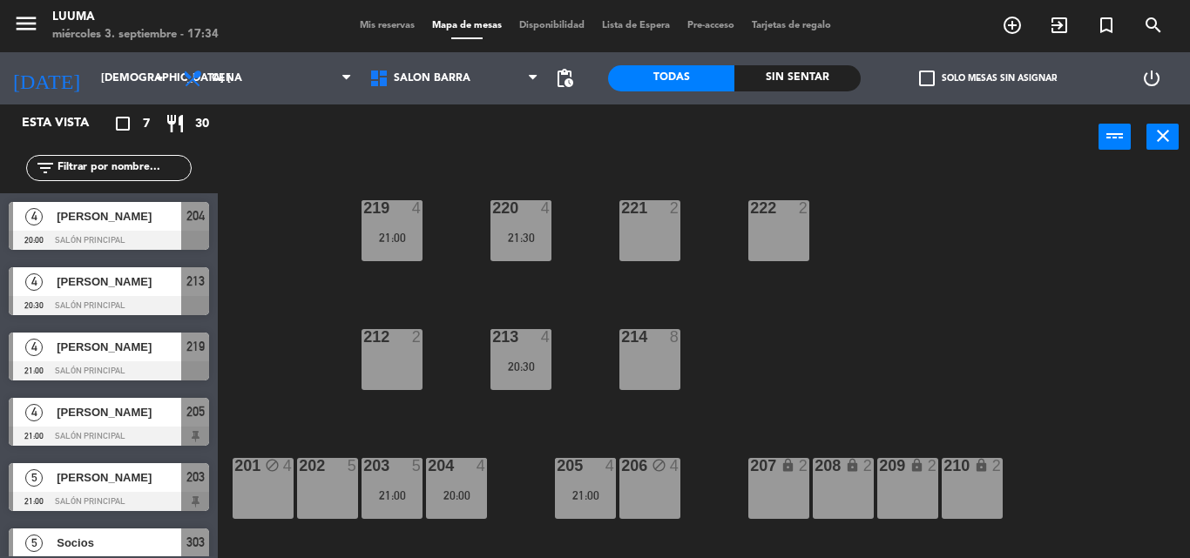
click at [377, 233] on div "21:00" at bounding box center [391, 238] width 61 height 12
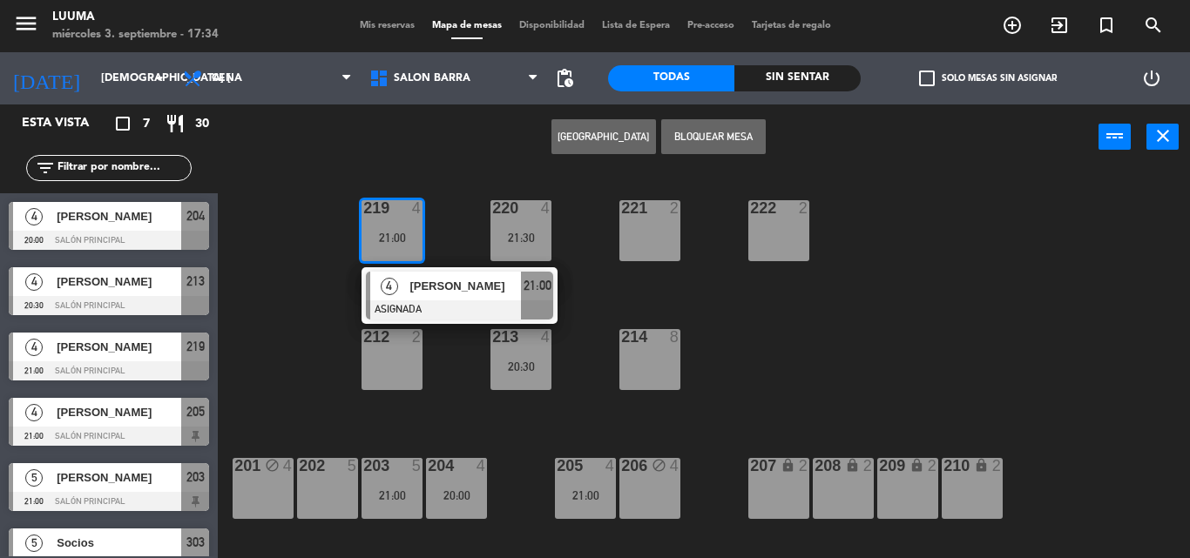
click at [132, 371] on div at bounding box center [109, 370] width 200 height 19
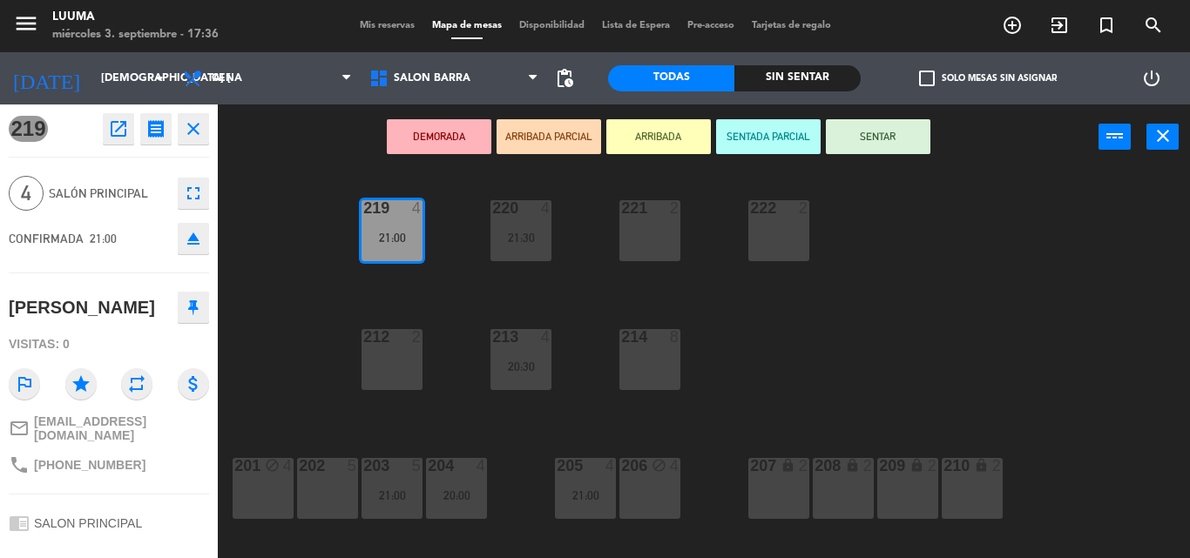
click at [443, 259] on div "220 4 21:30 221 2 219 4 21:00 222 2 213 4 20:30 214 8 212 2 201 block 4 202 5 2…" at bounding box center [710, 364] width 960 height 388
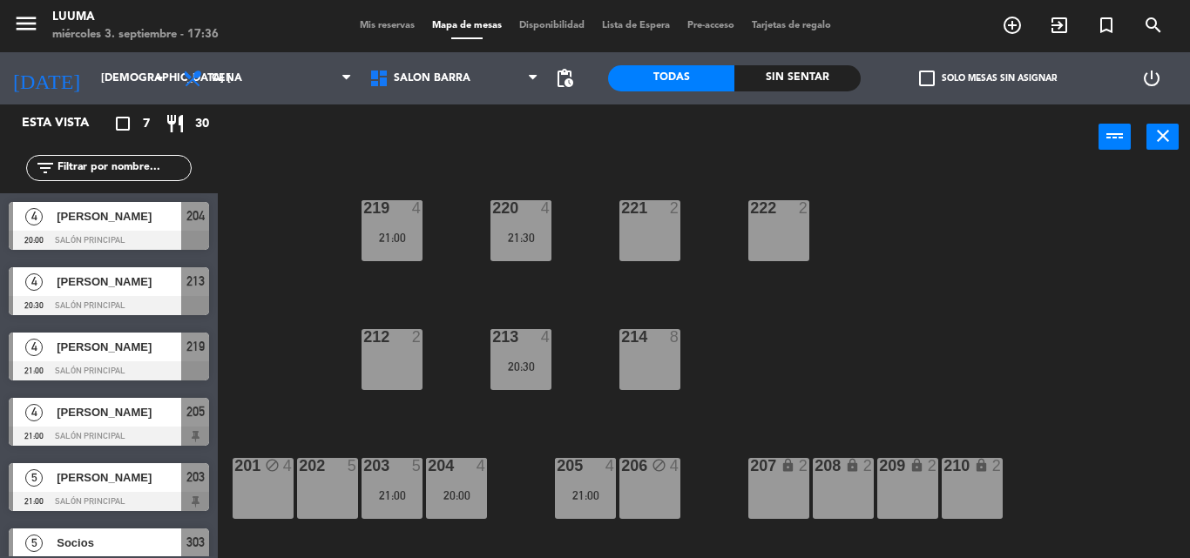
click at [370, 24] on span "Mis reservas" at bounding box center [387, 26] width 72 height 10
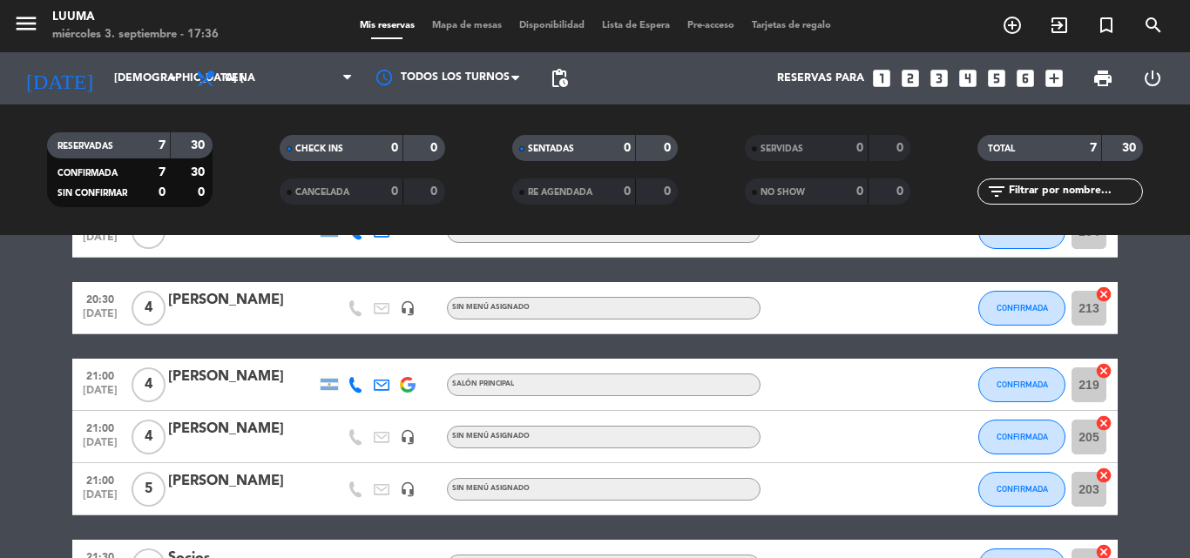
scroll to position [109, 0]
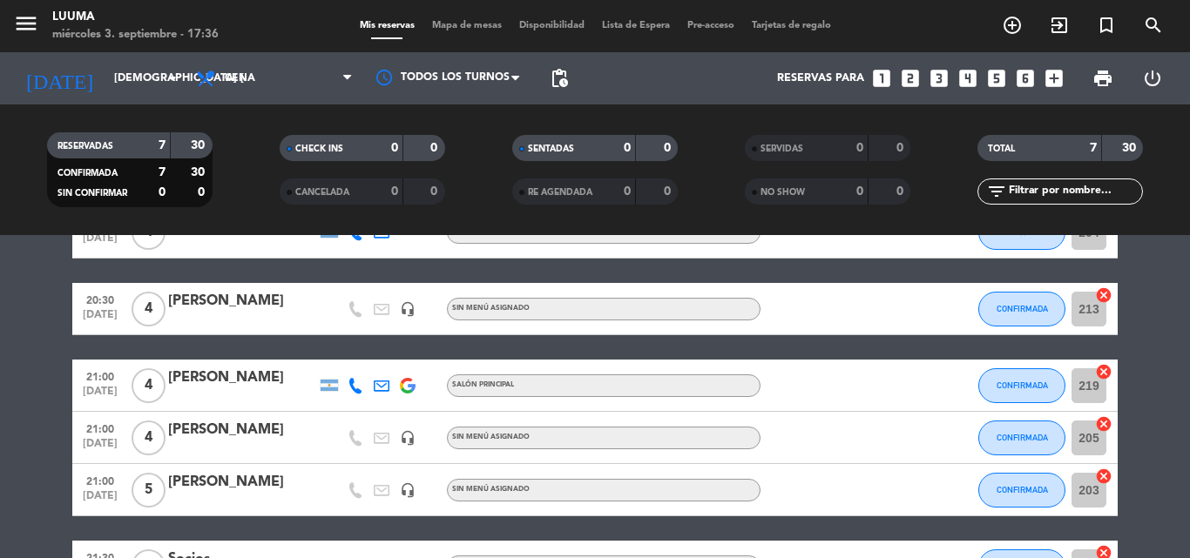
click at [209, 377] on div "[PERSON_NAME]" at bounding box center [242, 378] width 148 height 23
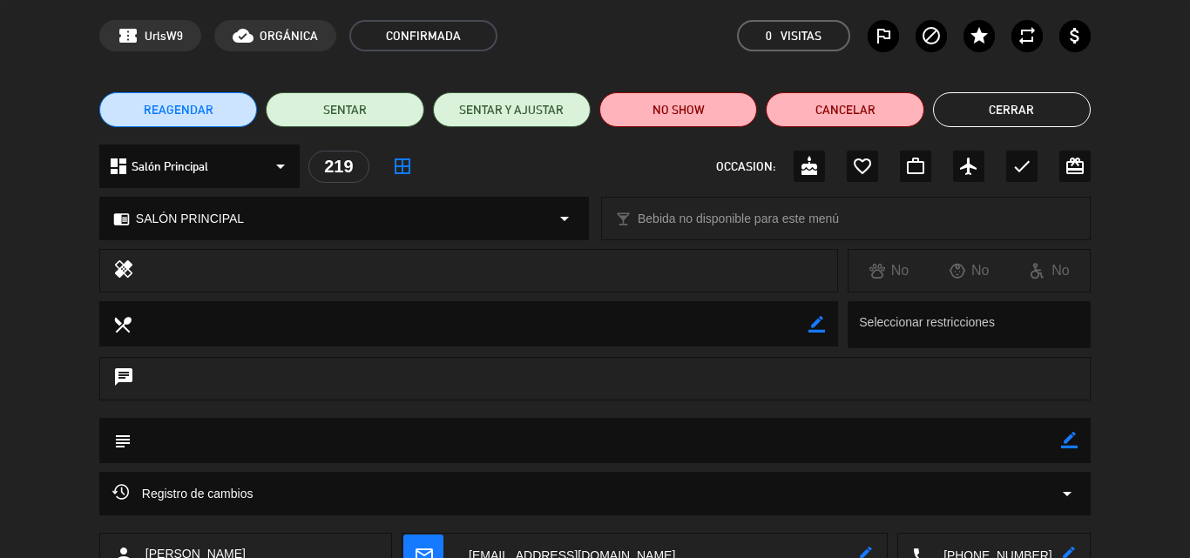
scroll to position [174, 0]
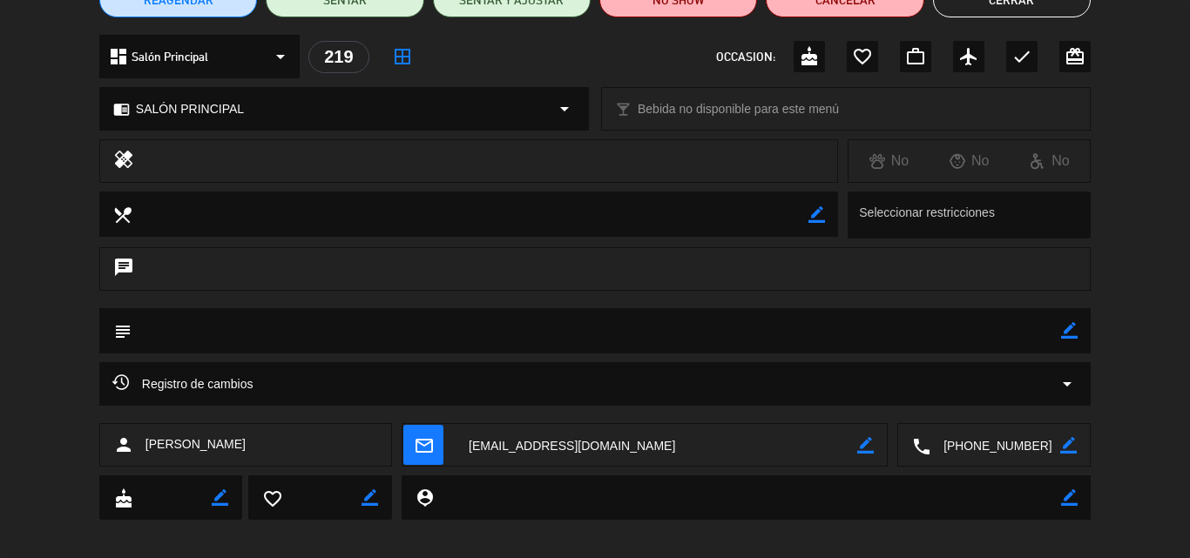
click at [1065, 330] on icon "border_color" at bounding box center [1069, 330] width 17 height 17
click at [929, 331] on textarea at bounding box center [596, 330] width 929 height 44
click at [1068, 325] on icon at bounding box center [1069, 330] width 17 height 17
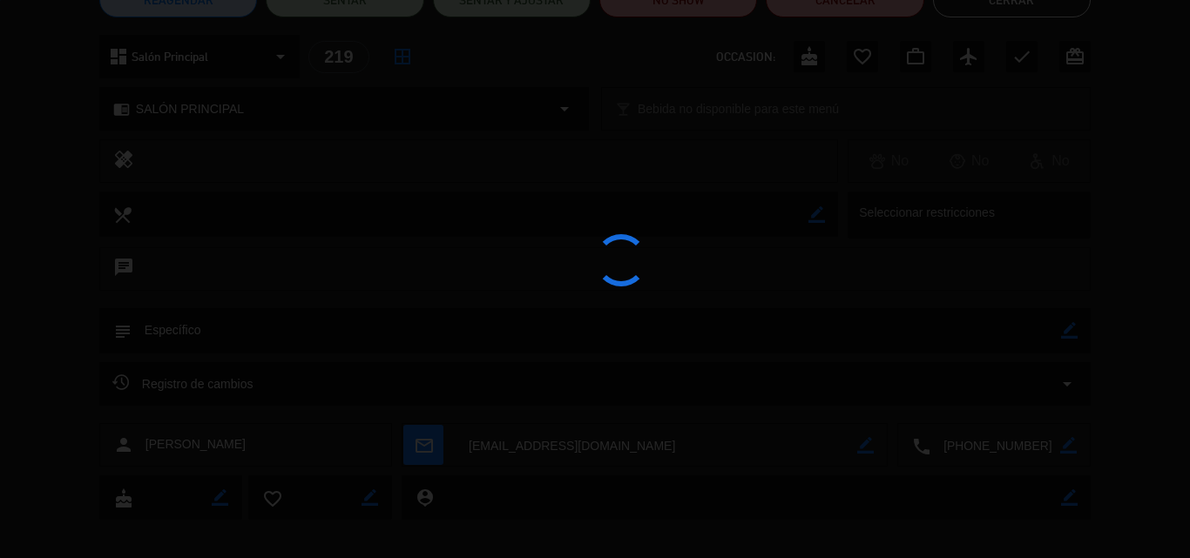
type textarea "Específico"
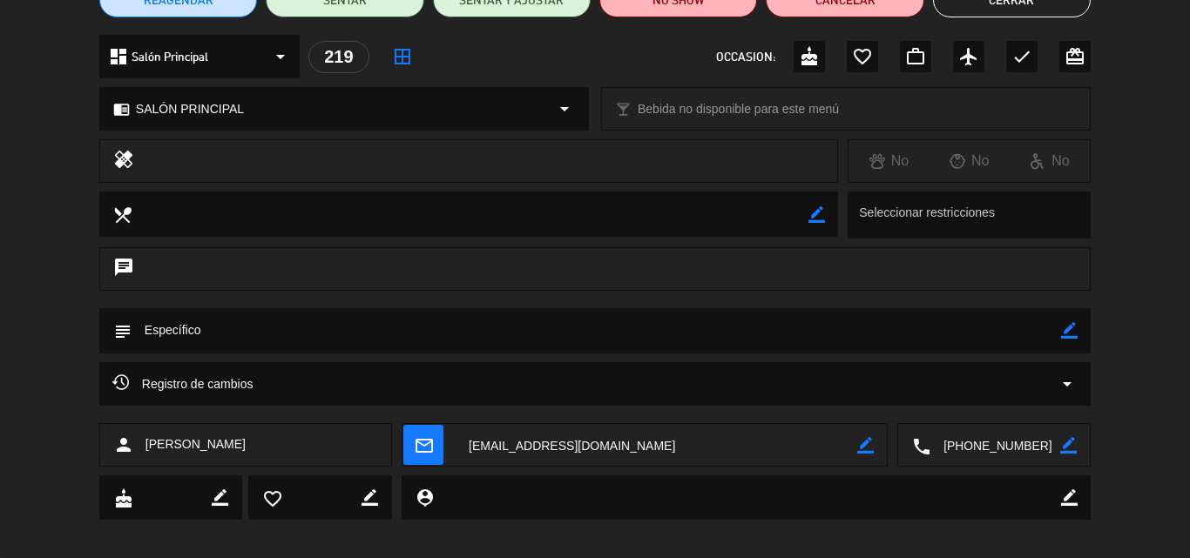
scroll to position [0, 0]
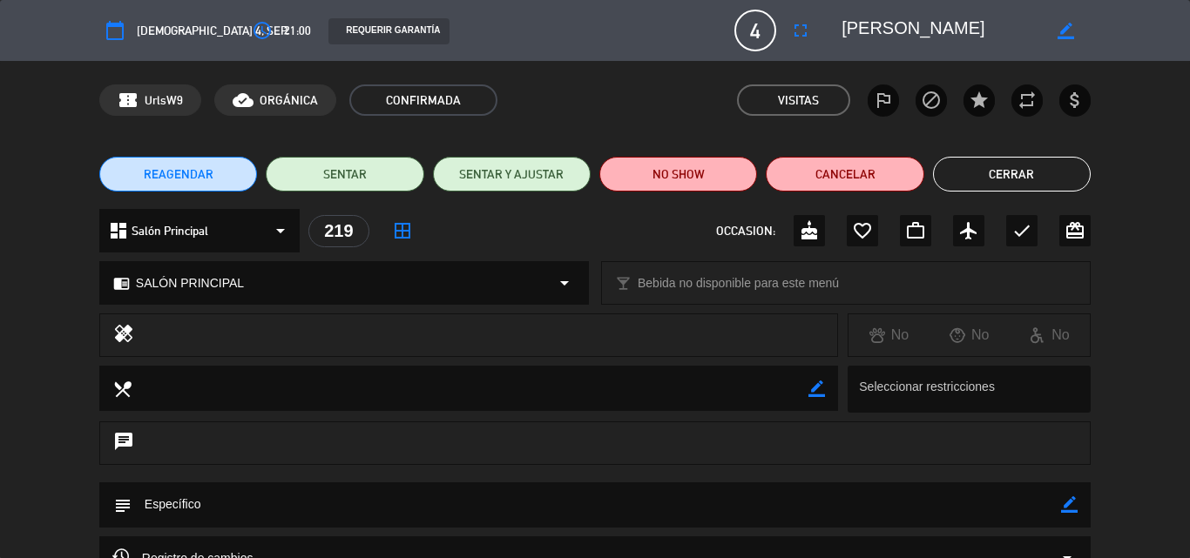
click at [1000, 173] on button "Cerrar" at bounding box center [1012, 174] width 158 height 35
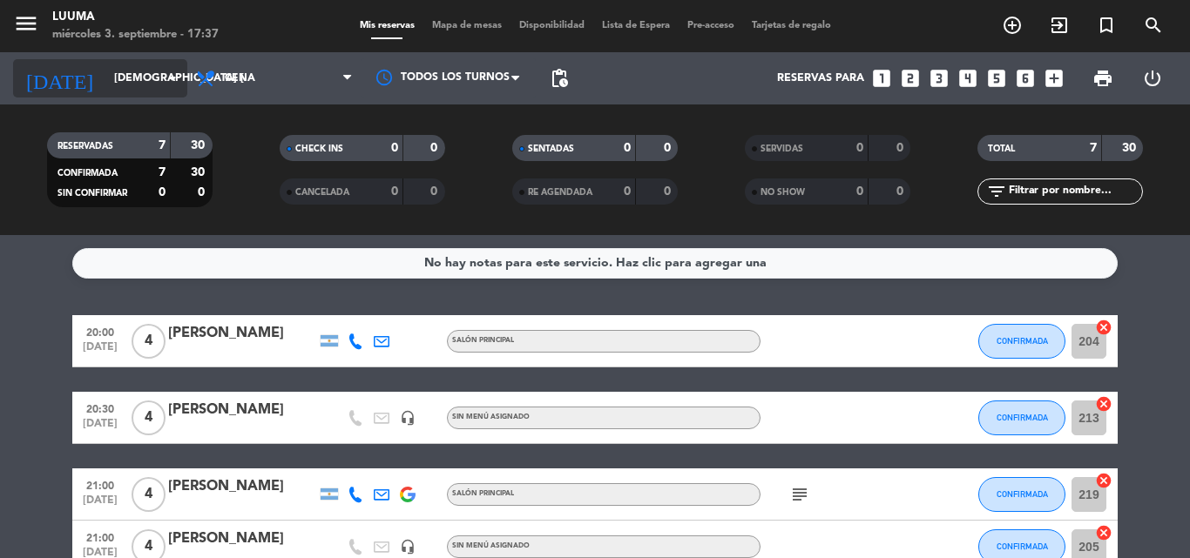
click at [124, 72] on input "[DEMOGRAPHIC_DATA] [DATE]" at bounding box center [178, 79] width 147 height 30
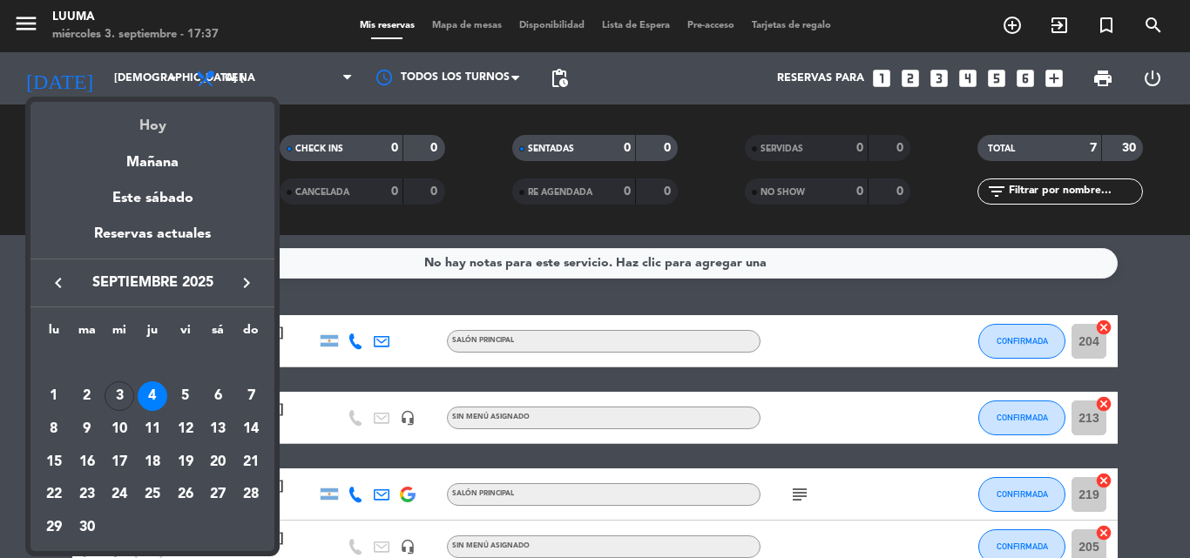
click at [175, 124] on div "Hoy" at bounding box center [152, 120] width 244 height 36
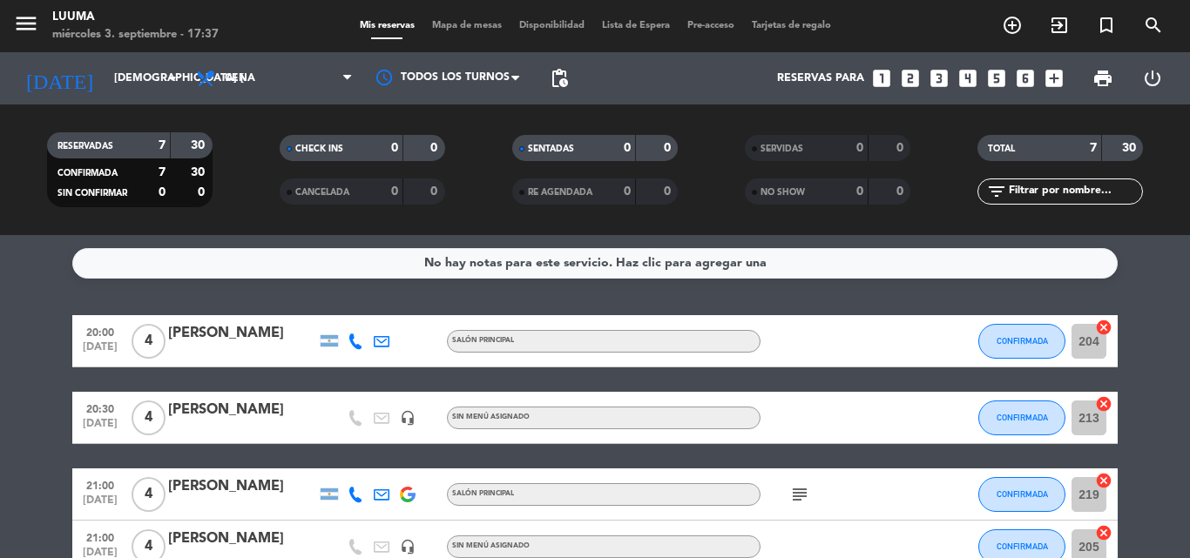
type input "mié. [DATE]"
